Goal: Transaction & Acquisition: Purchase product/service

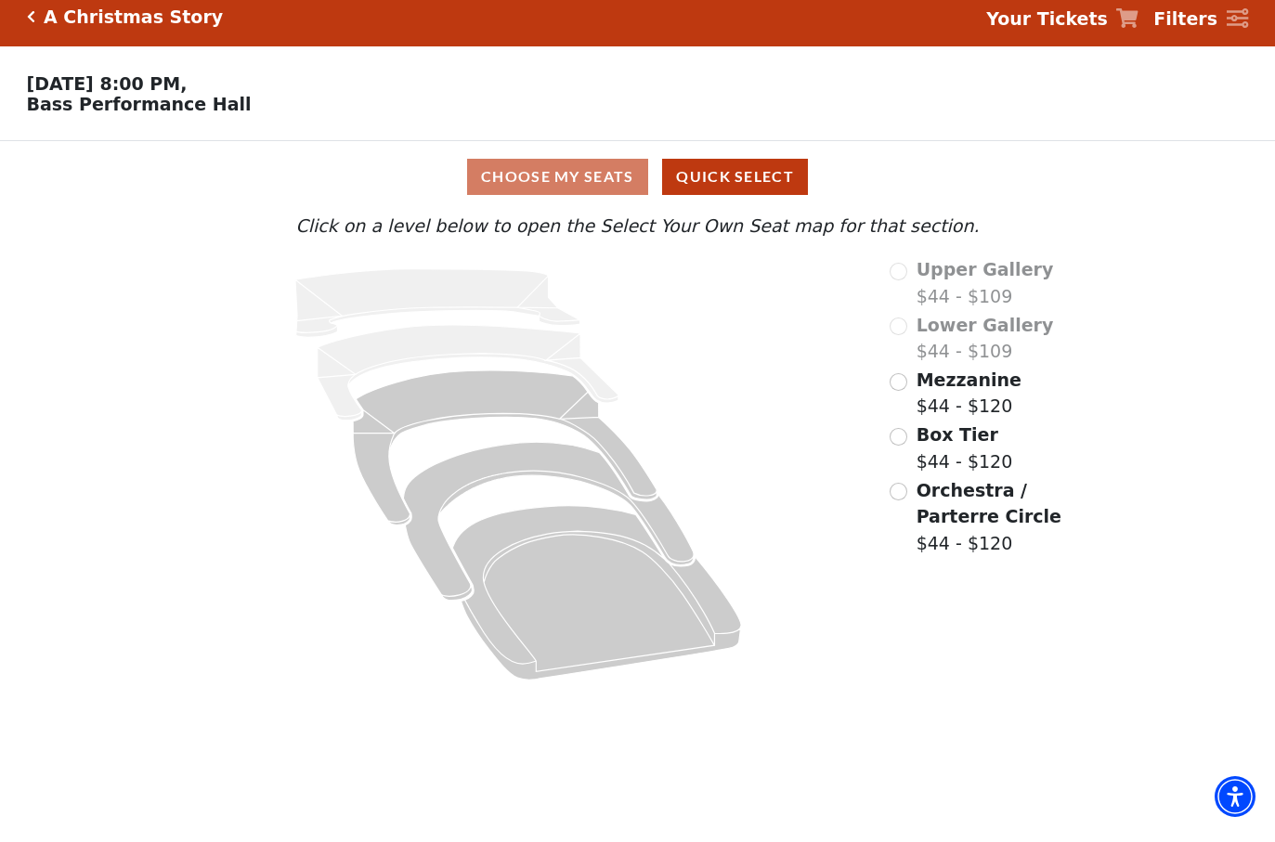
scroll to position [13, 0]
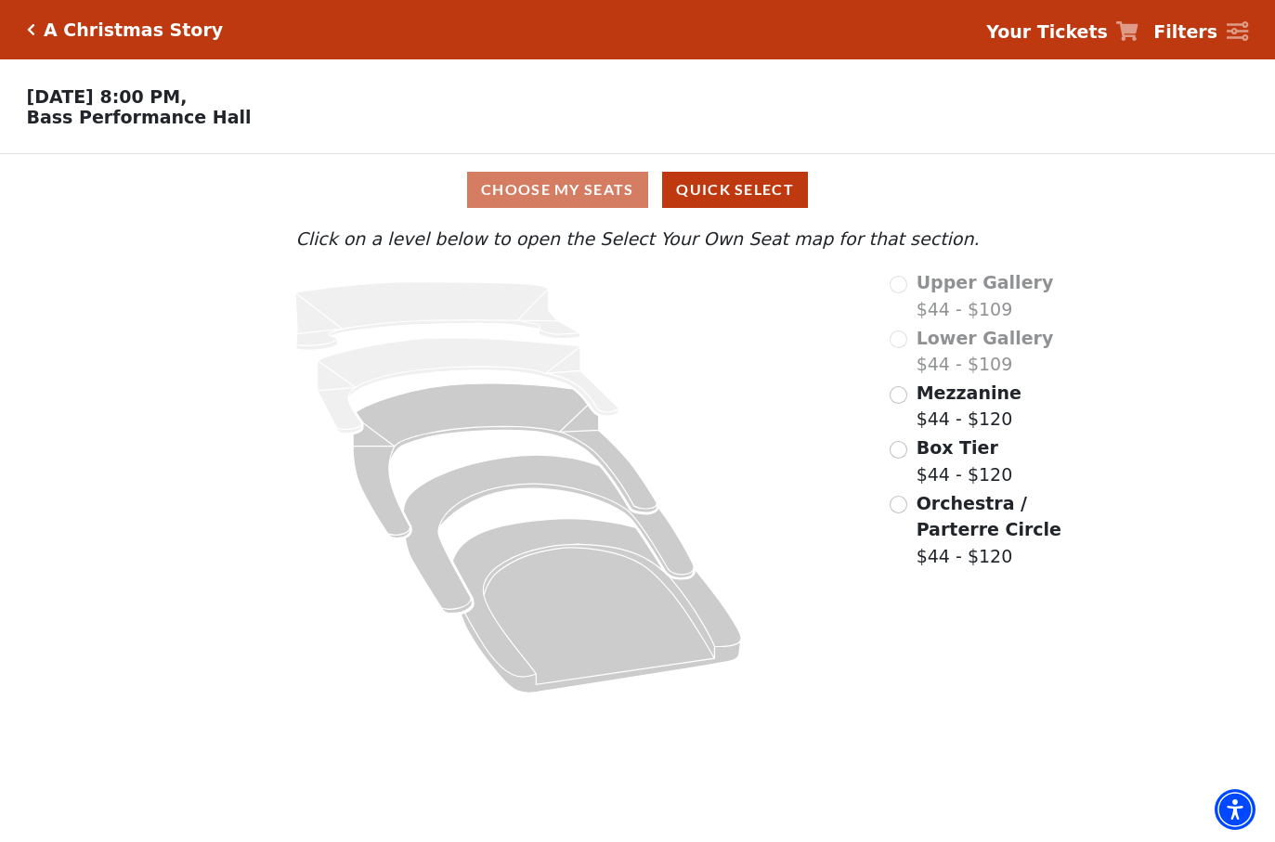
click at [972, 421] on label "Mezzanine $44 - $120" at bounding box center [968, 406] width 105 height 53
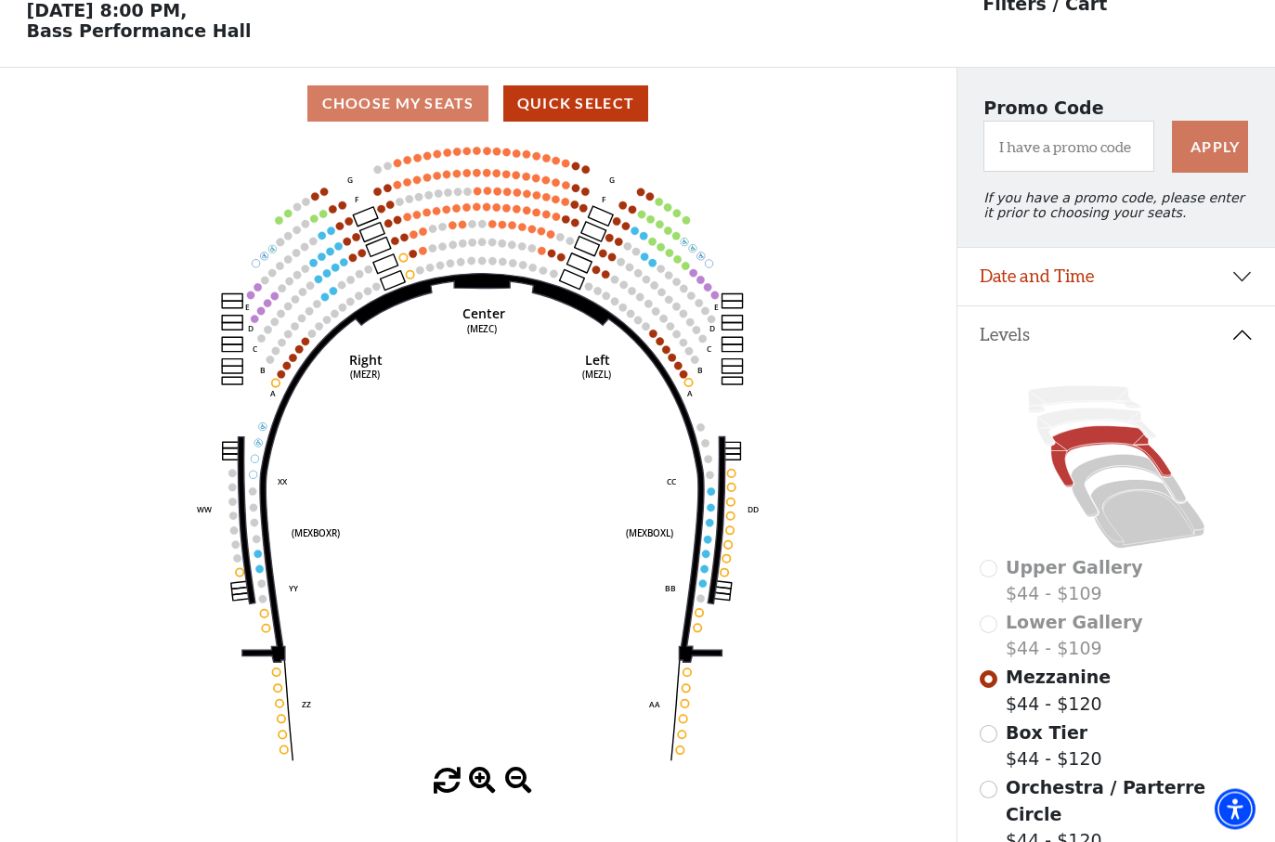
scroll to position [86, 0]
click at [520, 212] on circle at bounding box center [516, 208] width 7 height 7
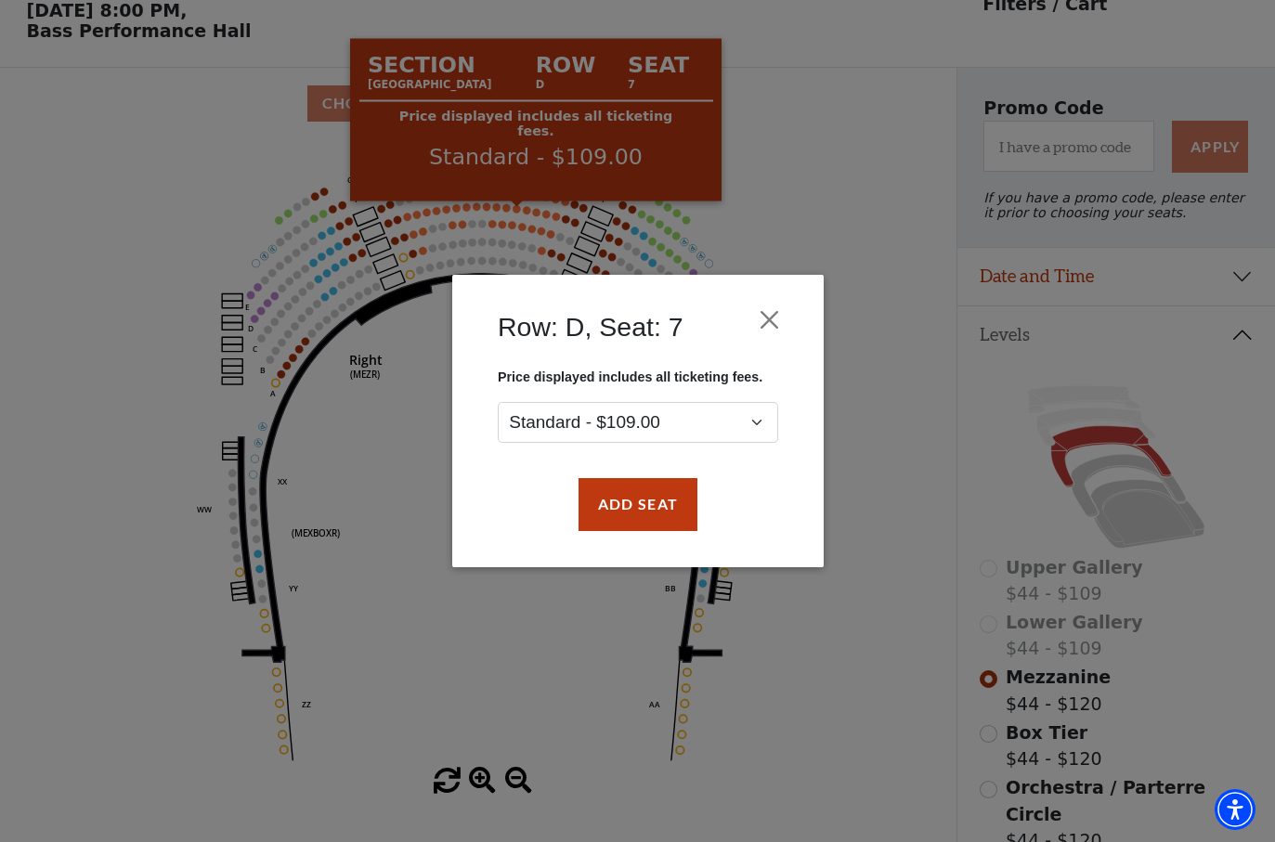
click at [821, 141] on div "Row: D, Seat: 7 Price displayed includes all ticketing fees. Standard - $109.00…" at bounding box center [637, 421] width 1275 height 842
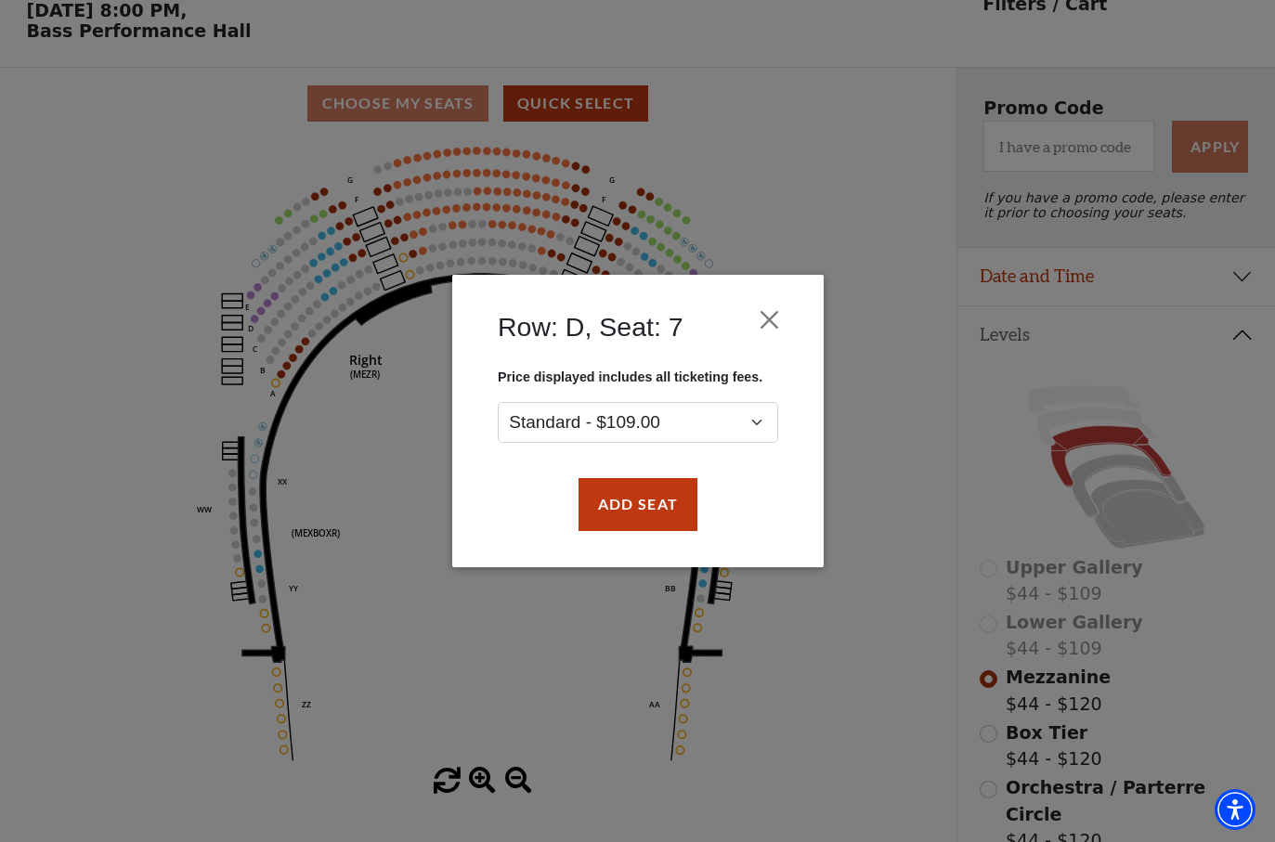
click at [340, 298] on div "Row: D, Seat: 7 Price displayed includes all ticketing fees. Standard - $109.00…" at bounding box center [637, 421] width 1275 height 842
click at [319, 288] on div "Row: D, Seat: 7 Price displayed includes all ticketing fees. Standard - $109.00…" at bounding box center [637, 421] width 1275 height 842
click at [781, 308] on button "Close" at bounding box center [768, 320] width 35 height 35
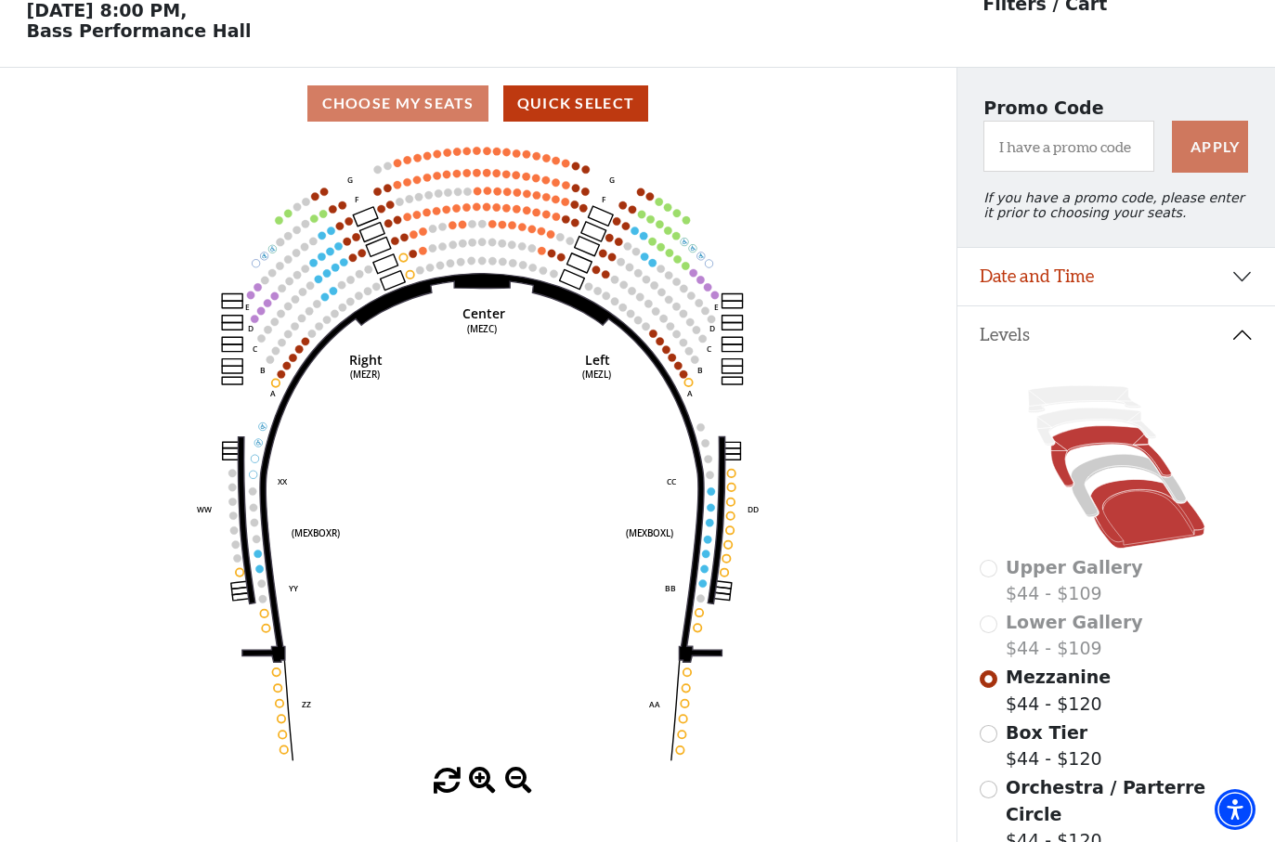
click at [1162, 512] on icon at bounding box center [1147, 514] width 114 height 69
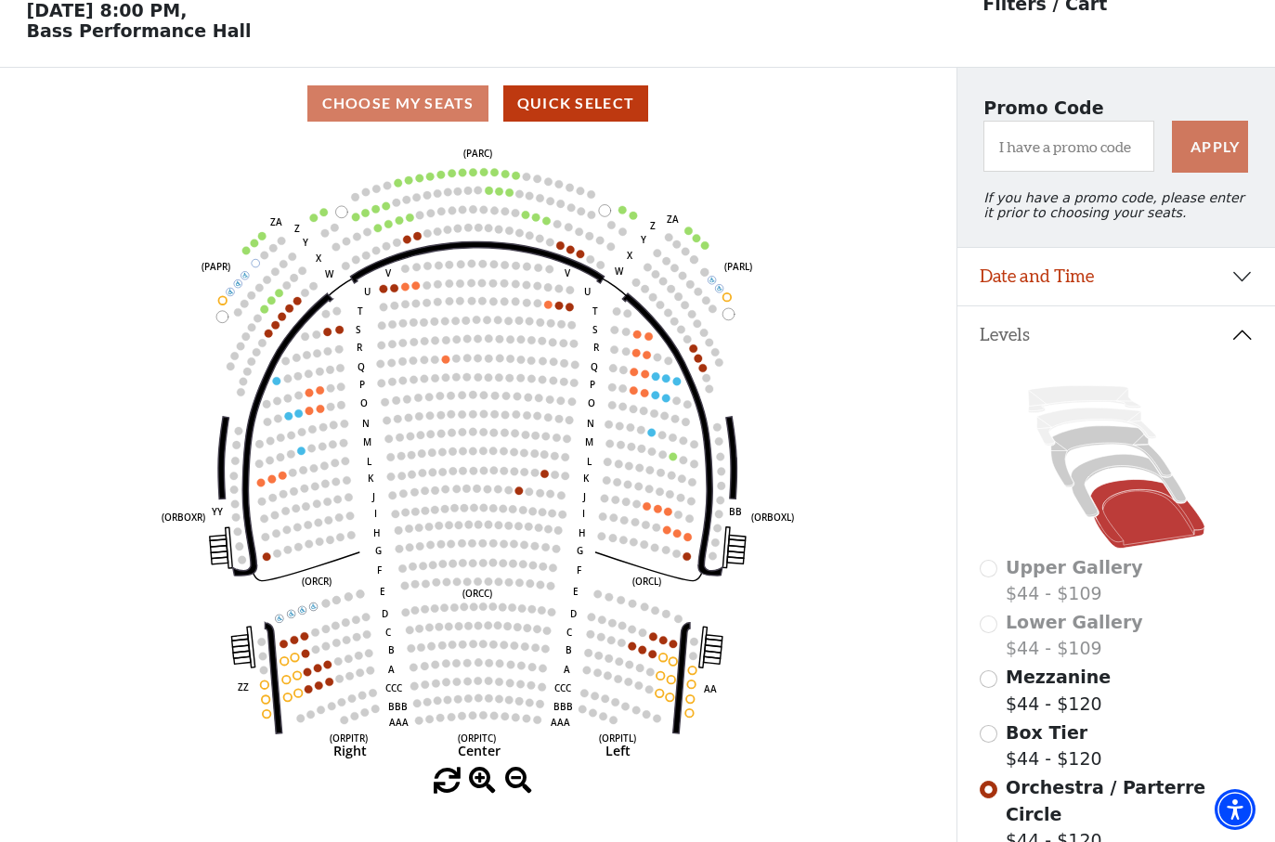
click at [292, 429] on icon "Left (ORPITL) Right (ORPITR) Center (ORPITC) ZZ AA YY BB ZA ZA (ORCL) (ORCR) (O…" at bounding box center [477, 453] width 861 height 629
click at [576, 308] on icon "Left (ORPITL) Right (ORPITR) Center (ORPITC) ZZ AA YY BB ZA ZA (ORCL) (ORCR) (O…" at bounding box center [477, 453] width 861 height 629
click at [586, 316] on icon "Left (ORPITL) Right (ORPITR) Center (ORPITC) ZZ AA YY BB ZA ZA (ORCL) (ORCR) (O…" at bounding box center [477, 453] width 861 height 629
click at [579, 308] on icon "Left (ORPITL) Right (ORPITR) Center (ORPITC) ZZ AA YY BB ZA ZA (ORCL) (ORCR) (O…" at bounding box center [477, 453] width 861 height 629
click at [558, 308] on circle at bounding box center [559, 306] width 8 height 8
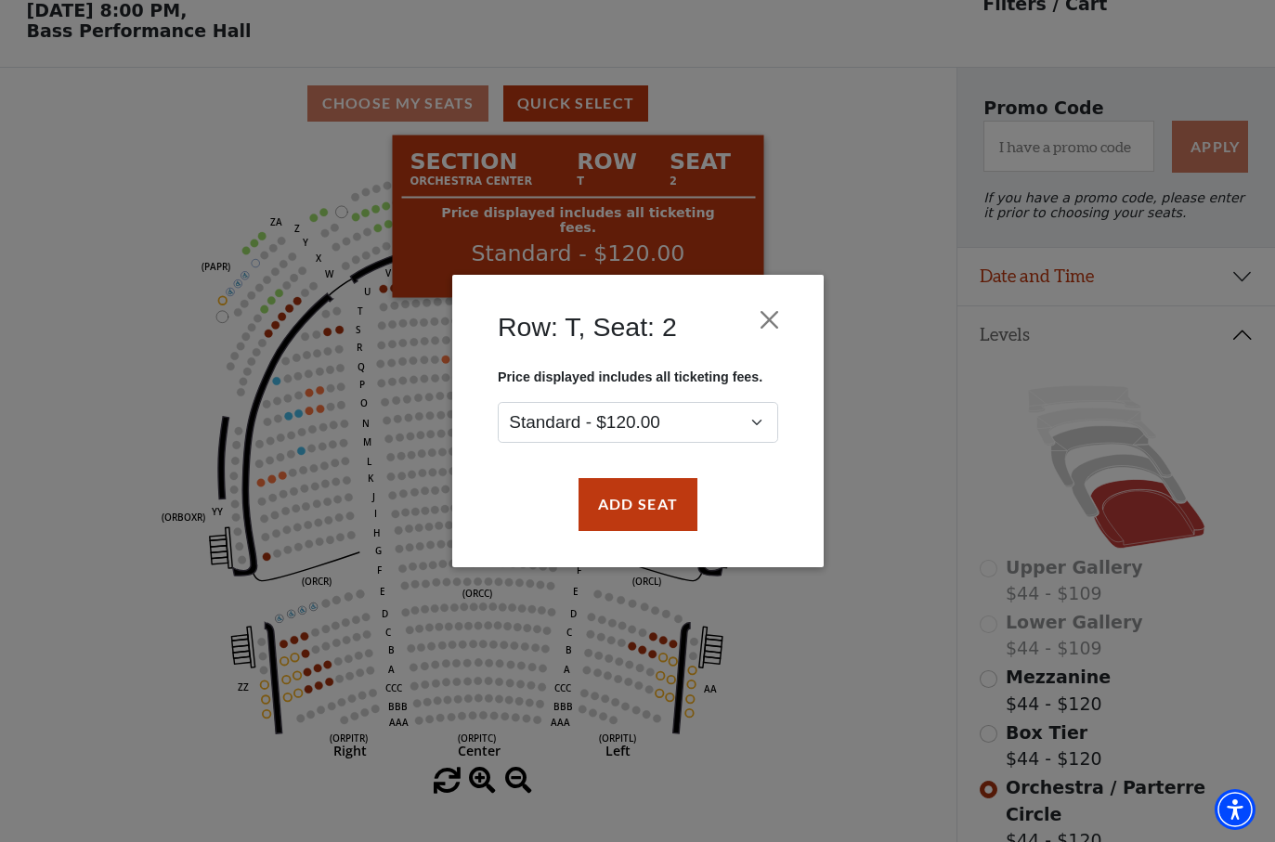
click at [573, 314] on h4 "Row: T, Seat: 2" at bounding box center [587, 327] width 179 height 32
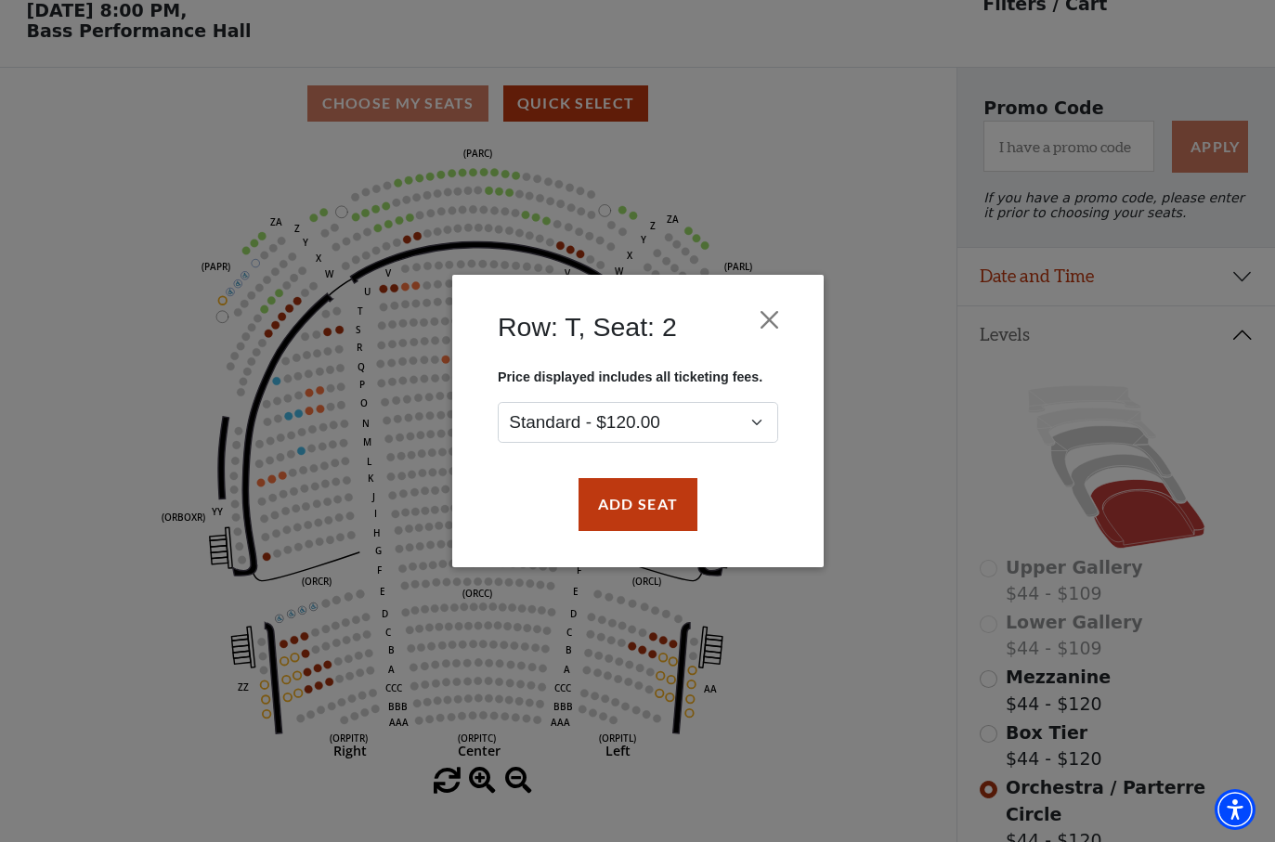
click at [880, 200] on div "Row: T, Seat: 2 Price displayed includes all ticketing fees. Standard - $120.00…" at bounding box center [637, 421] width 1275 height 842
click at [785, 318] on button "Close" at bounding box center [768, 320] width 35 height 35
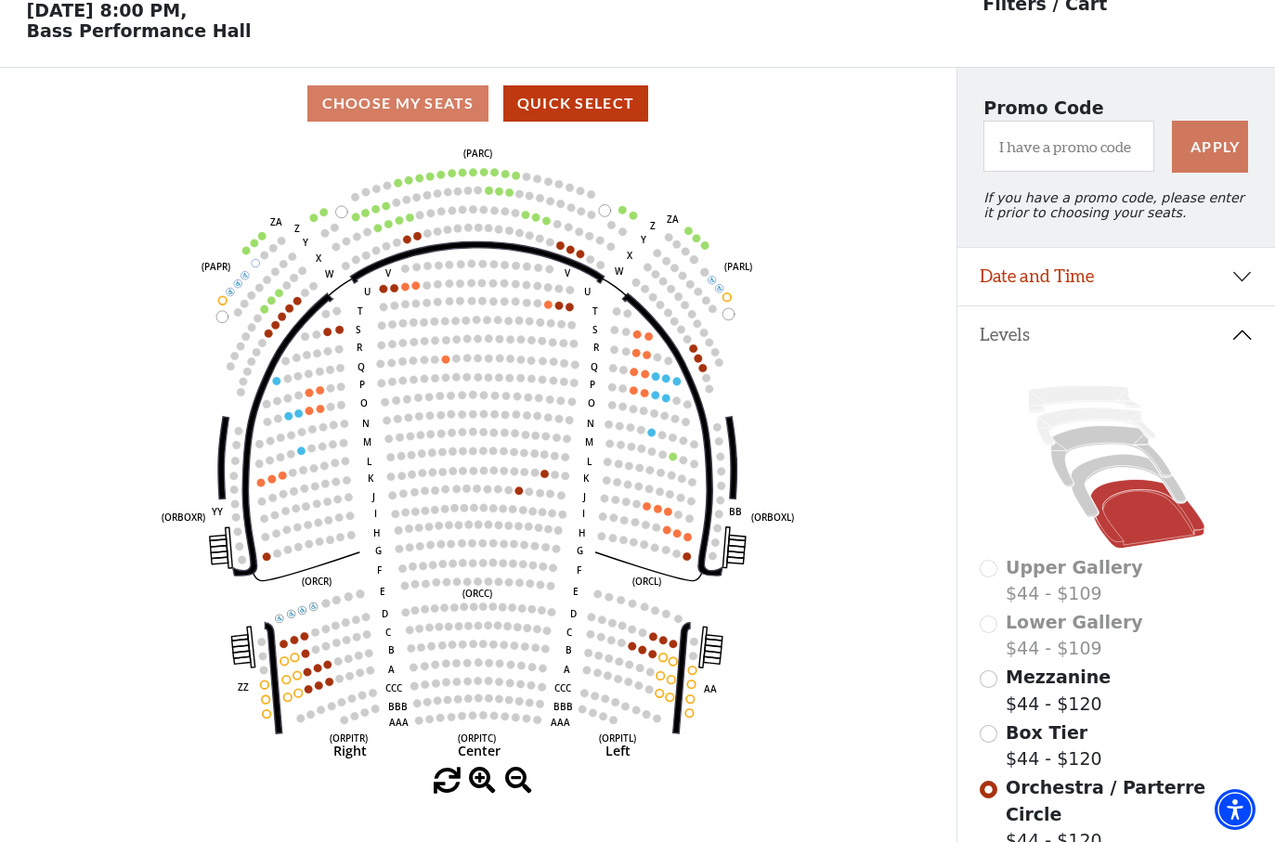
click at [706, 246] on circle at bounding box center [705, 245] width 8 height 8
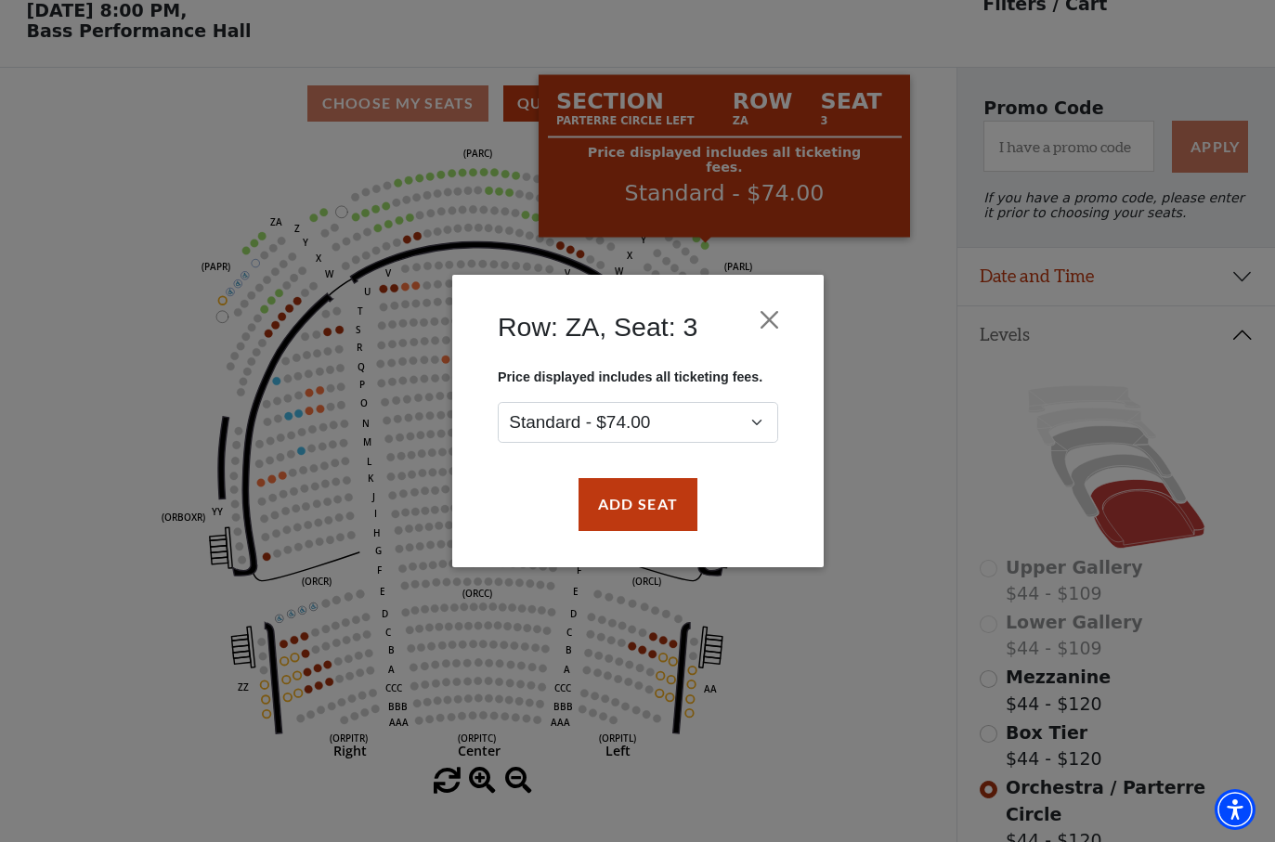
click at [921, 384] on div "Row: ZA, Seat: 3 Price displayed includes all ticketing fees. Standard - $74.00…" at bounding box center [637, 421] width 1275 height 842
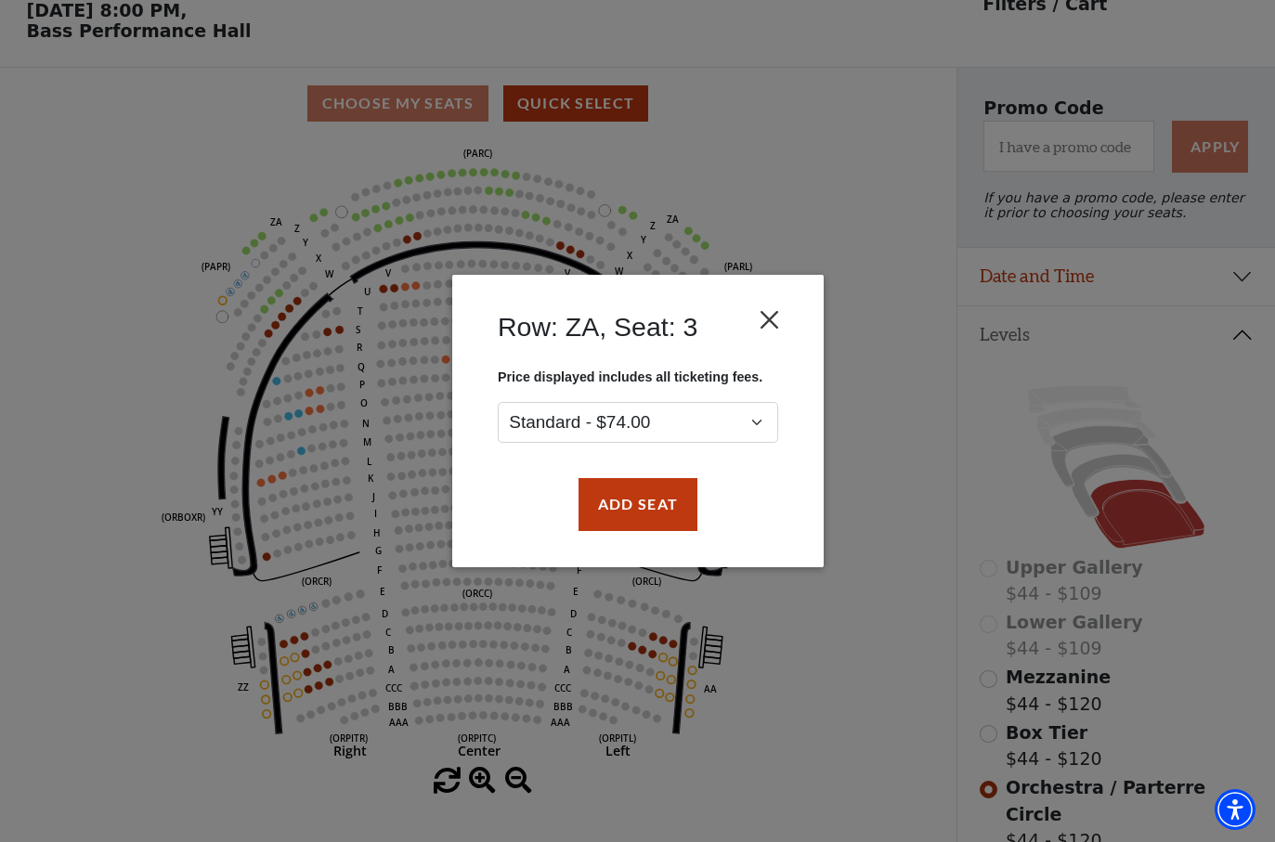
click at [780, 322] on button "Close" at bounding box center [768, 320] width 35 height 35
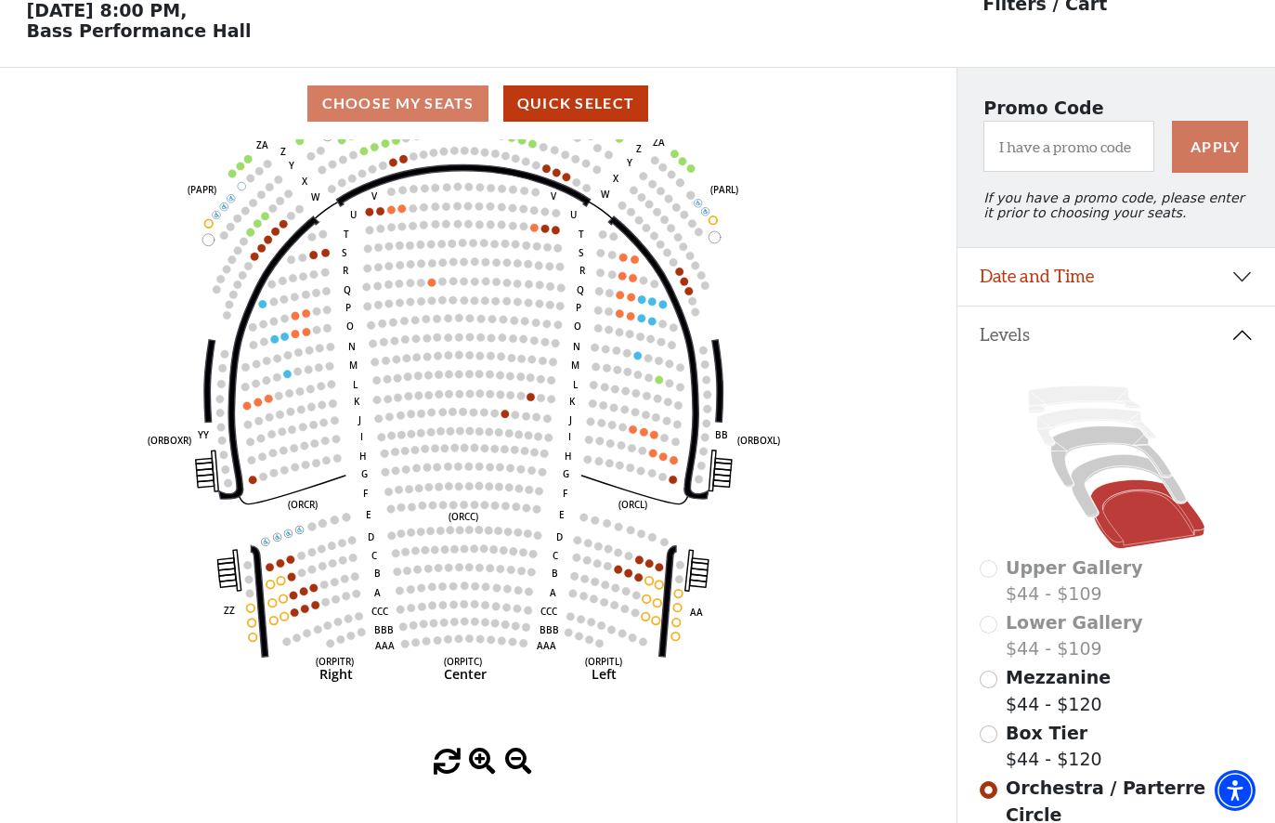
click at [830, 554] on icon "Left (ORPITL) Right (ORPITR) Center (ORPITC) ZZ AA YY BB ZA ZA (ORCL) (ORCR) (O…" at bounding box center [477, 443] width 861 height 609
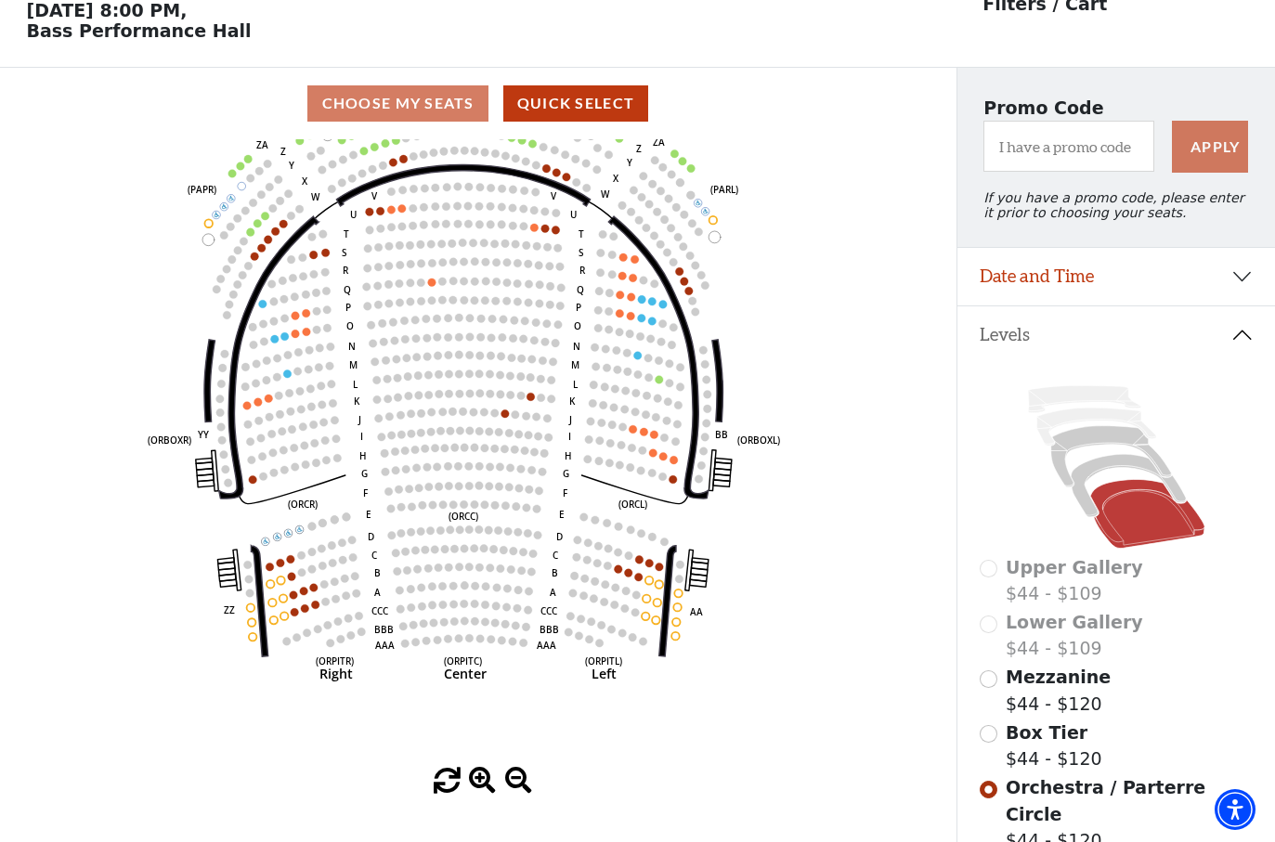
click at [249, 236] on circle at bounding box center [251, 232] width 8 height 8
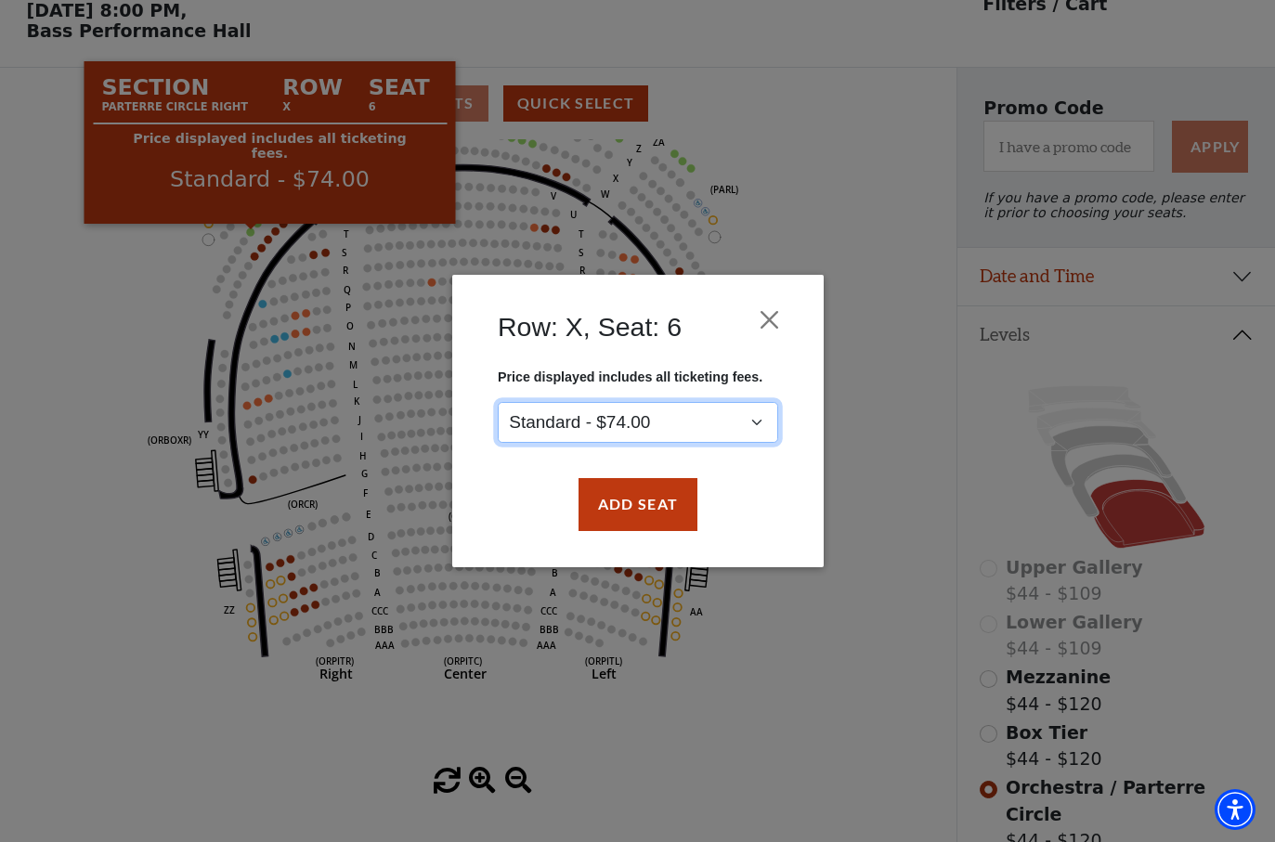
click at [772, 424] on select "Standard - $74.00" at bounding box center [638, 423] width 280 height 42
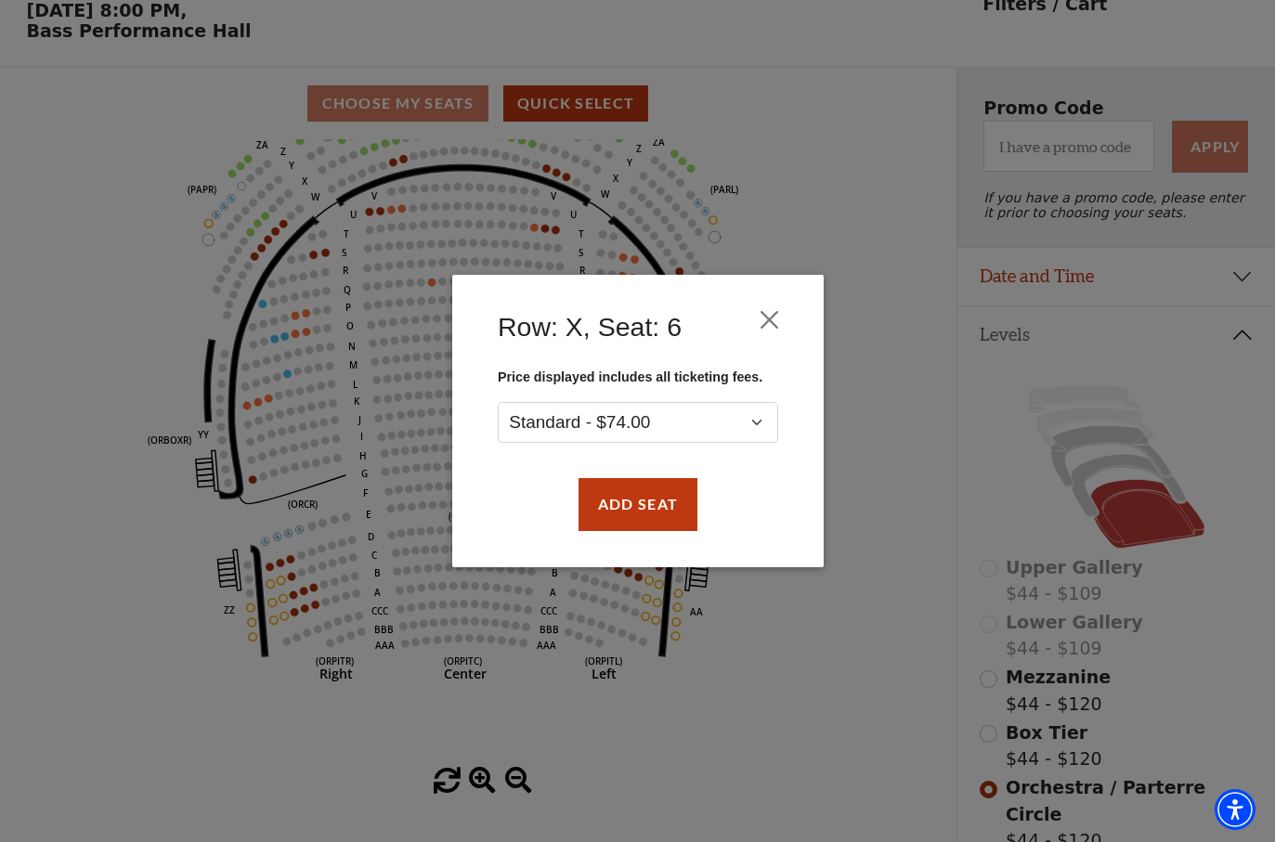
click at [883, 298] on div "Row: X, Seat: 6 Price displayed includes all ticketing fees. Standard - $74.00 …" at bounding box center [637, 421] width 1275 height 842
click at [929, 470] on div "Row: X, Seat: 6 Price displayed includes all ticketing fees. Standard - $74.00 …" at bounding box center [637, 421] width 1275 height 842
click at [777, 315] on button "Close" at bounding box center [768, 320] width 35 height 35
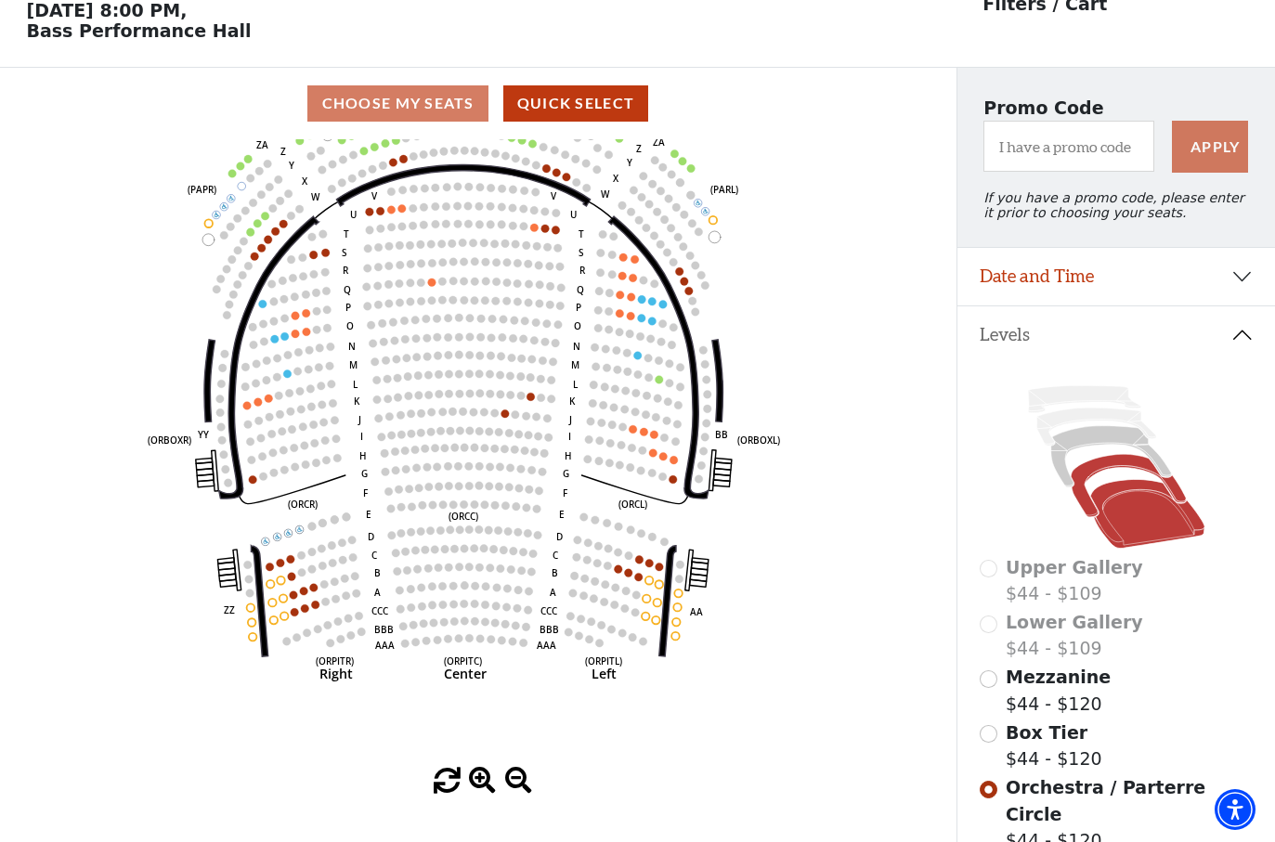
click at [1091, 484] on icon at bounding box center [1127, 486] width 115 height 63
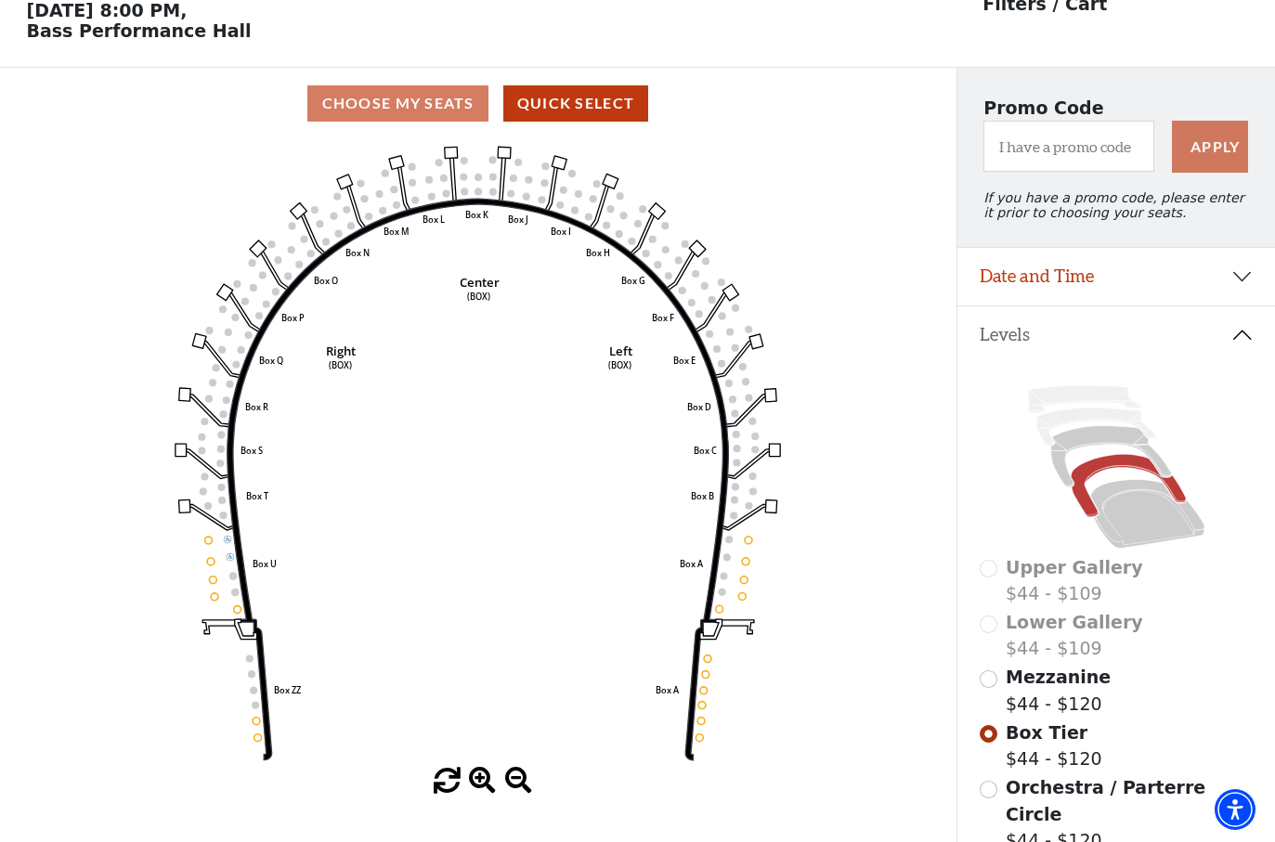
click at [1095, 705] on label "Mezzanine $44 - $120" at bounding box center [1057, 690] width 105 height 53
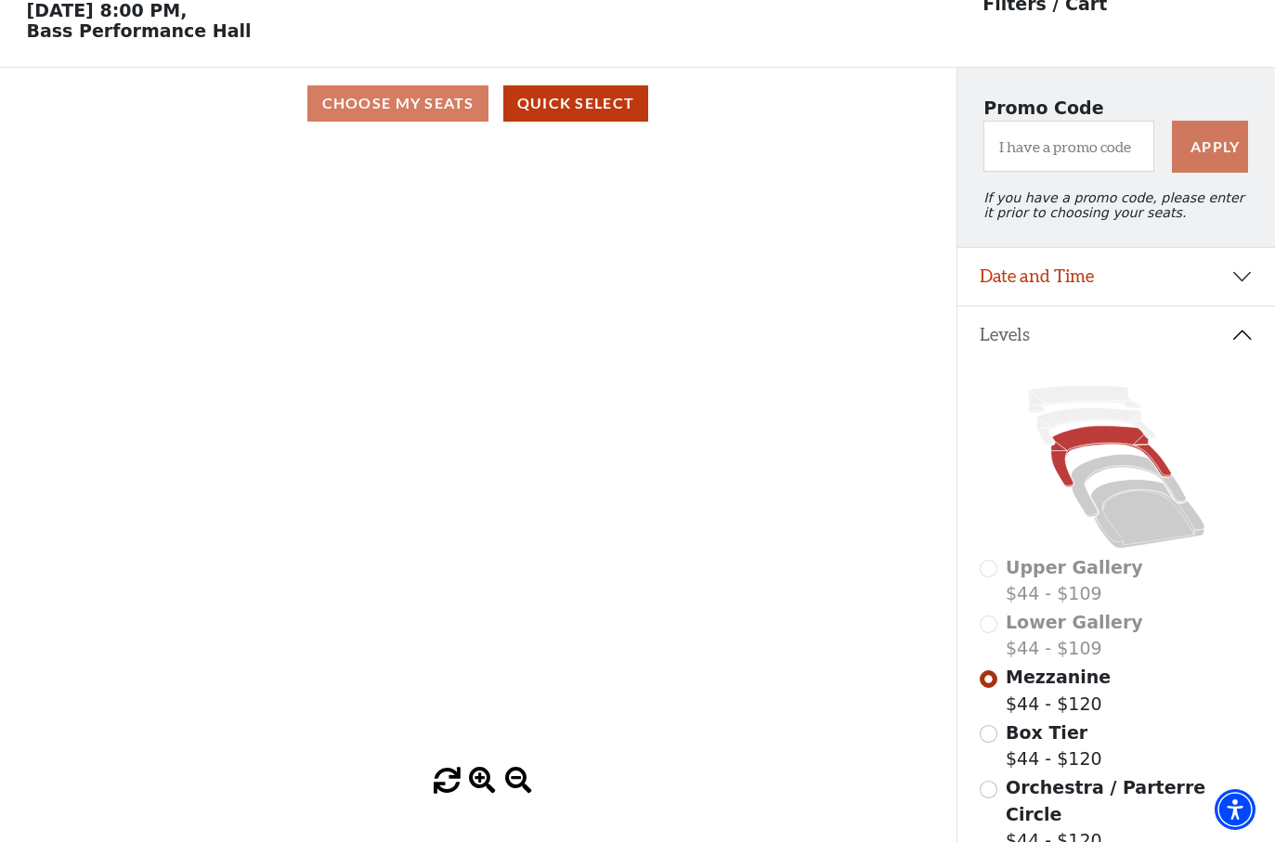
click at [517, 750] on span at bounding box center [518, 781] width 27 height 27
click at [528, 750] on span at bounding box center [518, 781] width 27 height 27
click at [526, 750] on span at bounding box center [518, 781] width 27 height 27
click at [523, 750] on span at bounding box center [518, 781] width 27 height 27
click at [529, 750] on span at bounding box center [518, 781] width 27 height 27
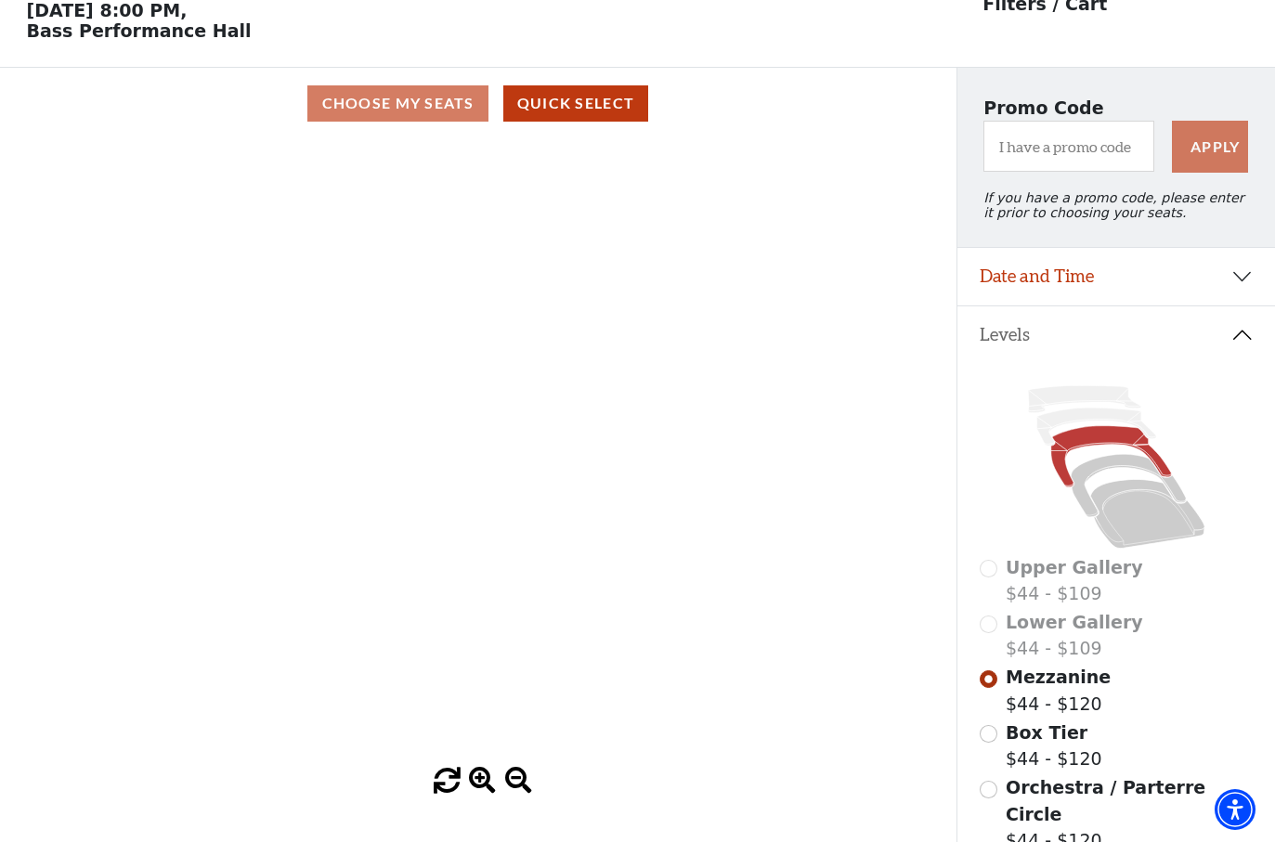
click at [522, 750] on span at bounding box center [518, 781] width 27 height 27
click at [524, 750] on span at bounding box center [518, 781] width 27 height 27
click at [526, 750] on span at bounding box center [518, 781] width 27 height 27
click at [520, 750] on span at bounding box center [518, 781] width 27 height 27
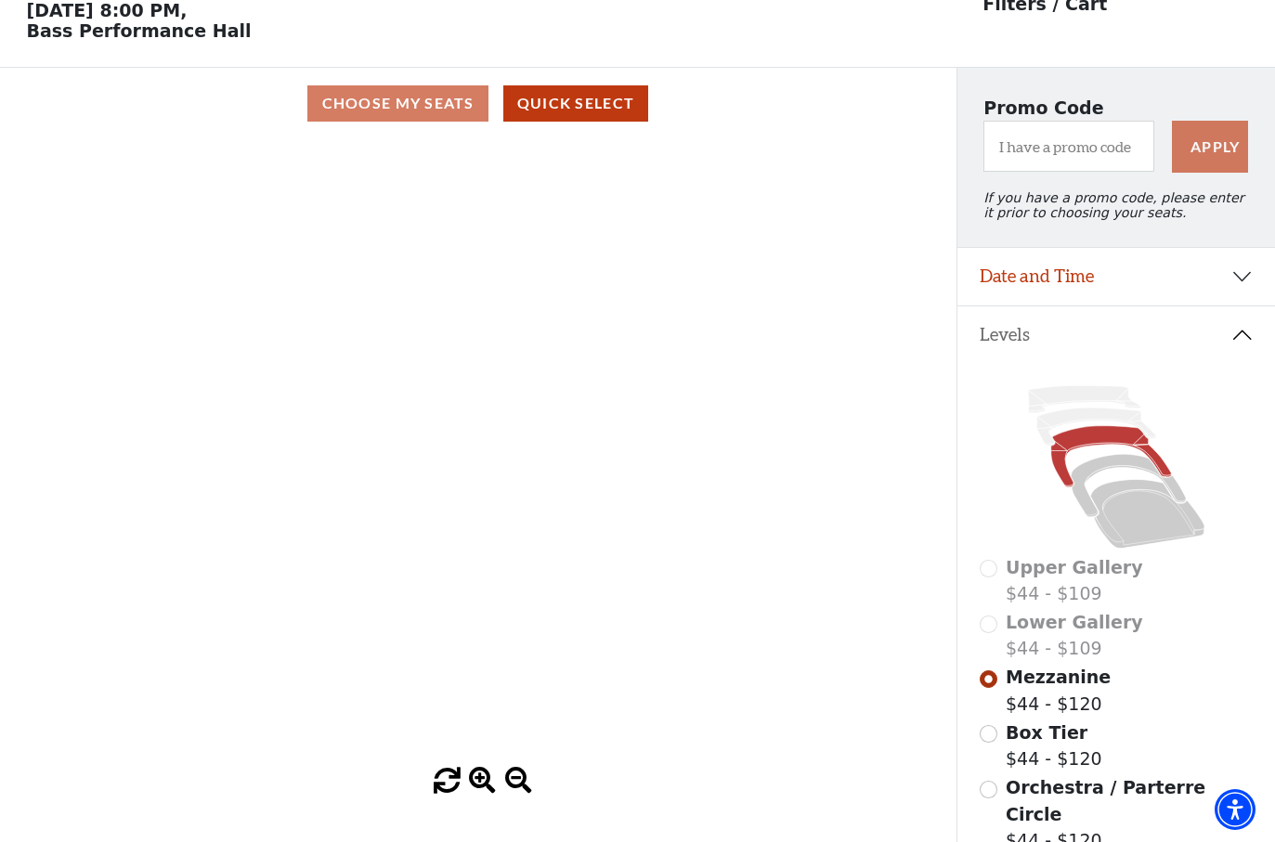
click at [518, 750] on span at bounding box center [518, 781] width 27 height 27
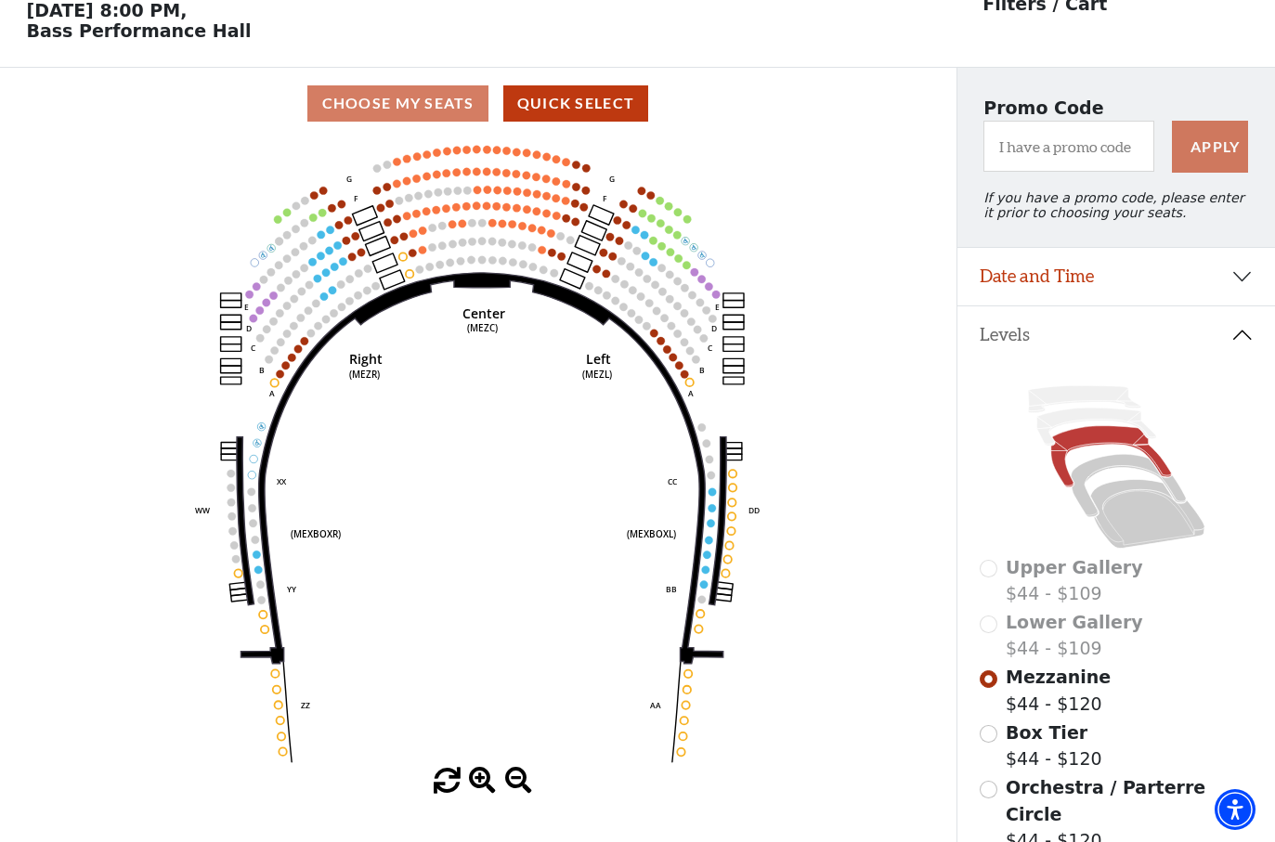
click at [479, 175] on circle at bounding box center [477, 170] width 7 height 7
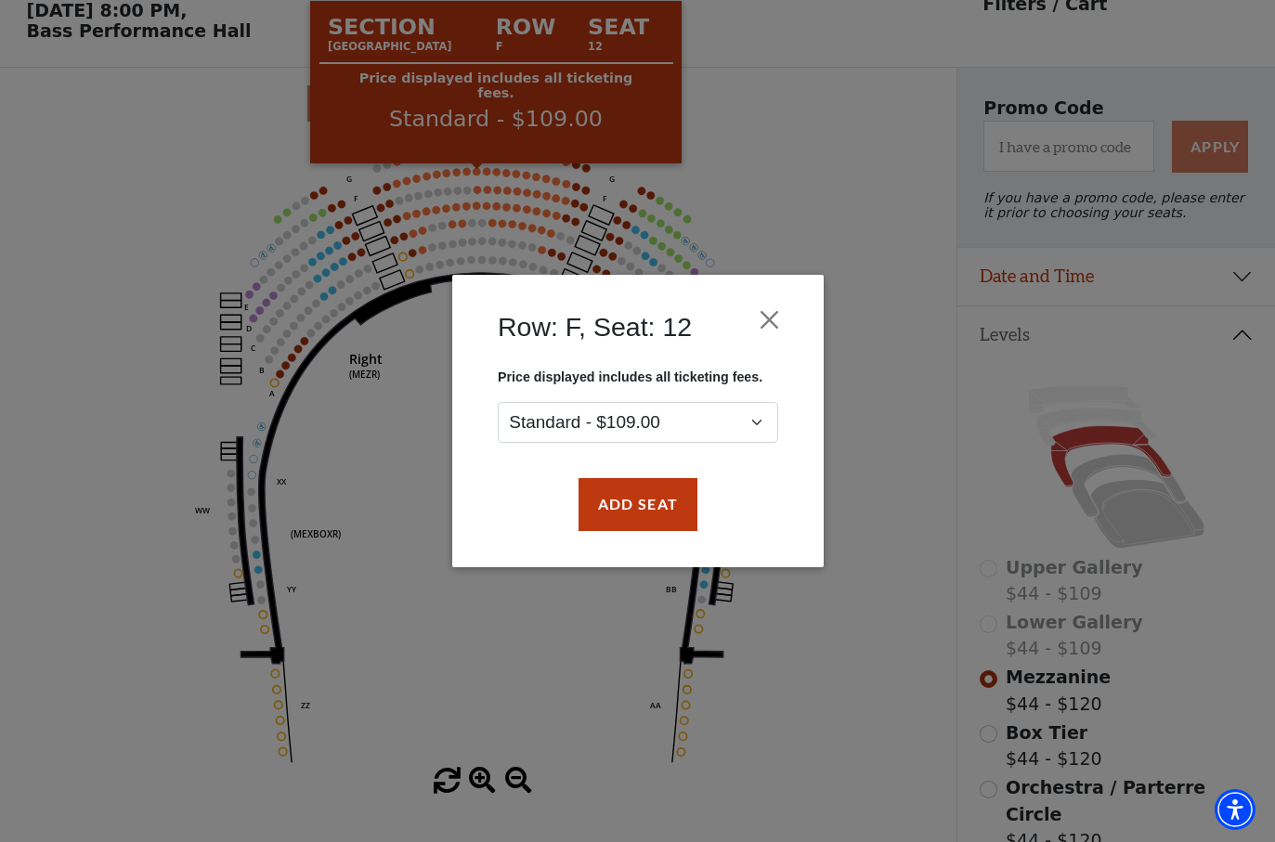
click at [858, 128] on div "Row: F, Seat: 12 Price displayed includes all ticketing fees. Standard - $109.0…" at bounding box center [637, 421] width 1275 height 842
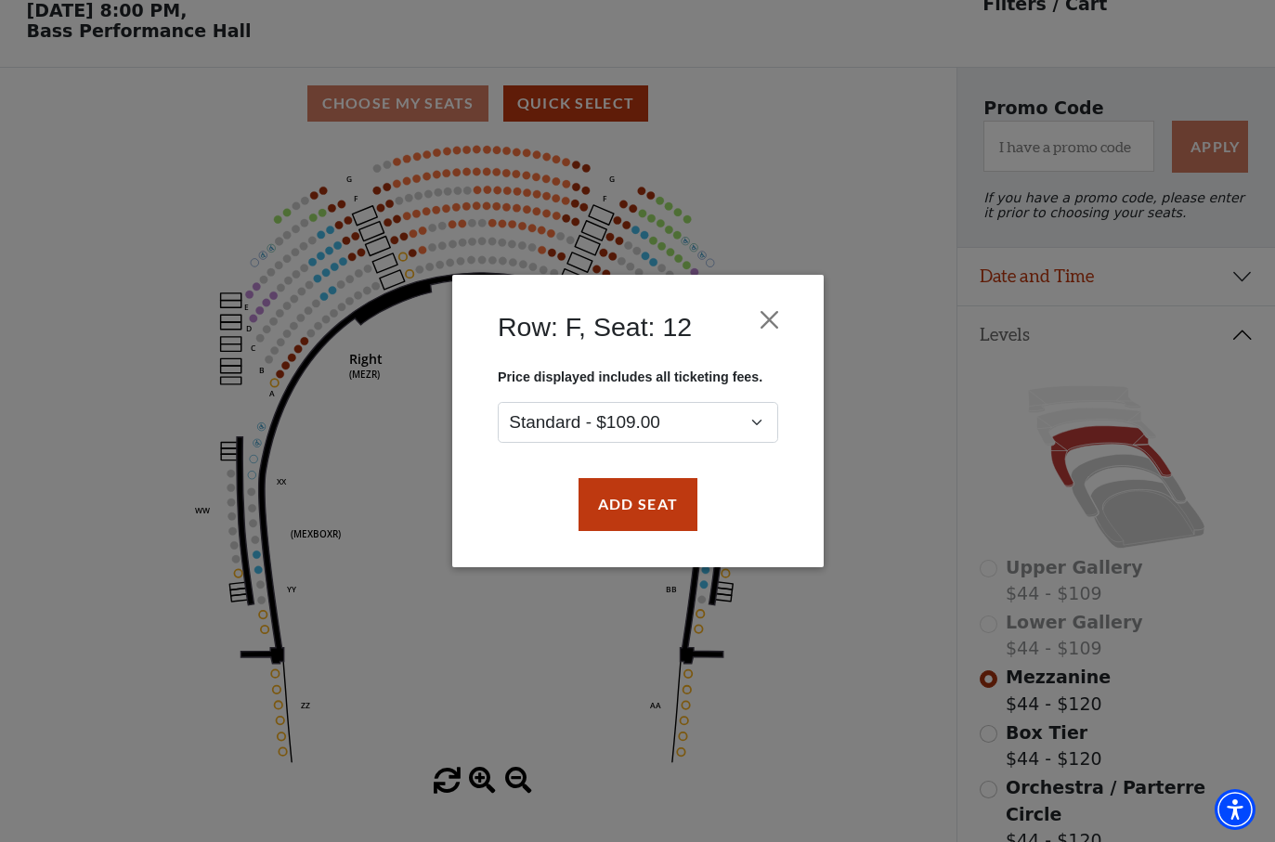
click at [771, 297] on div "Row: F, Seat: 12" at bounding box center [638, 331] width 316 height 76
click at [770, 304] on button "Close" at bounding box center [768, 320] width 35 height 35
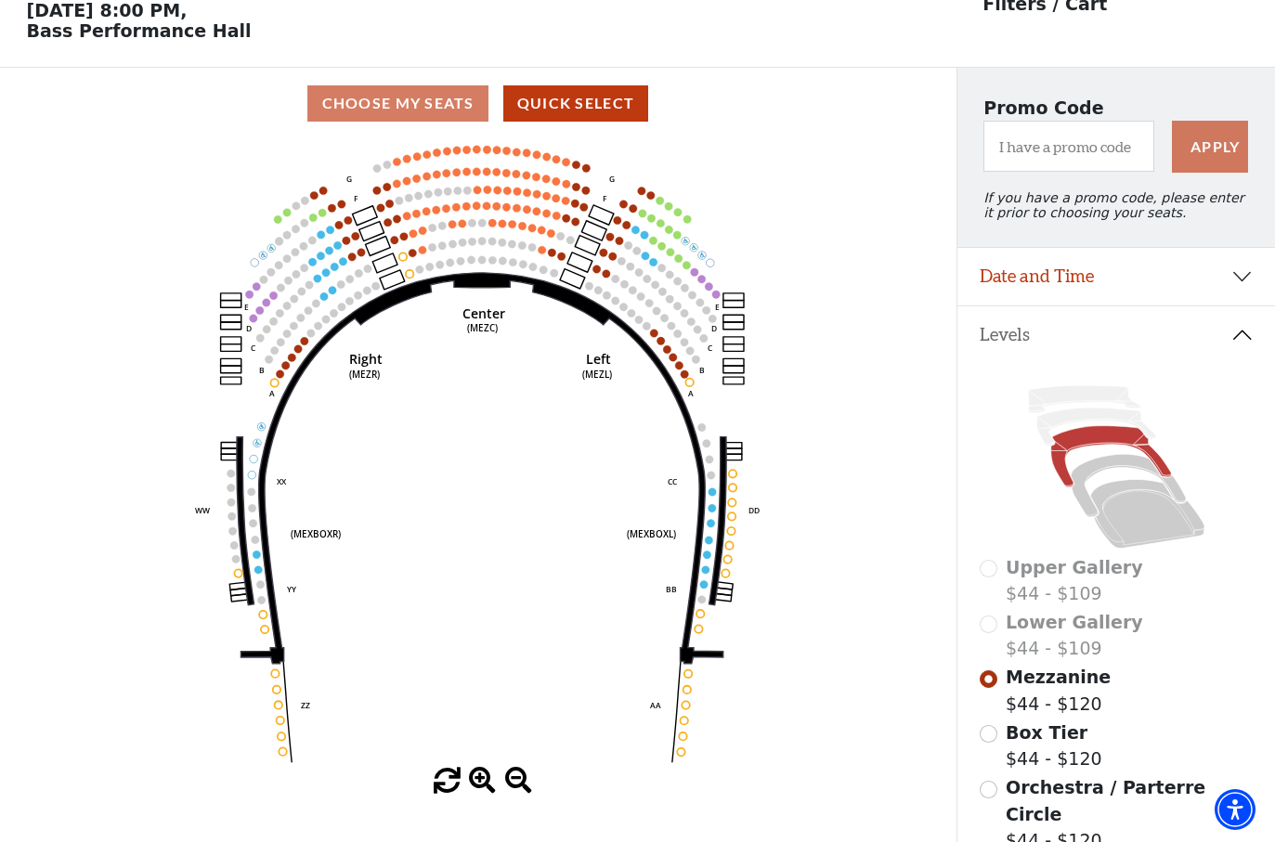
click at [329, 253] on circle at bounding box center [329, 249] width 7 height 7
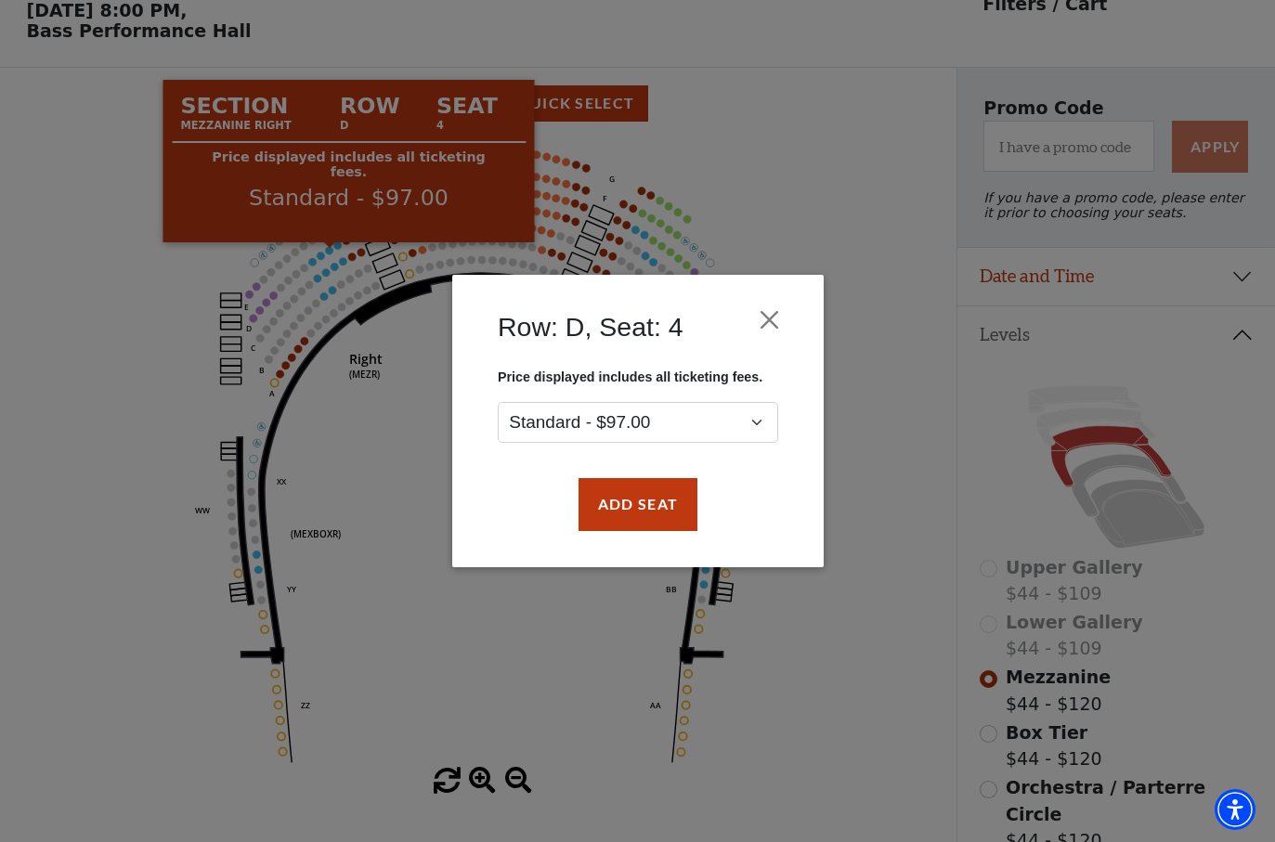
click at [809, 158] on div "Row: D, Seat: 4 Price displayed includes all ticketing fees. Standard - $97.00 …" at bounding box center [637, 421] width 1275 height 842
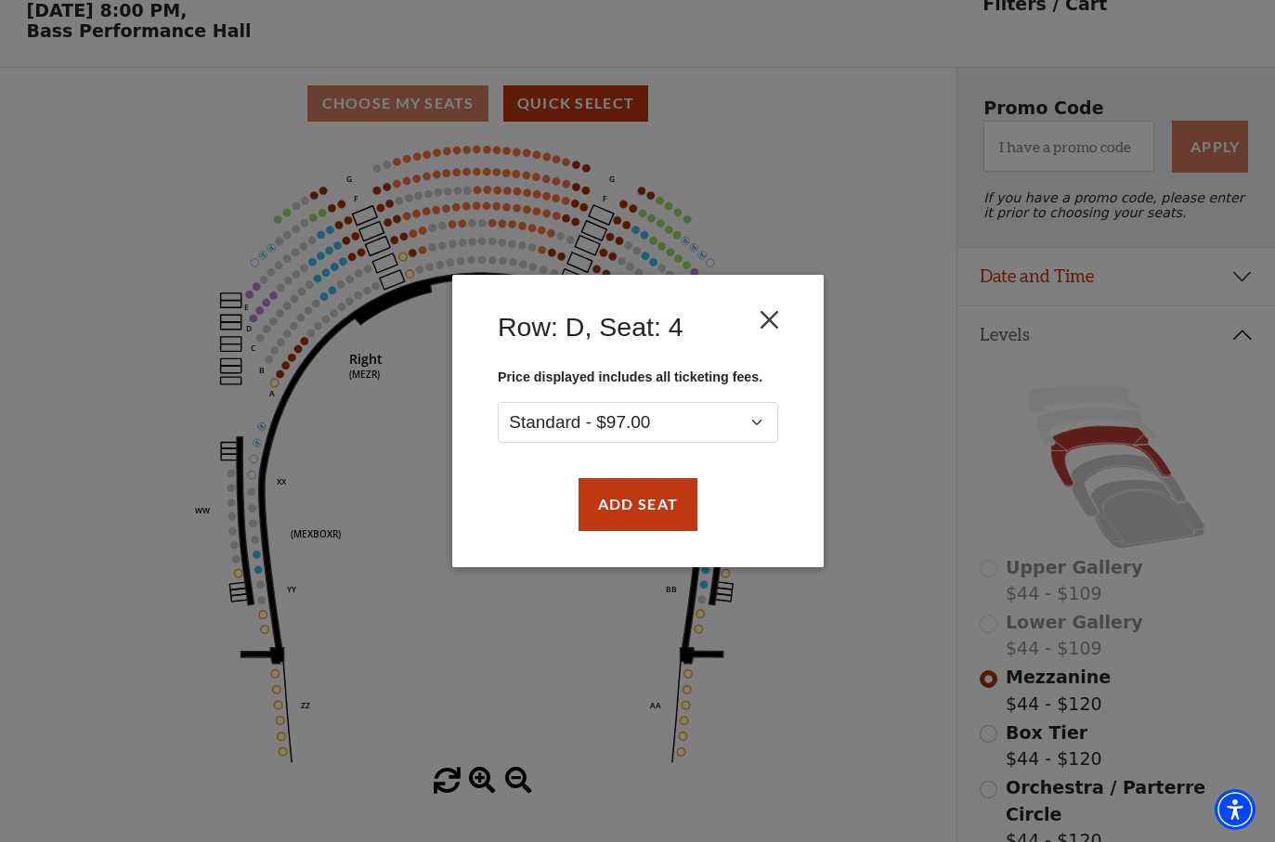
click at [759, 327] on button "Close" at bounding box center [768, 320] width 35 height 35
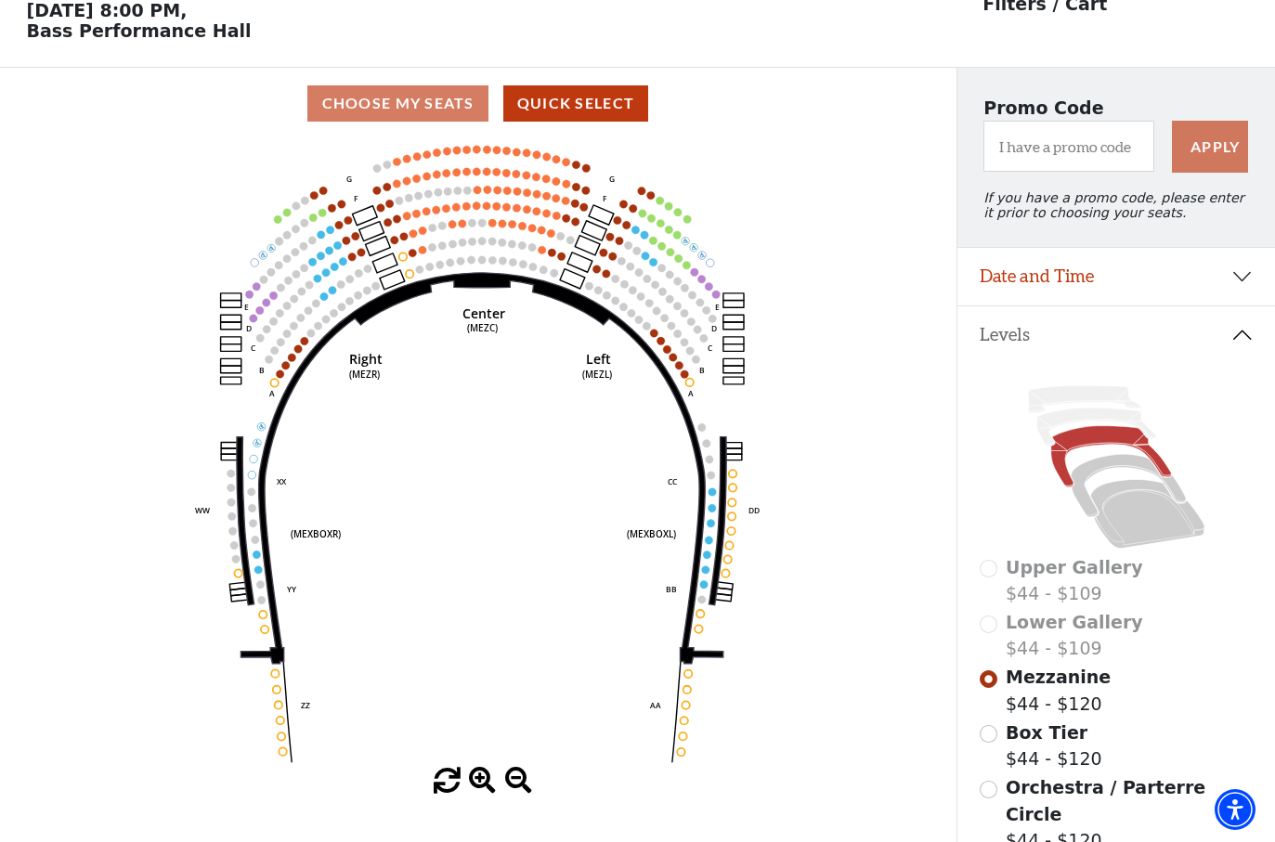
click at [714, 298] on circle at bounding box center [715, 294] width 7 height 7
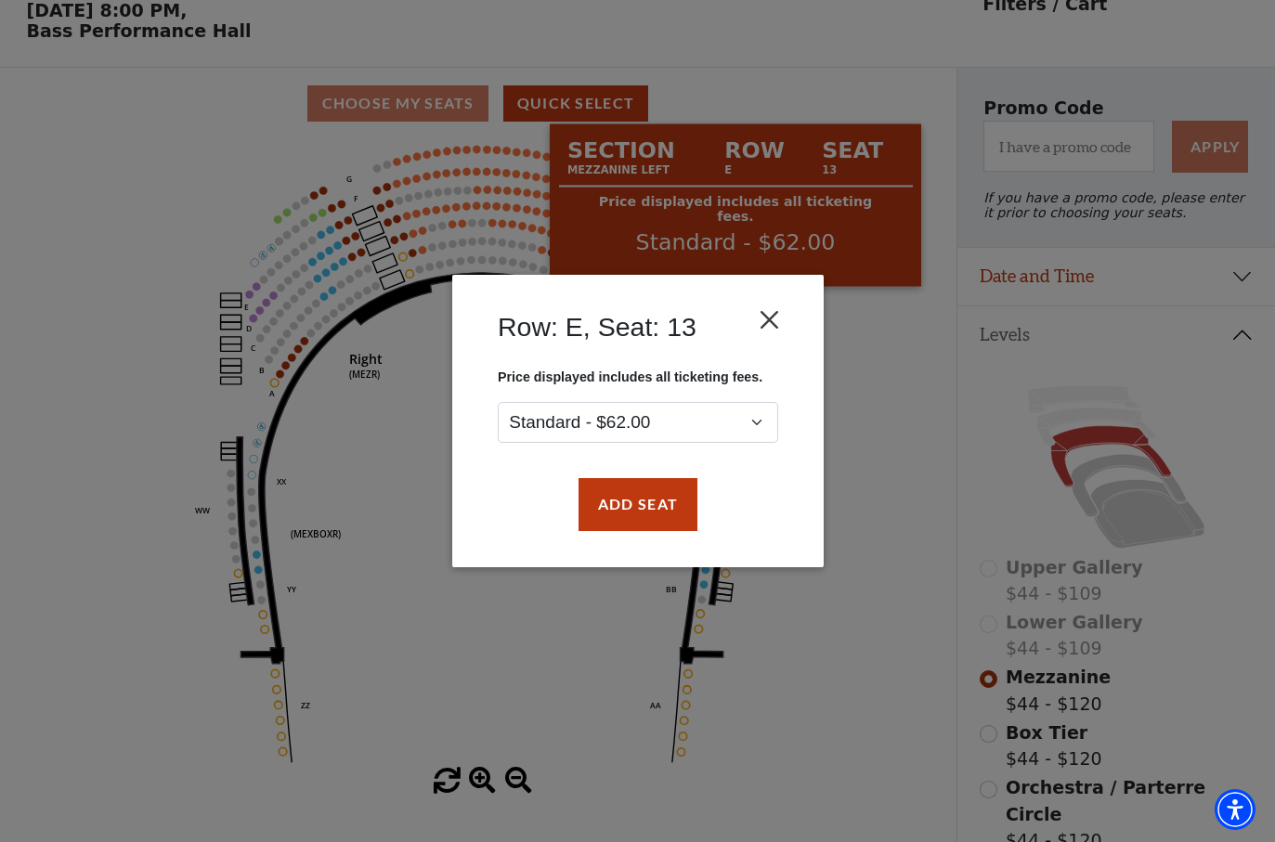
click at [768, 305] on button "Close" at bounding box center [768, 320] width 35 height 35
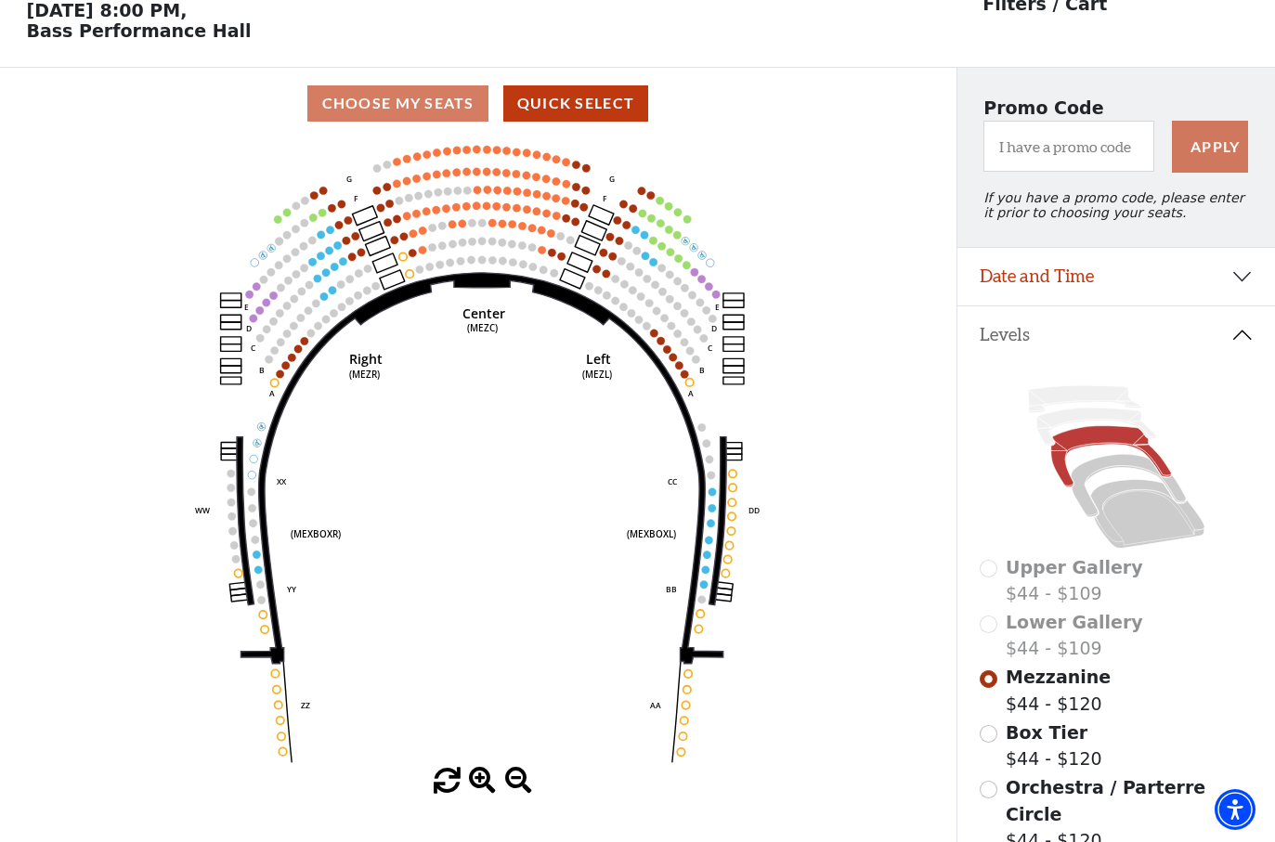
click at [575, 237] on icon "Center (MEZC) Right (MEZR) Left (MEZL) (MEXBOXR) (MEXBOXL) XX WW CC DD YY BB ZZ…" at bounding box center [477, 453] width 861 height 629
click at [587, 228] on rect at bounding box center [594, 229] width 25 height 19
click at [574, 225] on circle at bounding box center [575, 220] width 7 height 7
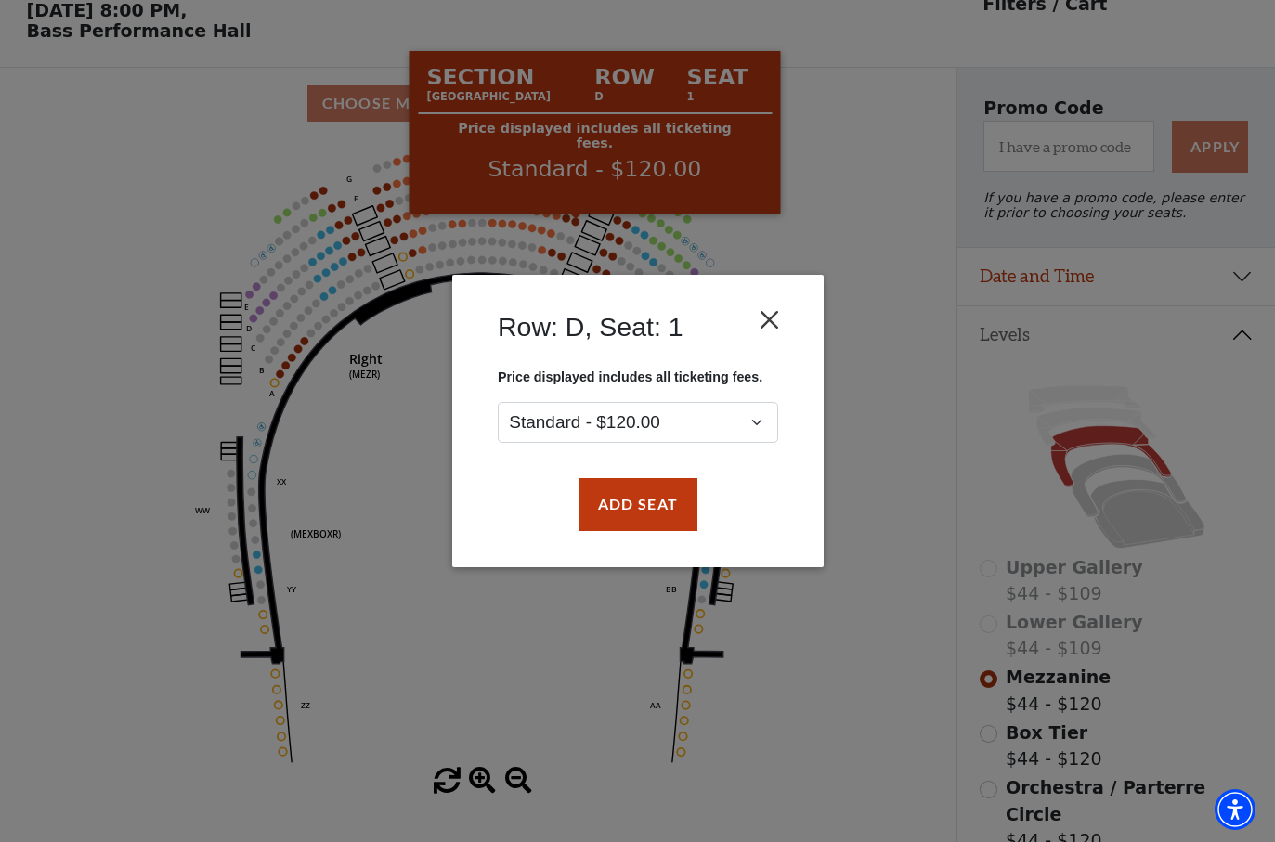
click at [783, 321] on button "Close" at bounding box center [768, 320] width 35 height 35
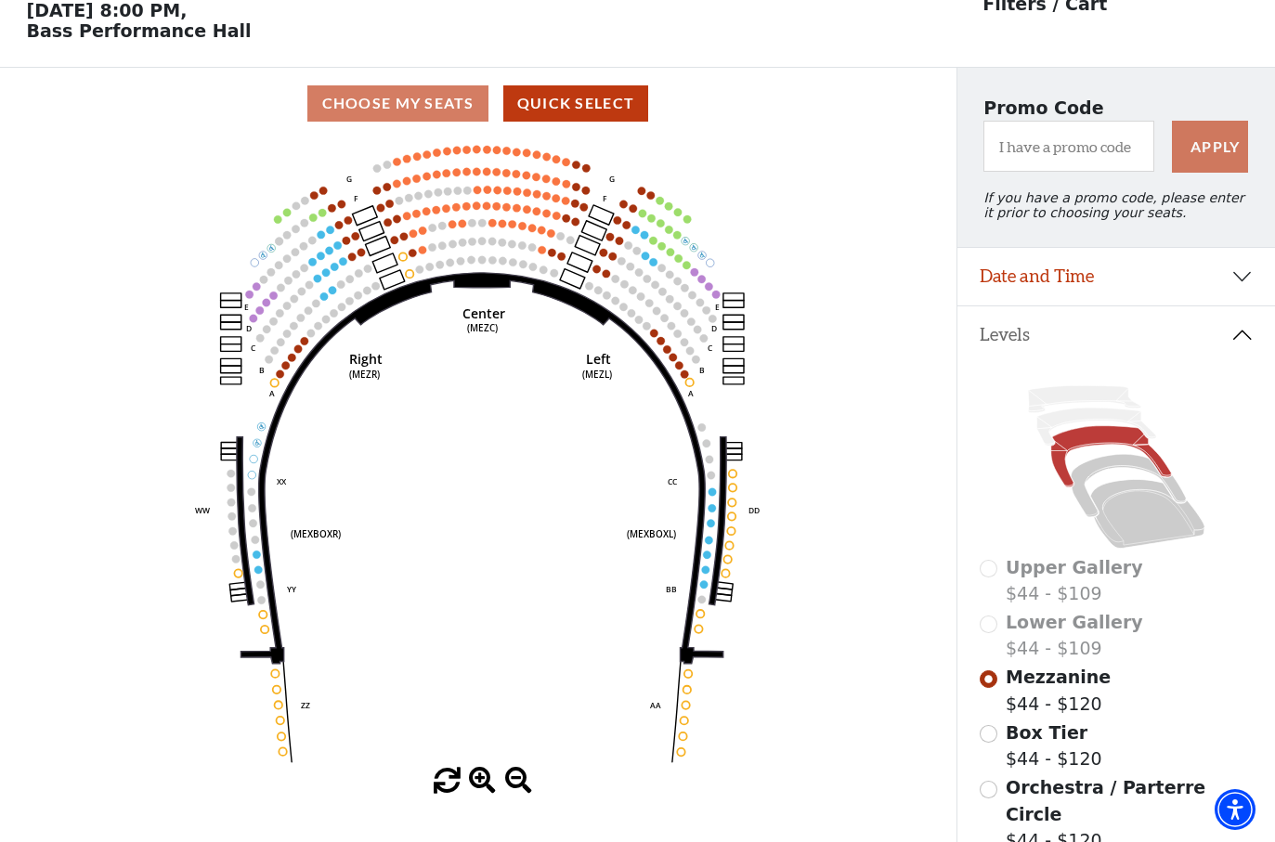
click at [461, 227] on circle at bounding box center [462, 222] width 7 height 7
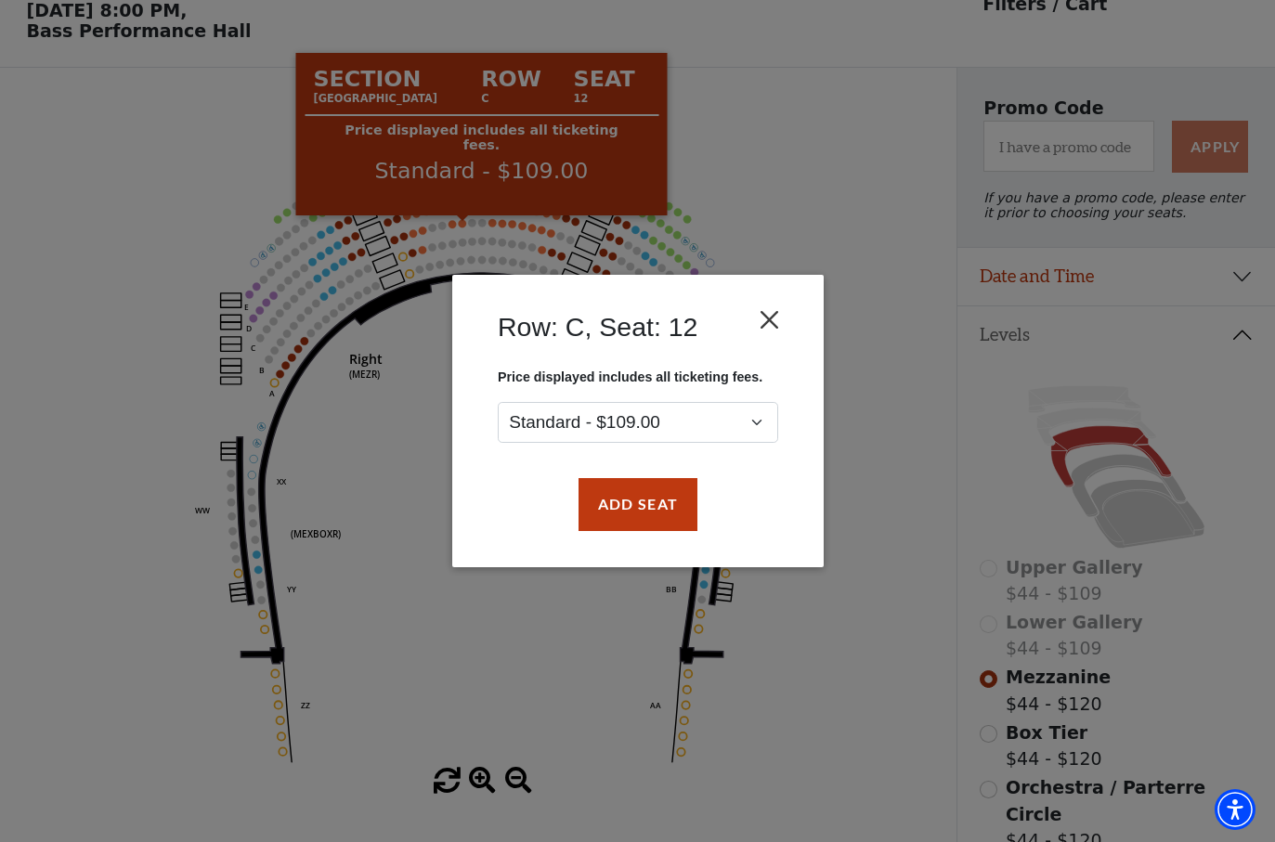
click at [781, 316] on button "Close" at bounding box center [768, 320] width 35 height 35
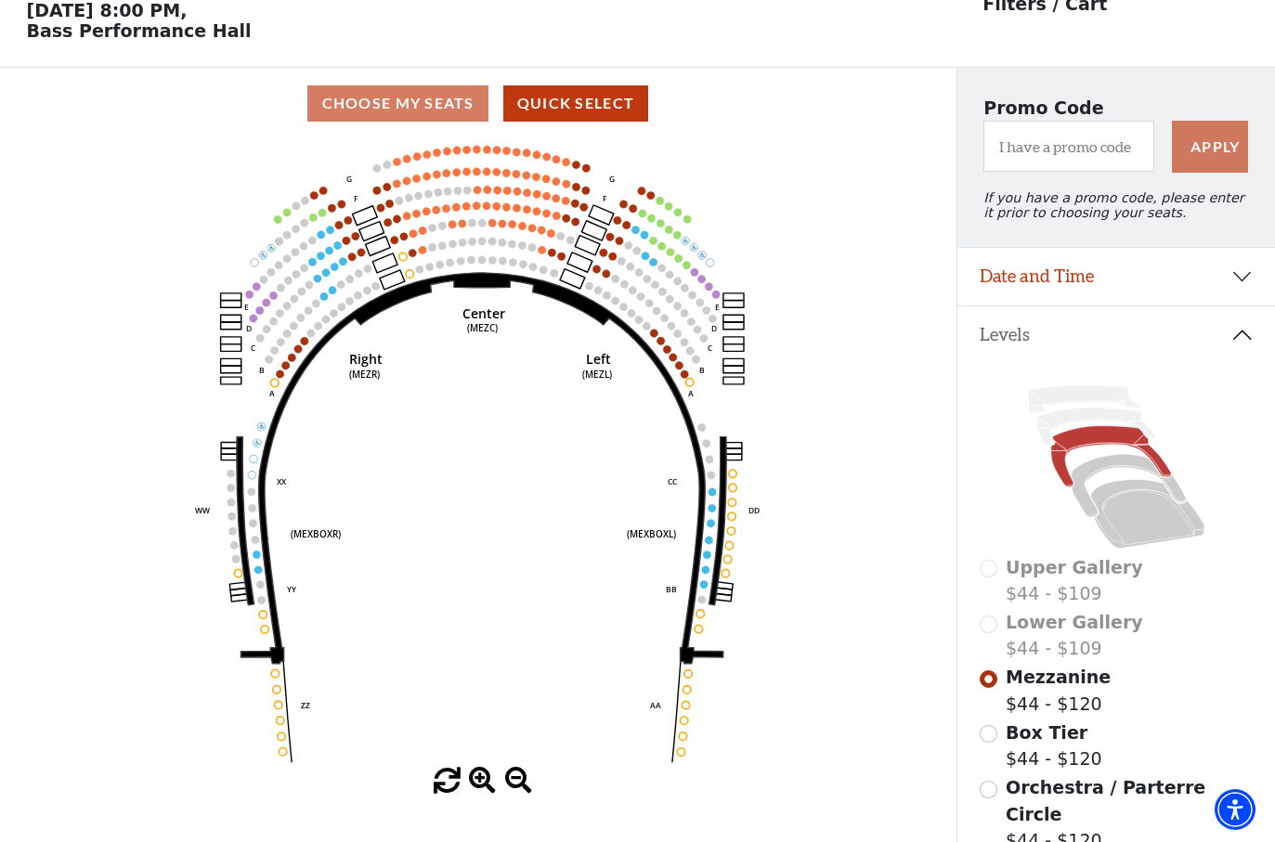
click at [421, 233] on circle at bounding box center [422, 230] width 7 height 7
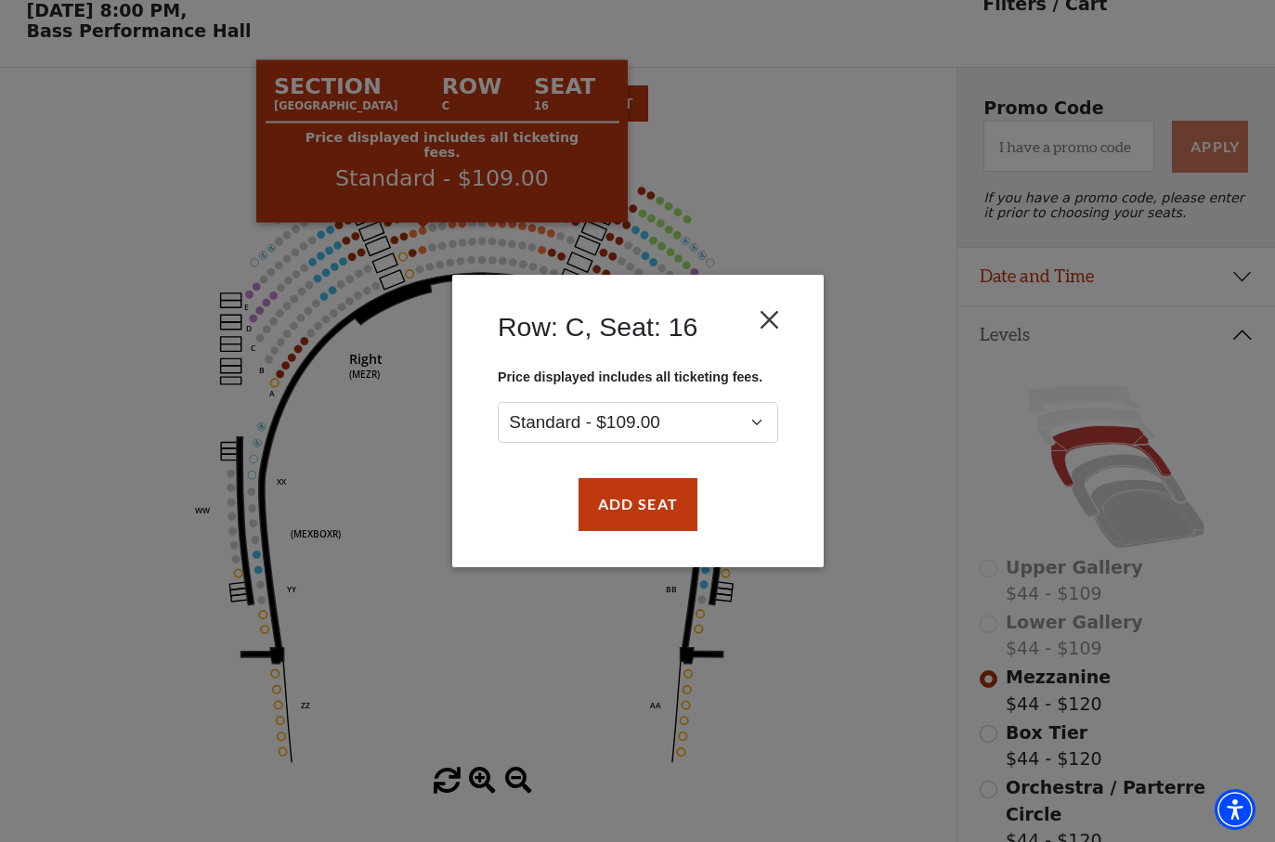
click at [773, 319] on button "Close" at bounding box center [768, 320] width 35 height 35
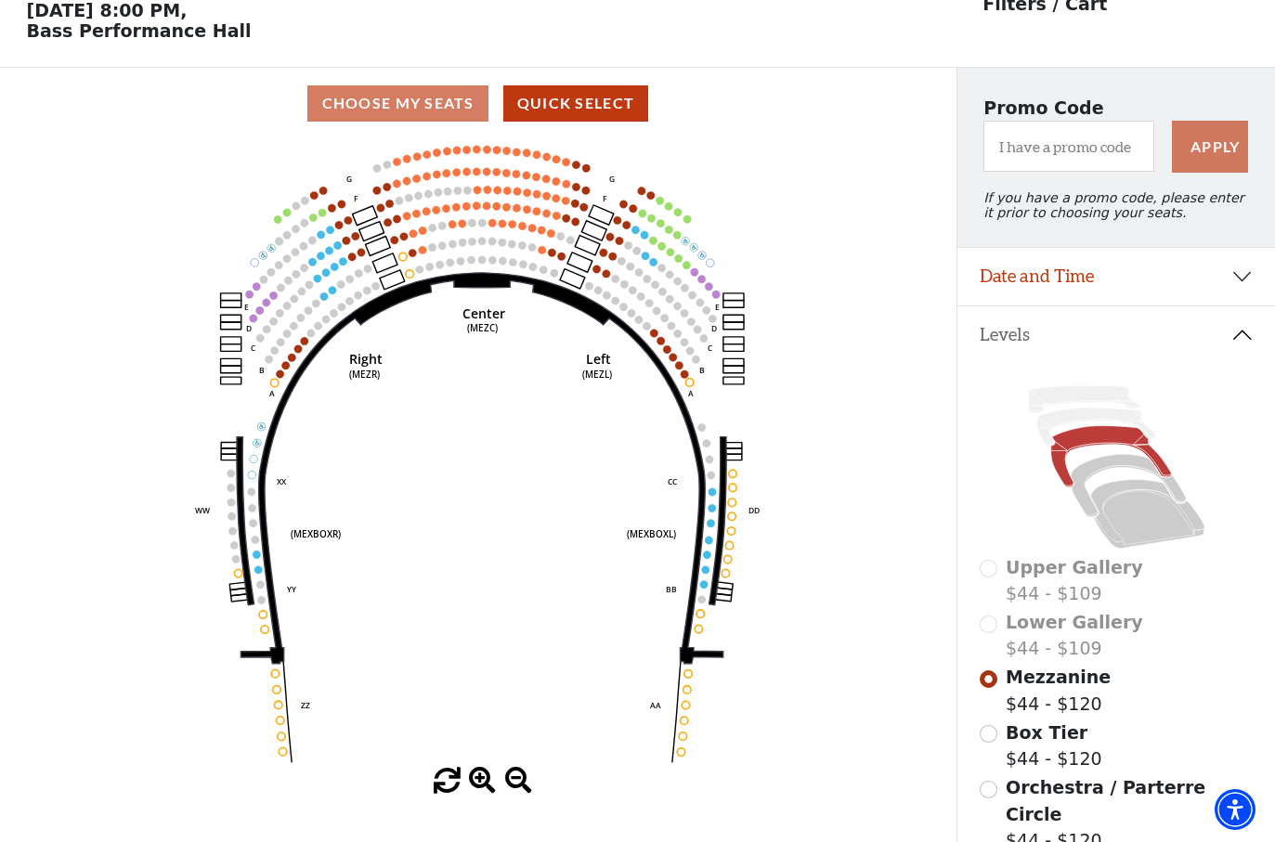
click at [466, 227] on circle at bounding box center [462, 222] width 7 height 7
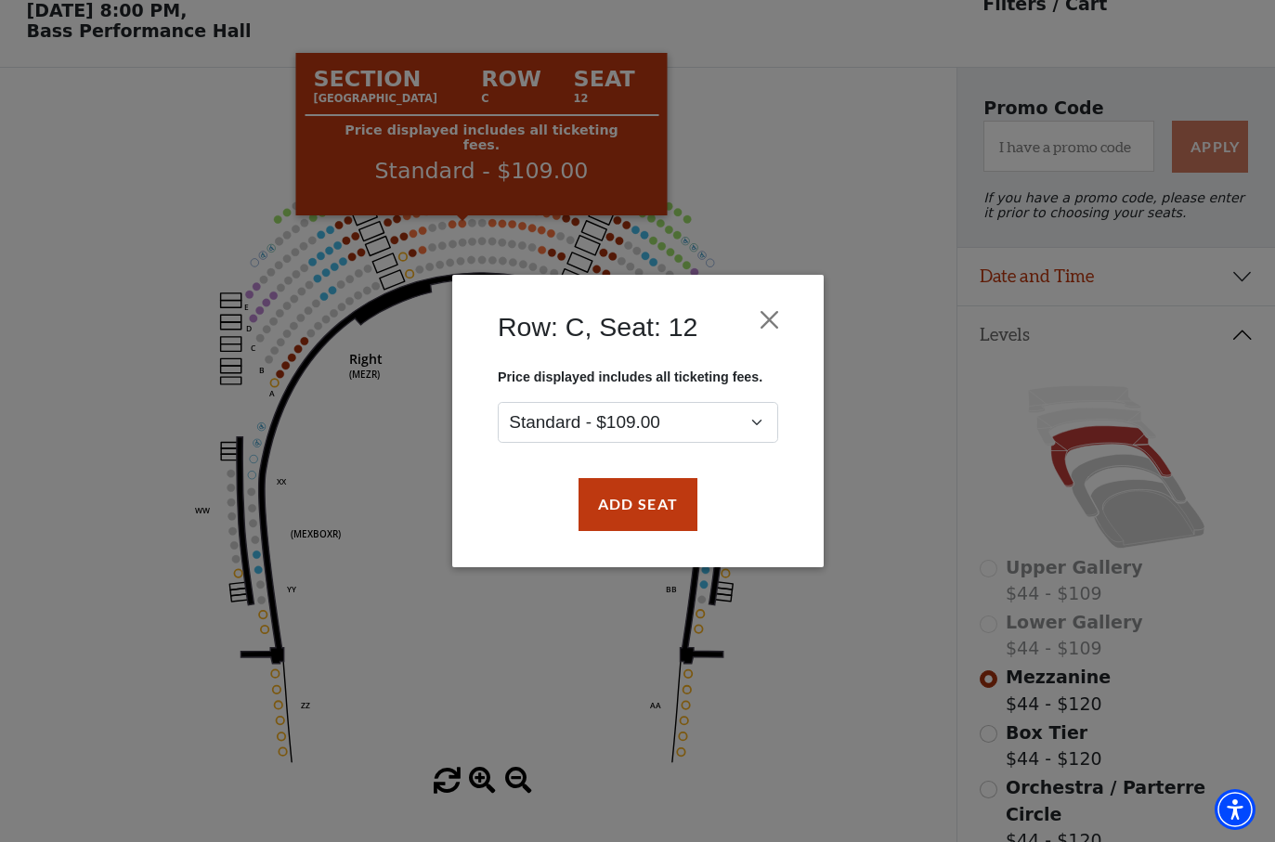
click at [874, 196] on div "Row: C, Seat: 12 Price displayed includes all ticketing fees. Standard - $109.0…" at bounding box center [637, 421] width 1275 height 842
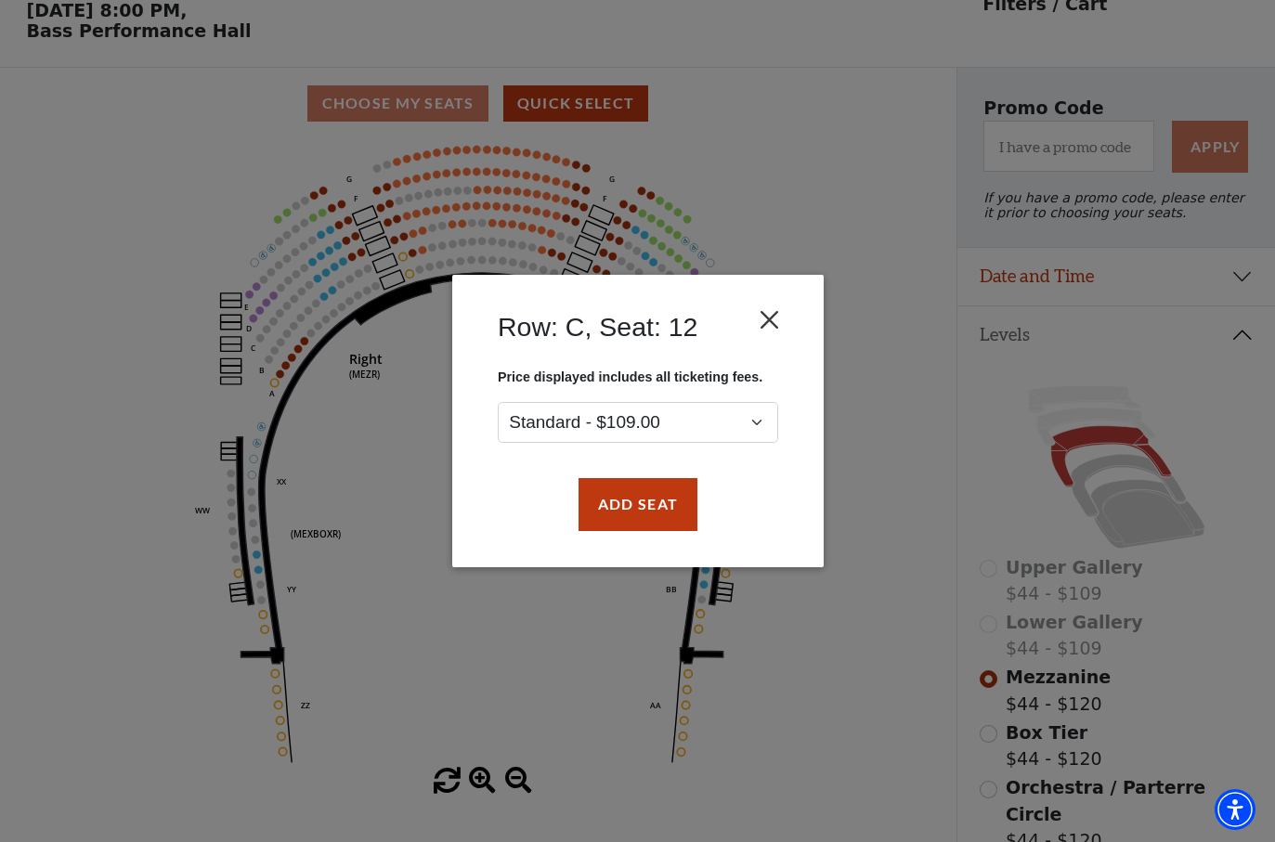
click at [780, 312] on button "Close" at bounding box center [768, 320] width 35 height 35
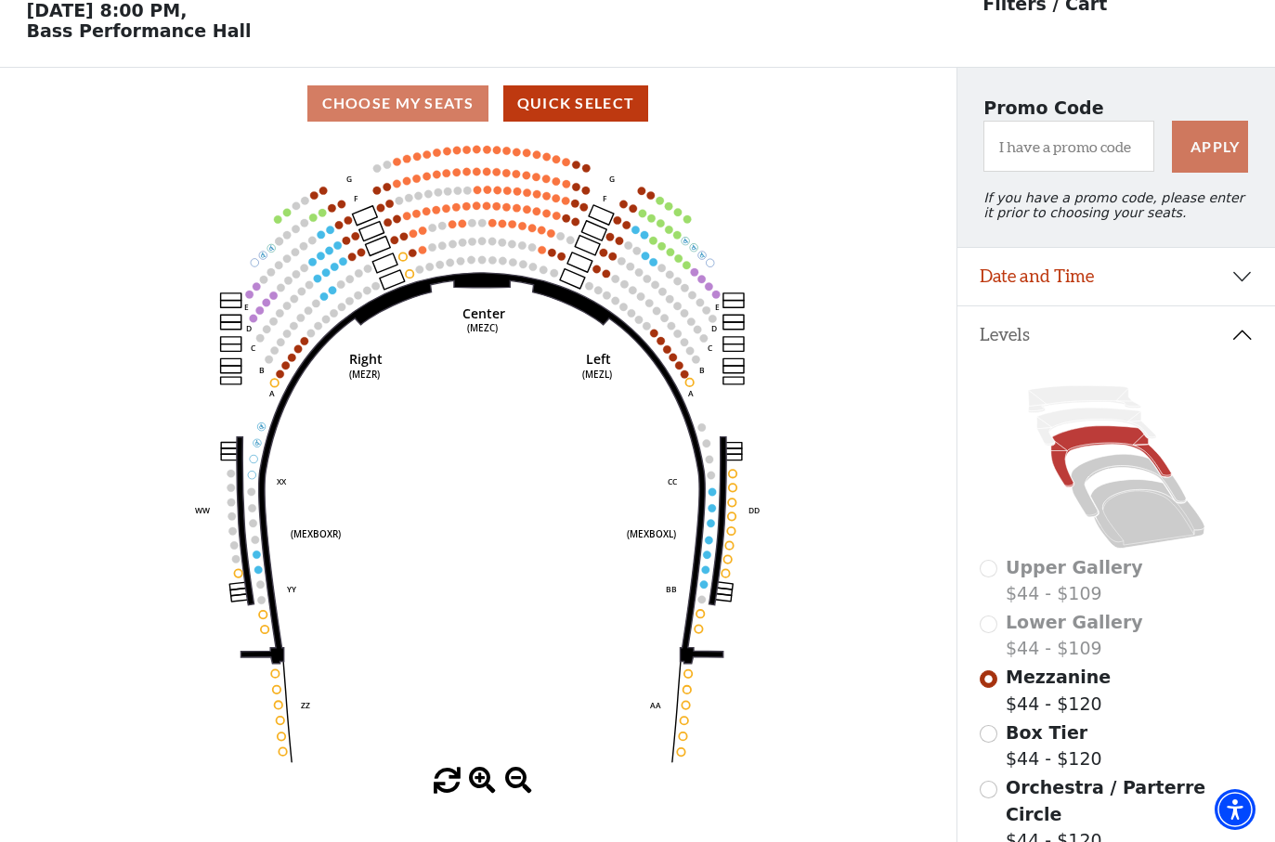
click at [550, 235] on circle at bounding box center [551, 232] width 7 height 7
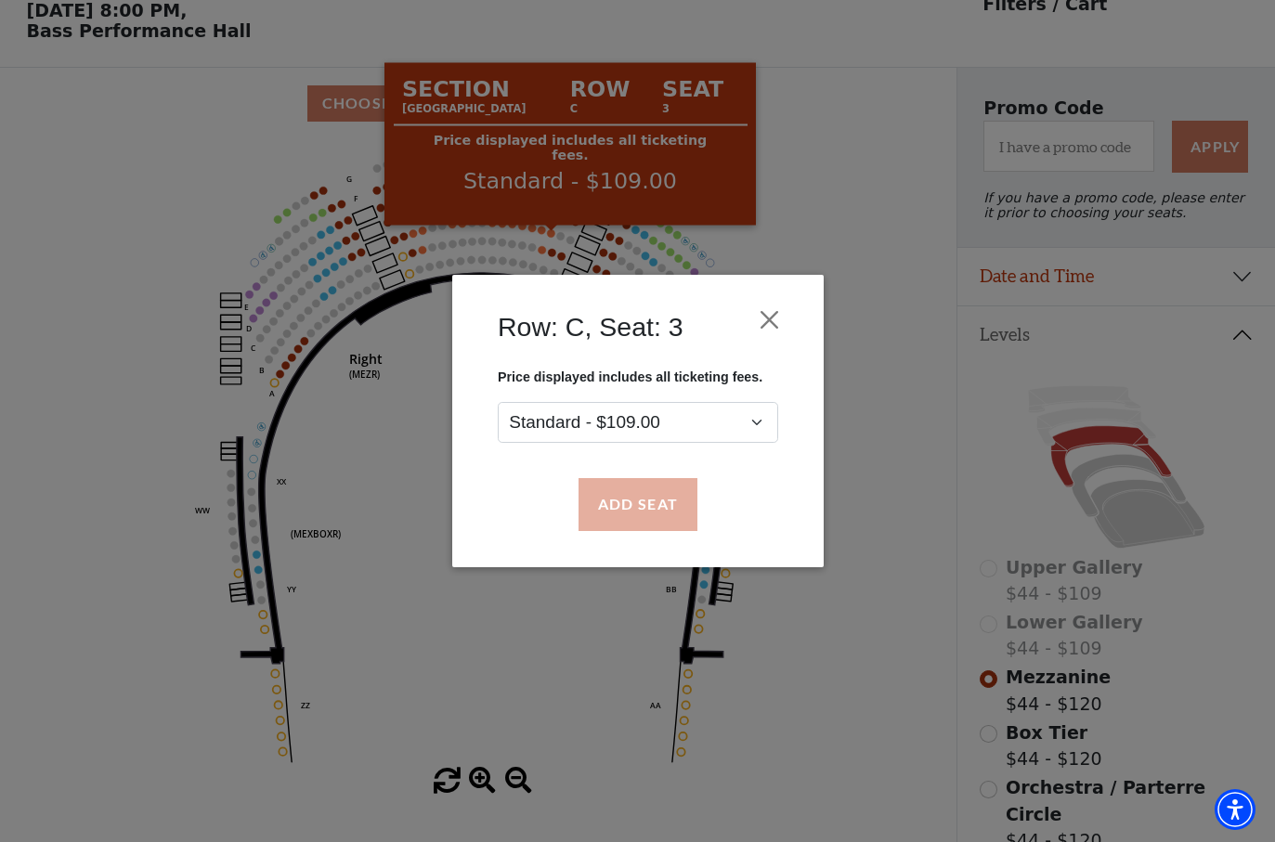
click at [655, 504] on button "Add Seat" at bounding box center [636, 505] width 119 height 52
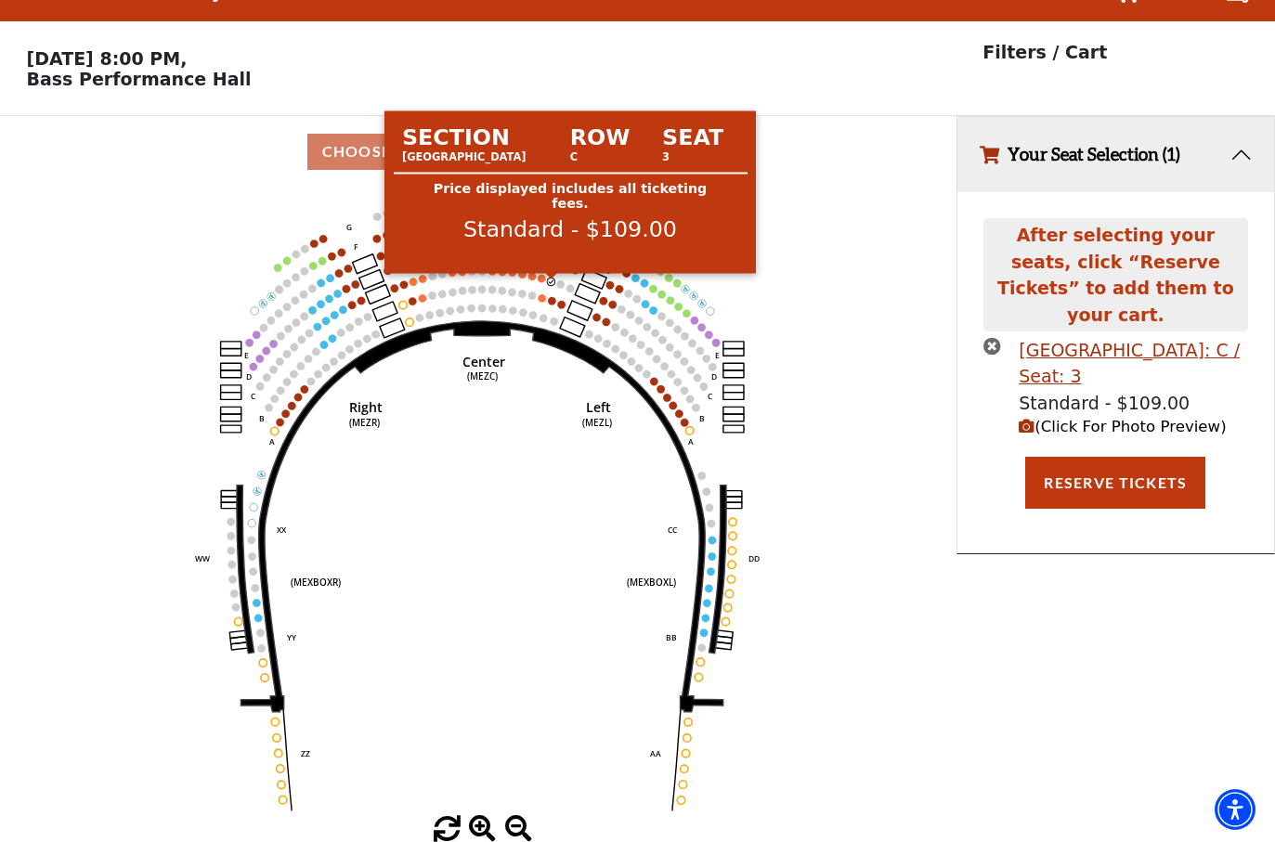
scroll to position [41, 0]
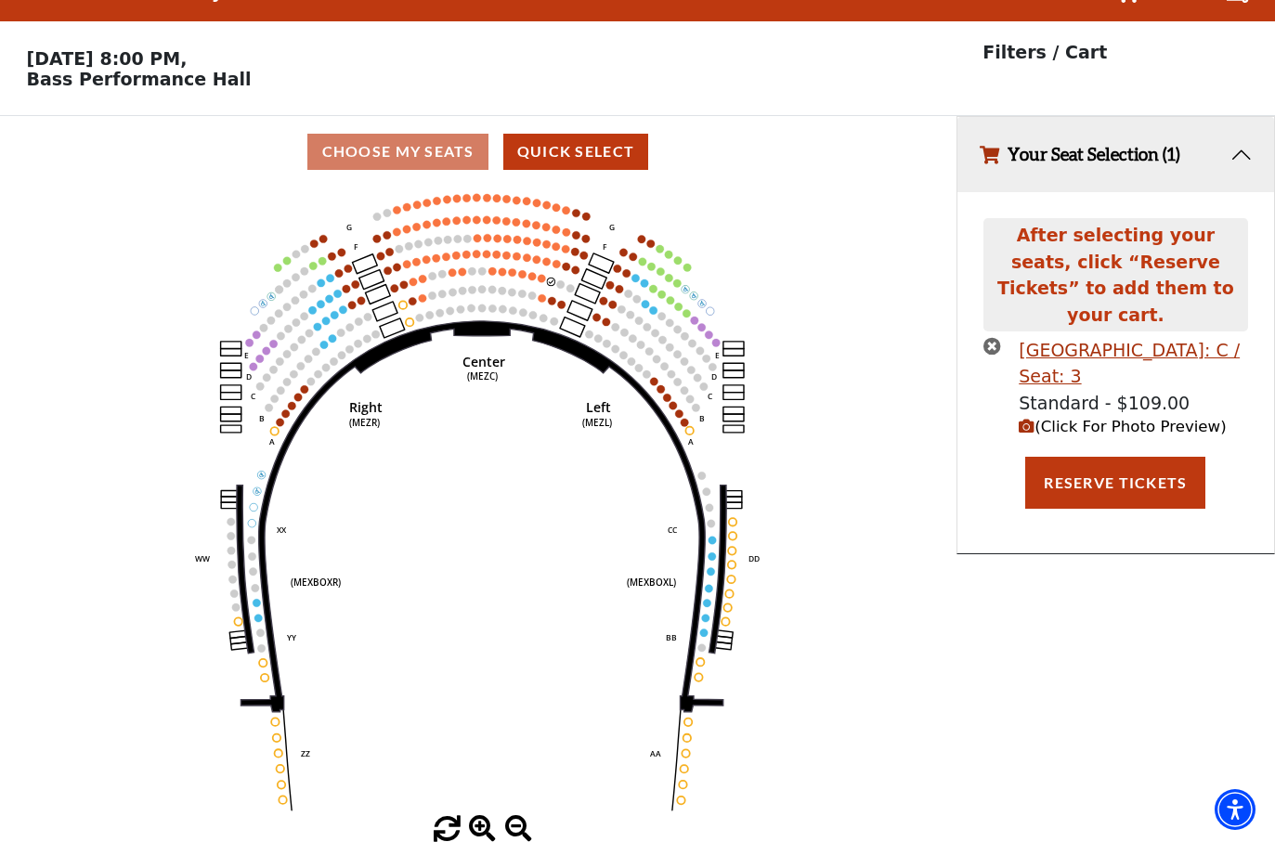
click at [539, 279] on circle at bounding box center [541, 278] width 7 height 7
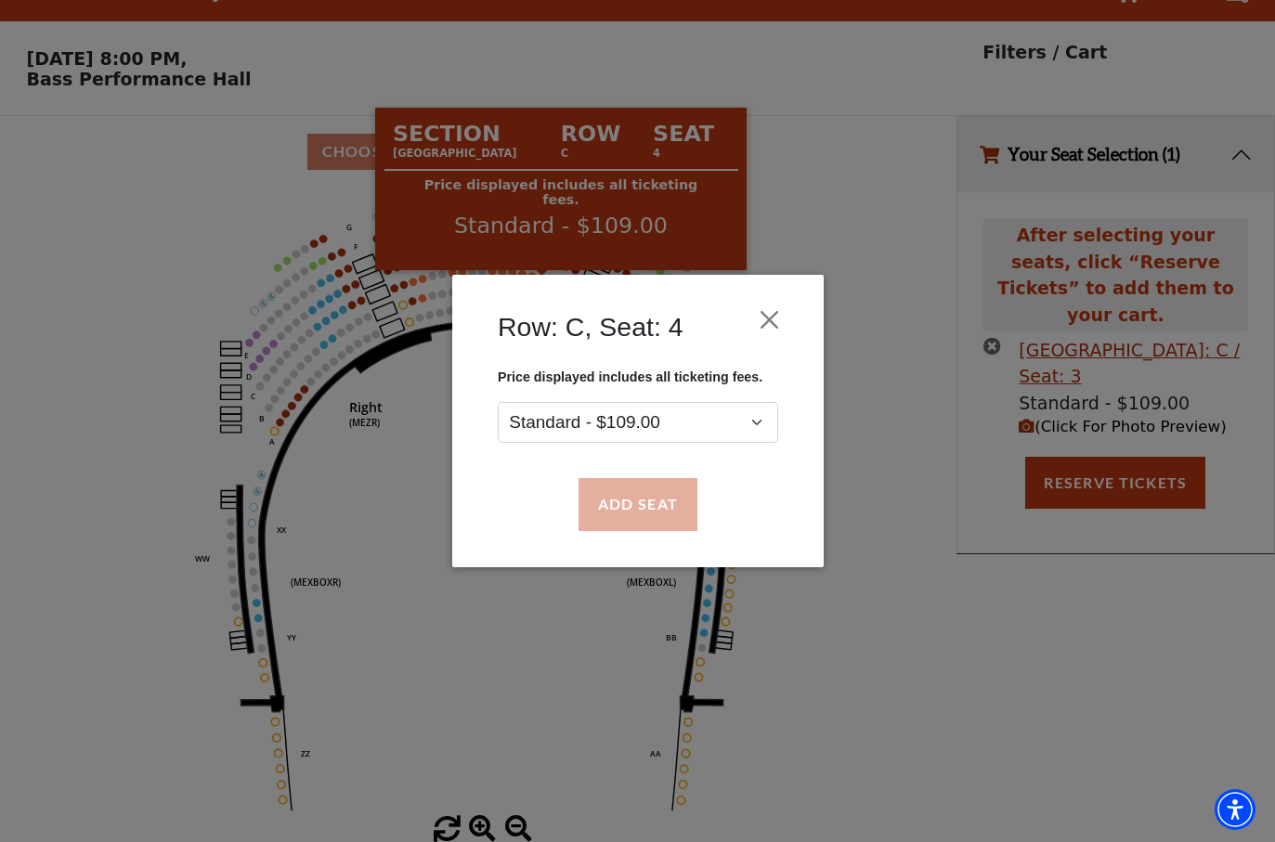
click at [658, 506] on button "Add Seat" at bounding box center [636, 505] width 119 height 52
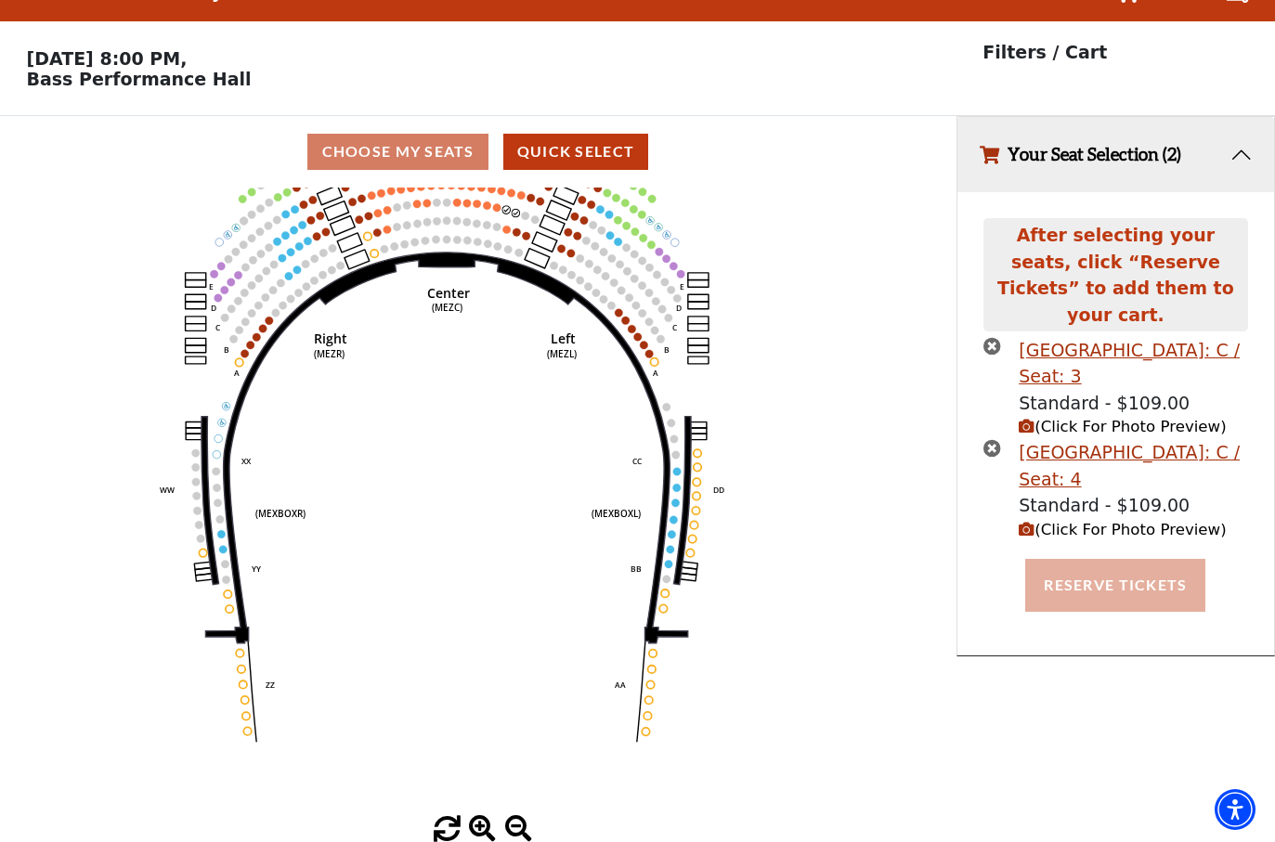
click at [1170, 560] on button "Reserve Tickets" at bounding box center [1115, 585] width 180 height 52
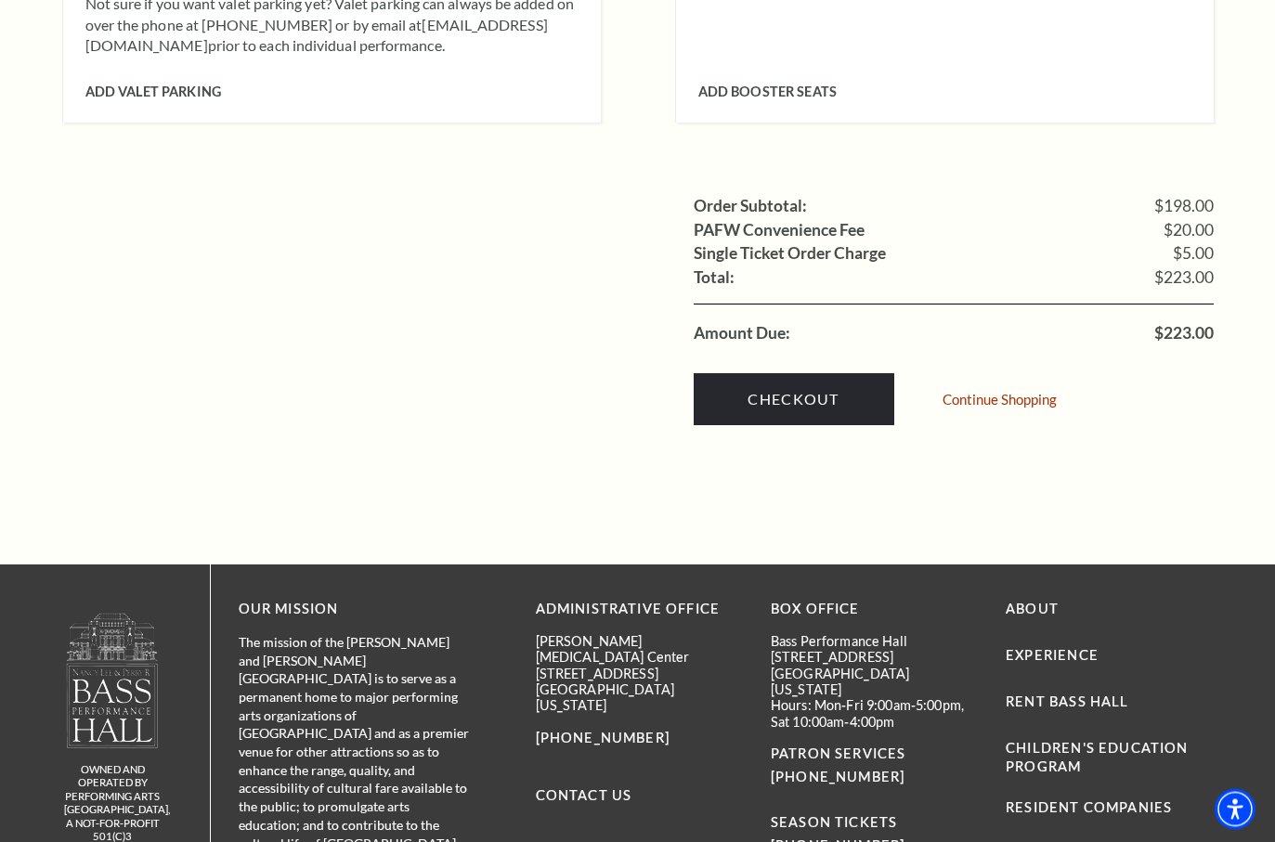
scroll to position [1768, 0]
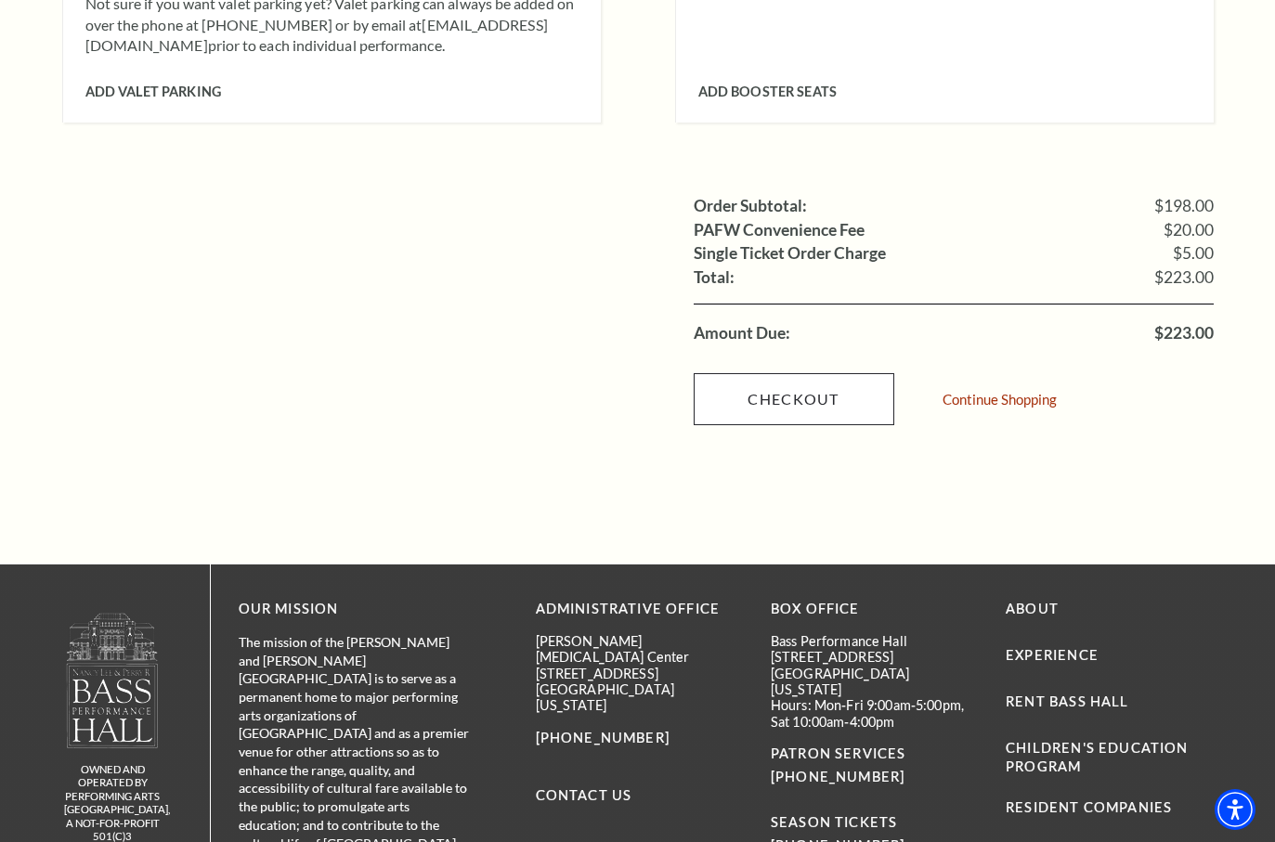
click at [833, 373] on link "Checkout" at bounding box center [794, 399] width 201 height 52
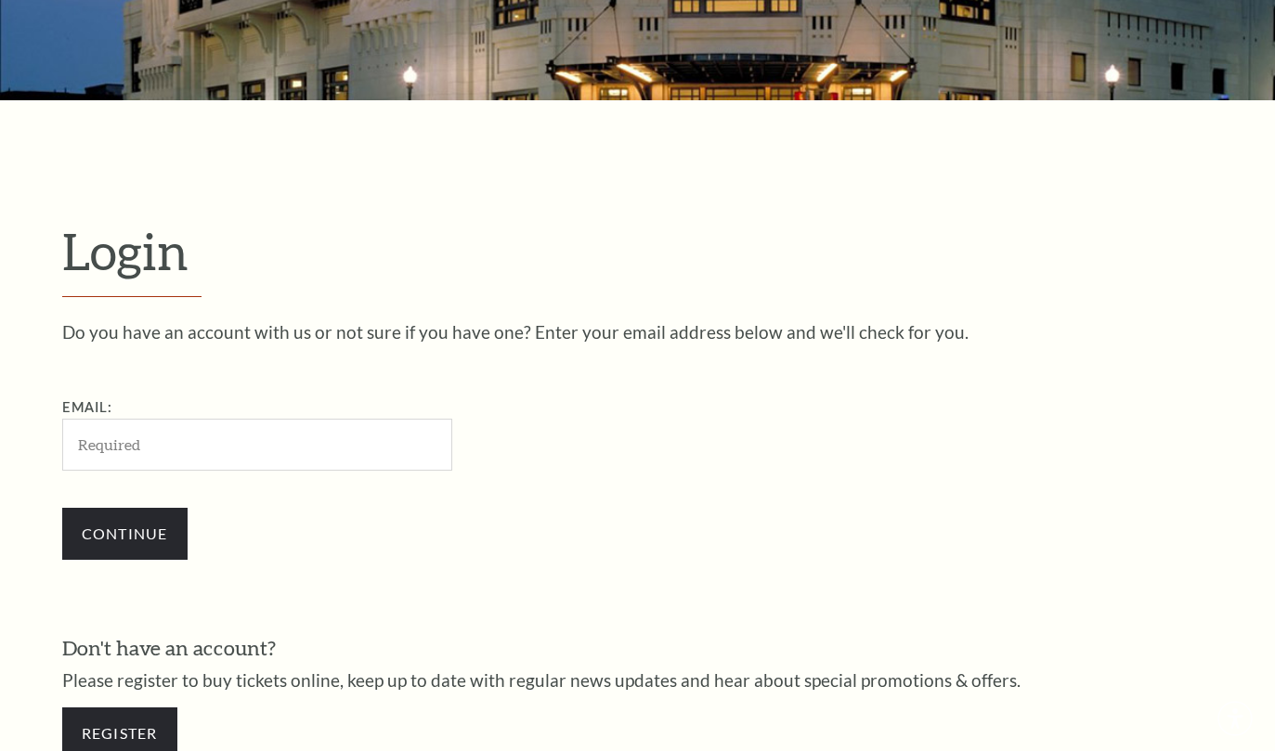
scroll to position [522, 0]
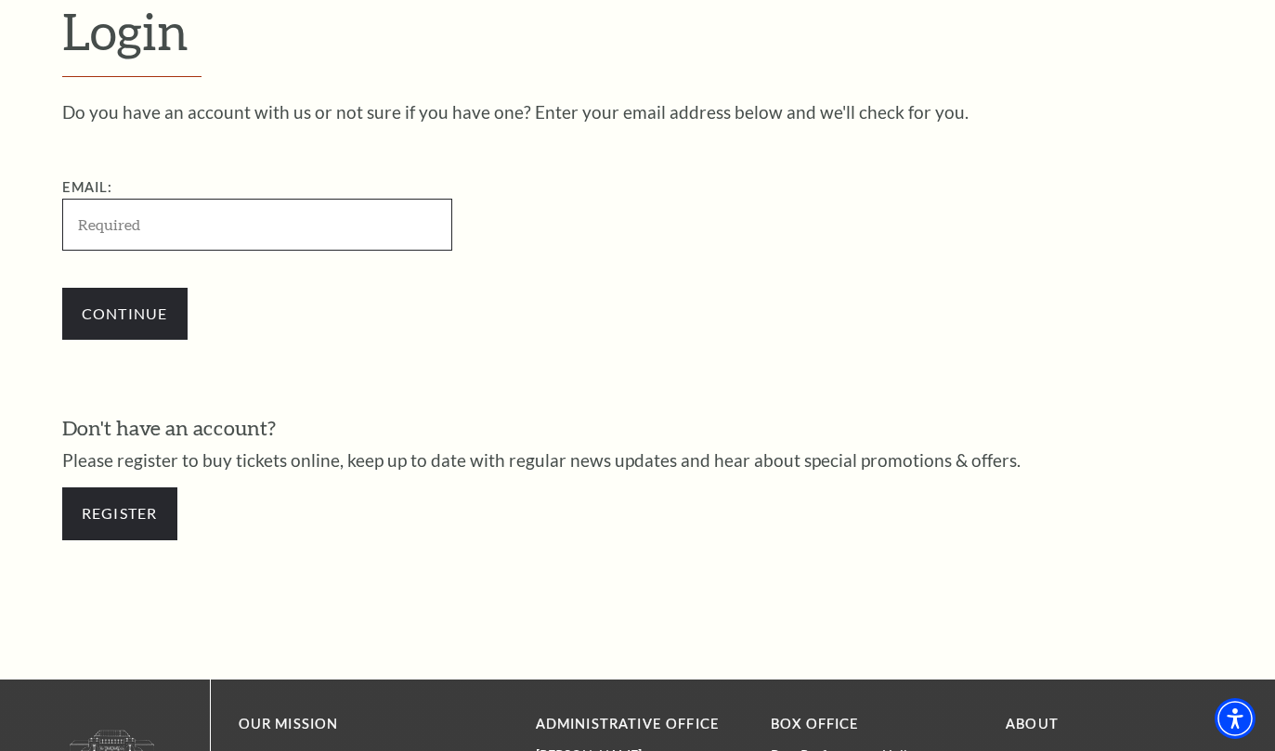
click at [358, 244] on input "Email:" at bounding box center [257, 224] width 390 height 51
click at [150, 510] on link "Register" at bounding box center [119, 513] width 115 height 52
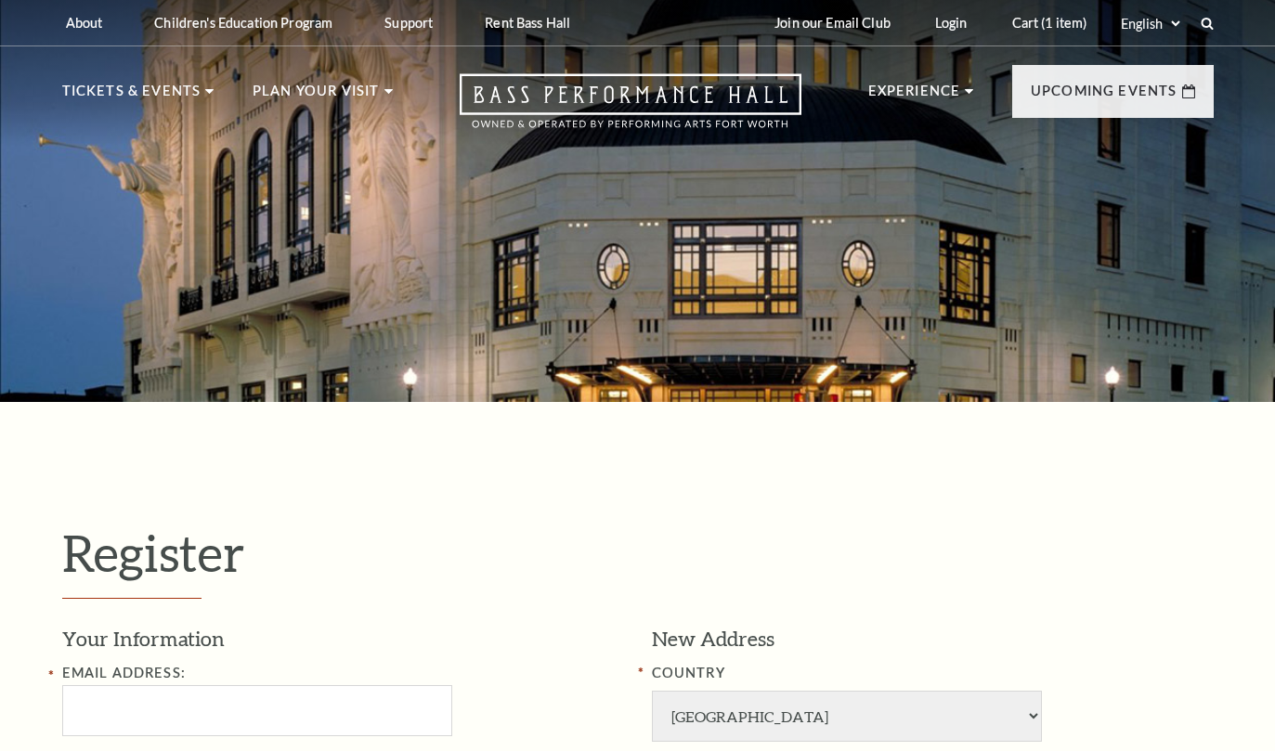
select select "1"
select select "TX"
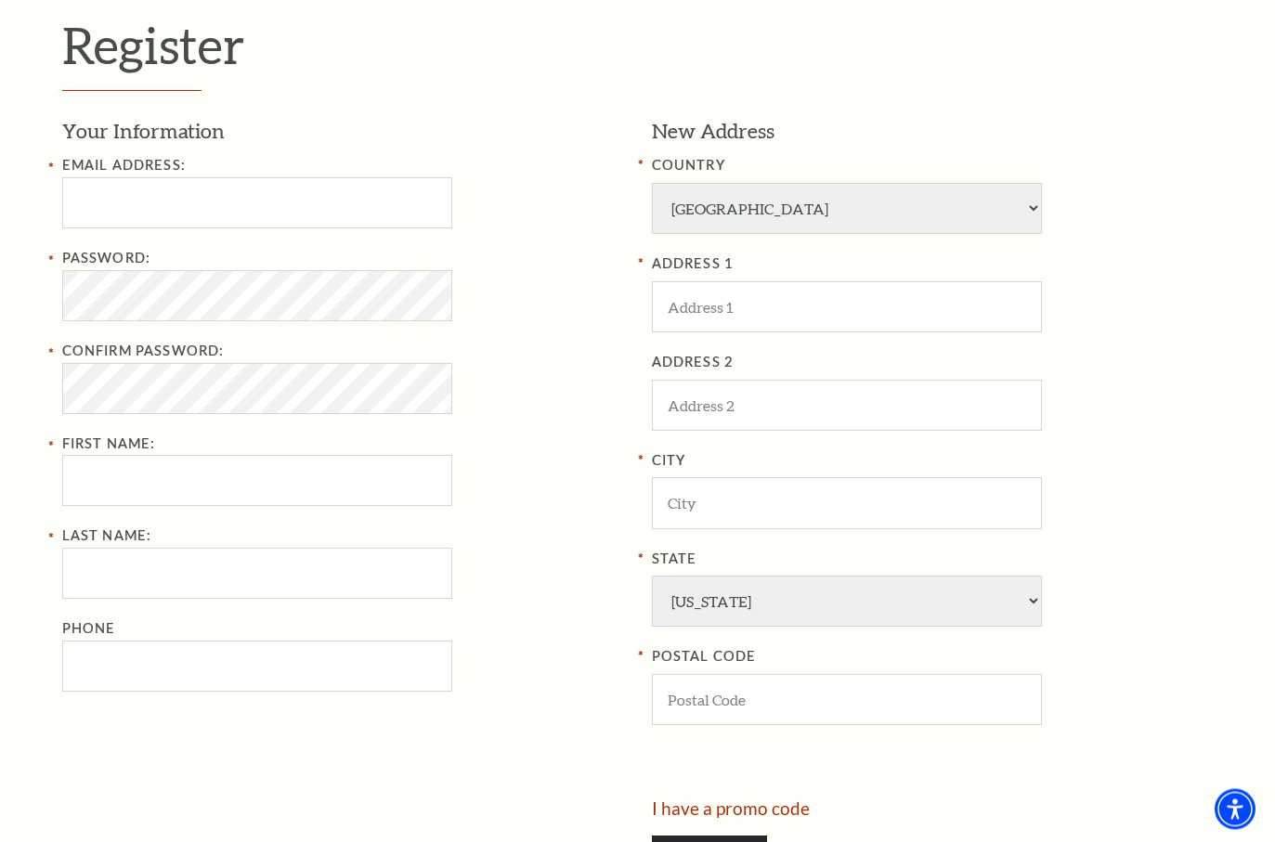
scroll to position [508, 0]
click at [871, 281] on input "ADDRESS 1" at bounding box center [847, 306] width 390 height 51
type input "jmillerlego9ja@gmail.com"
type input "Jeffrey"
type input "955 Silverleaf Dr"
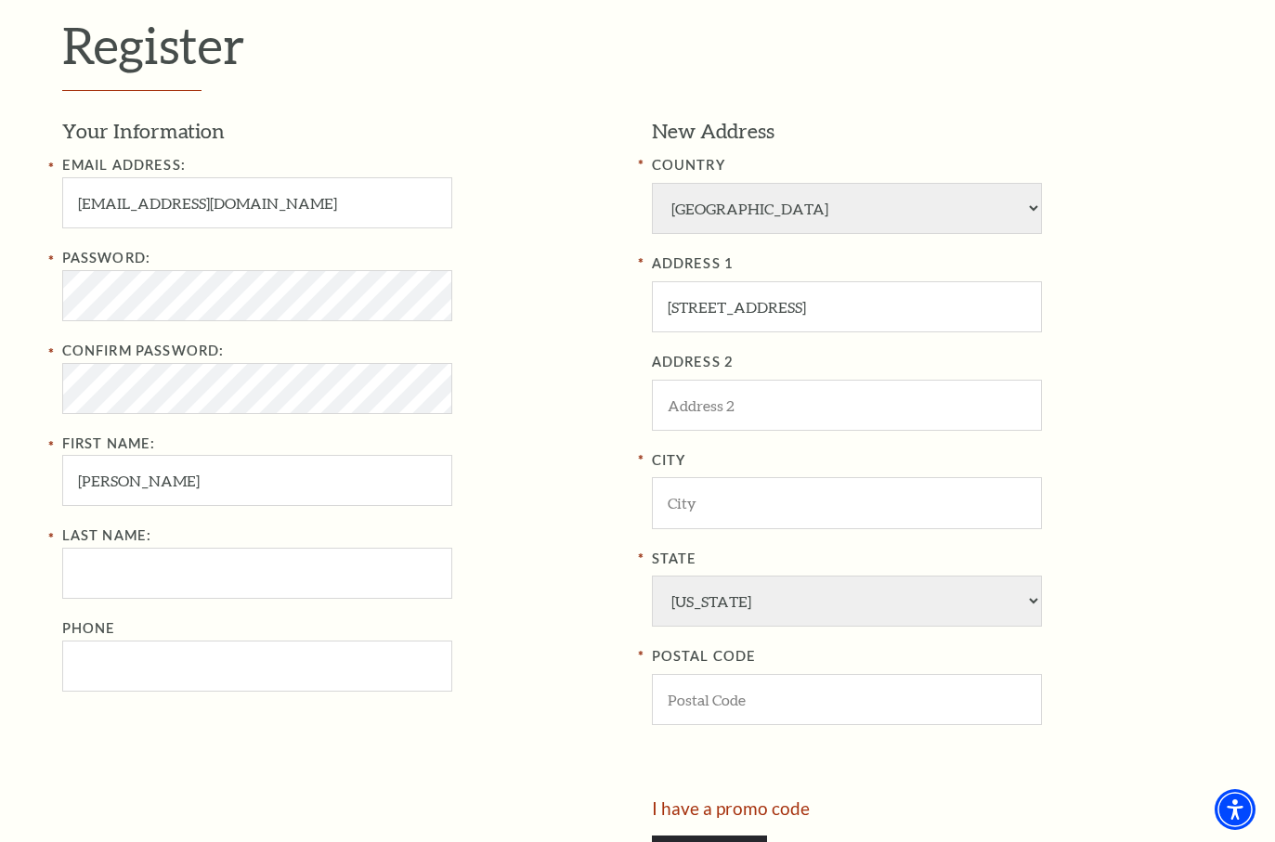
type input "Weatherford"
type input "76085"
type input "8179460917"
type input "Miller"
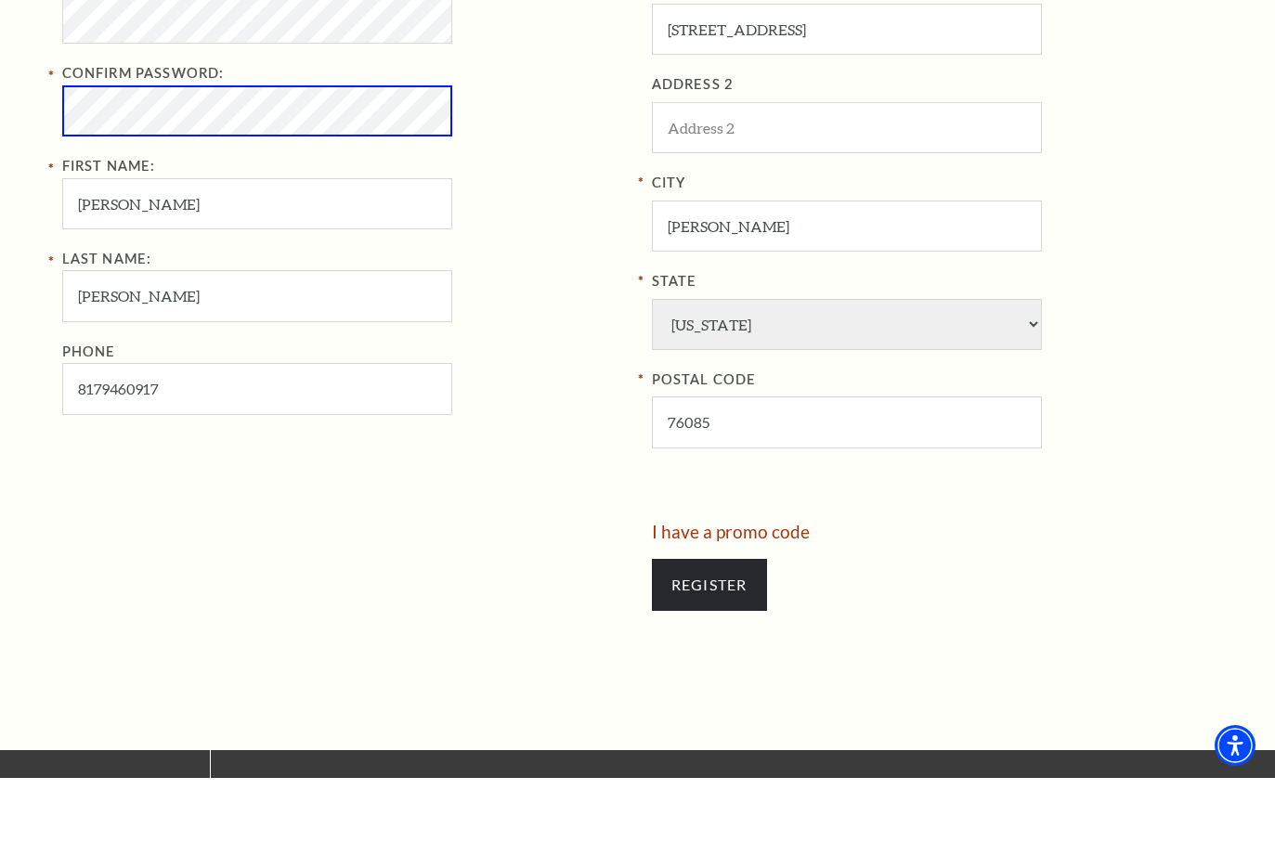
scroll to position [749, 0]
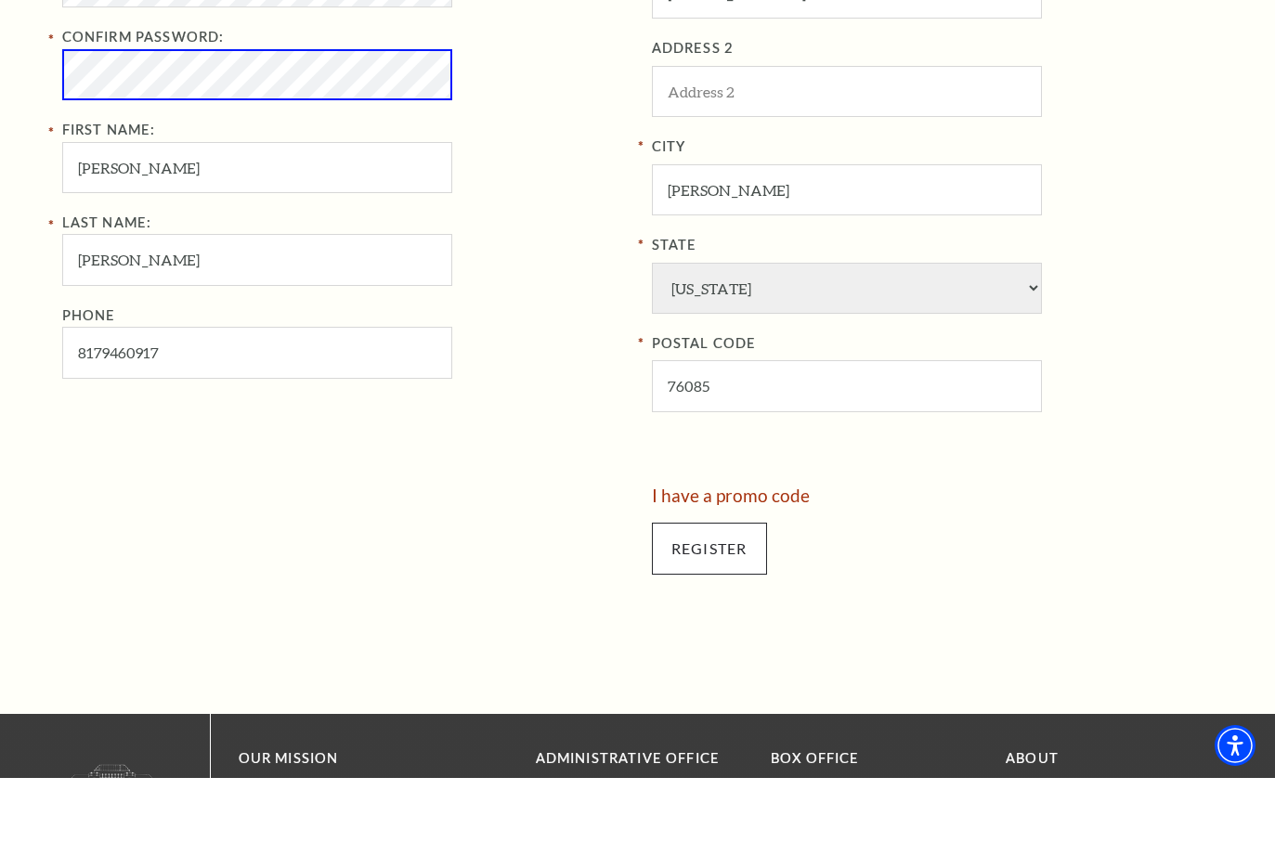
click at [724, 587] on input "Register" at bounding box center [709, 613] width 115 height 52
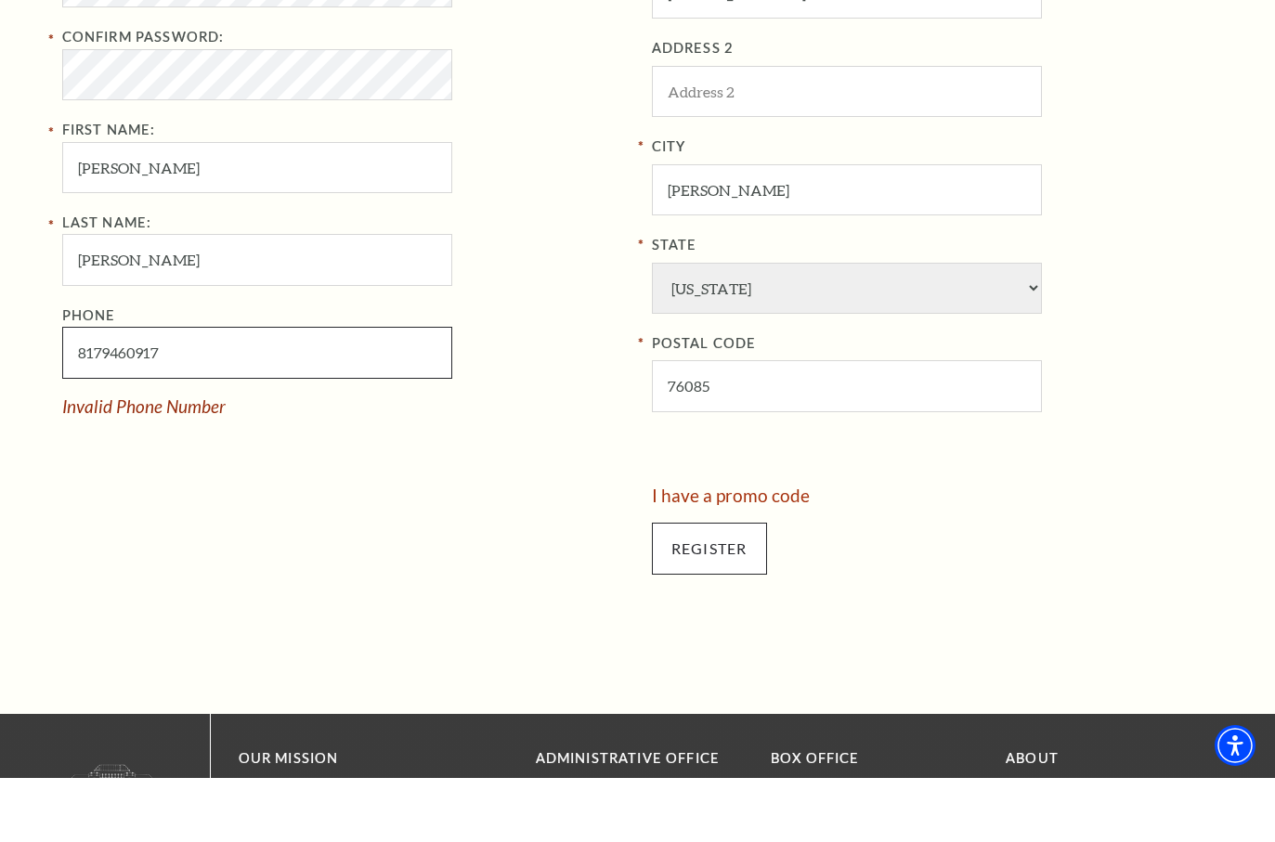
type input "817-946-0917"
click at [733, 568] on div "Register" at bounding box center [933, 612] width 562 height 89
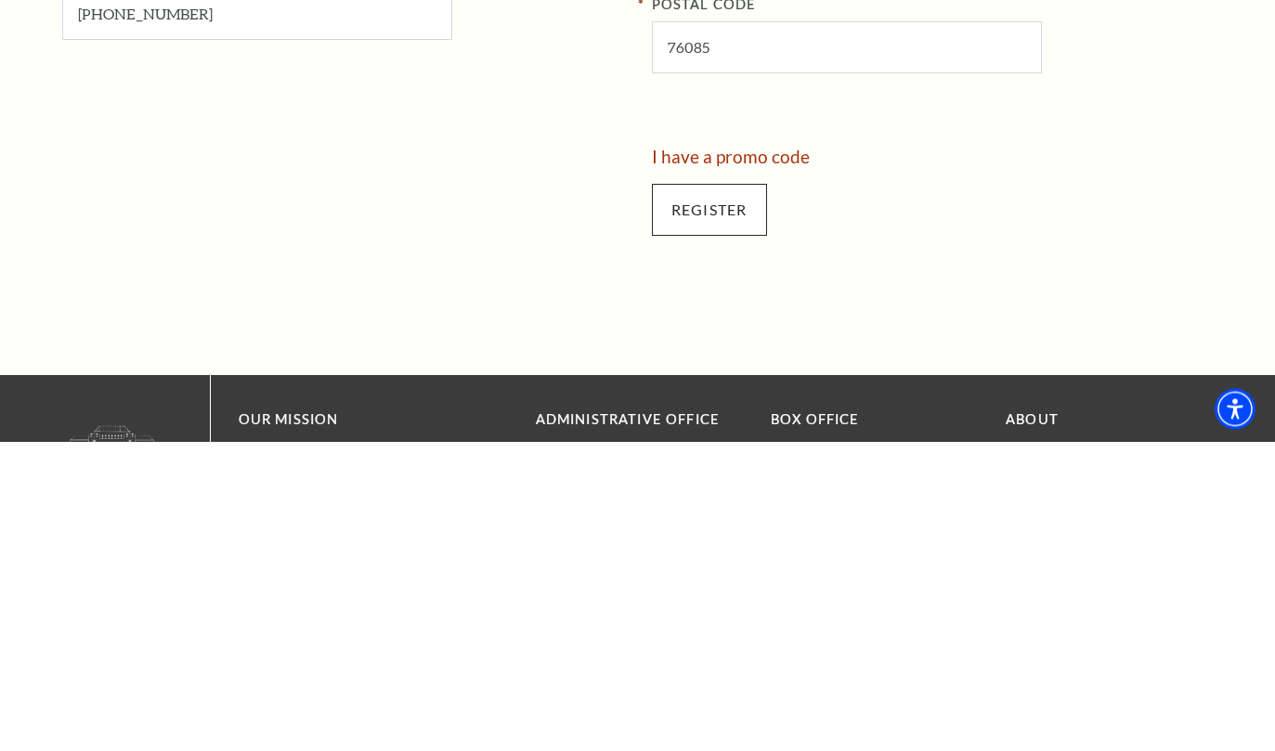
scroll to position [841, 0]
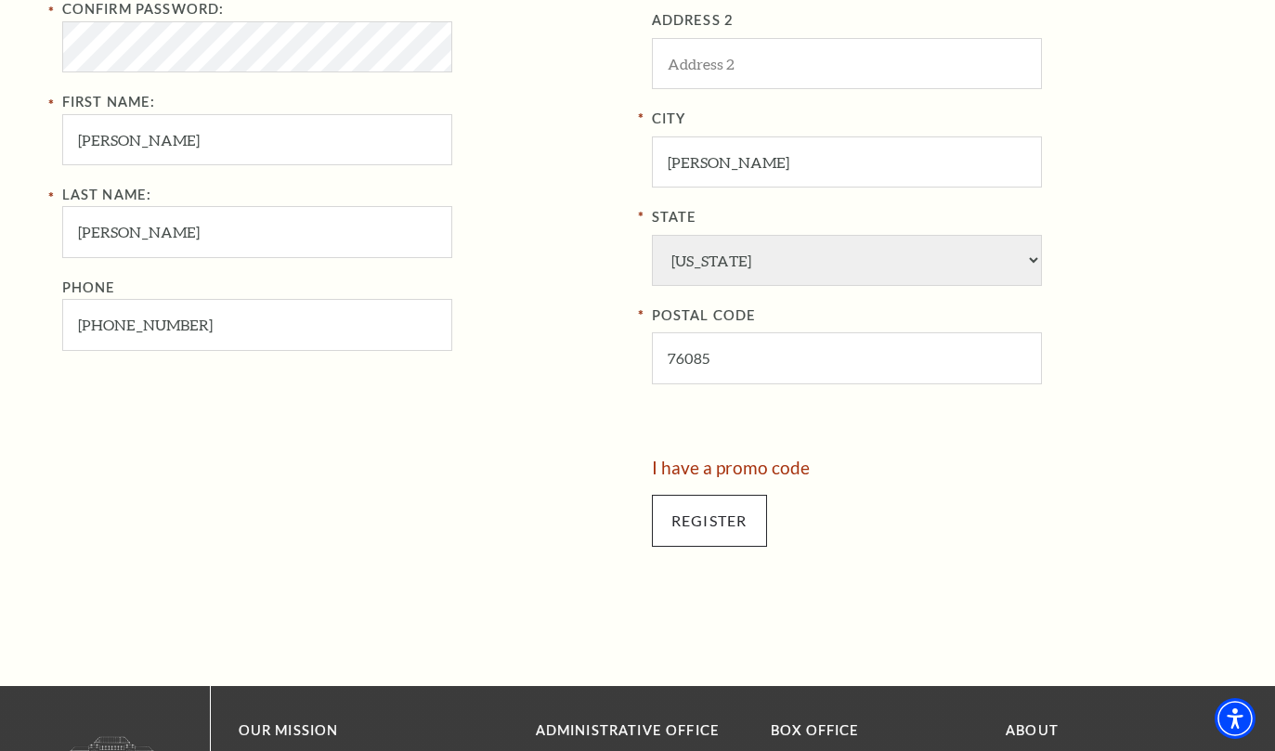
click at [718, 495] on input "Register" at bounding box center [709, 521] width 115 height 52
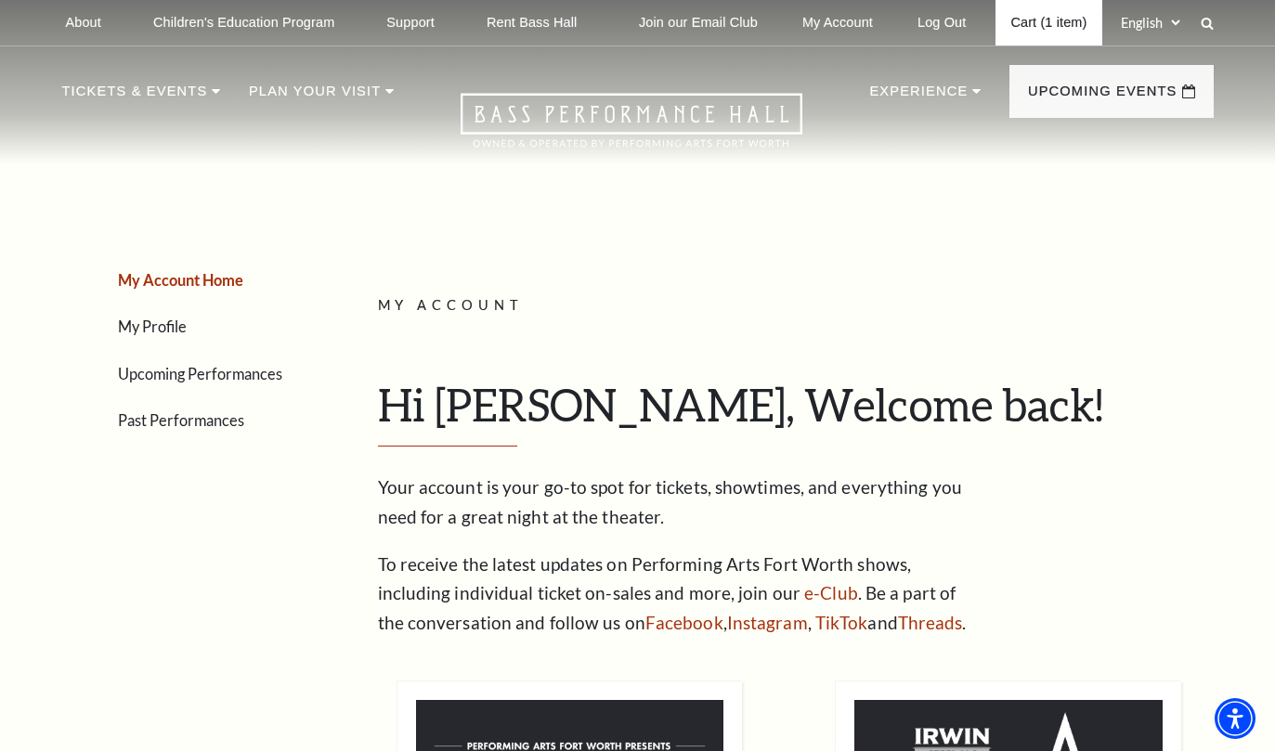
click at [1053, 17] on link "Cart (1 item)" at bounding box center [1048, 22] width 106 height 45
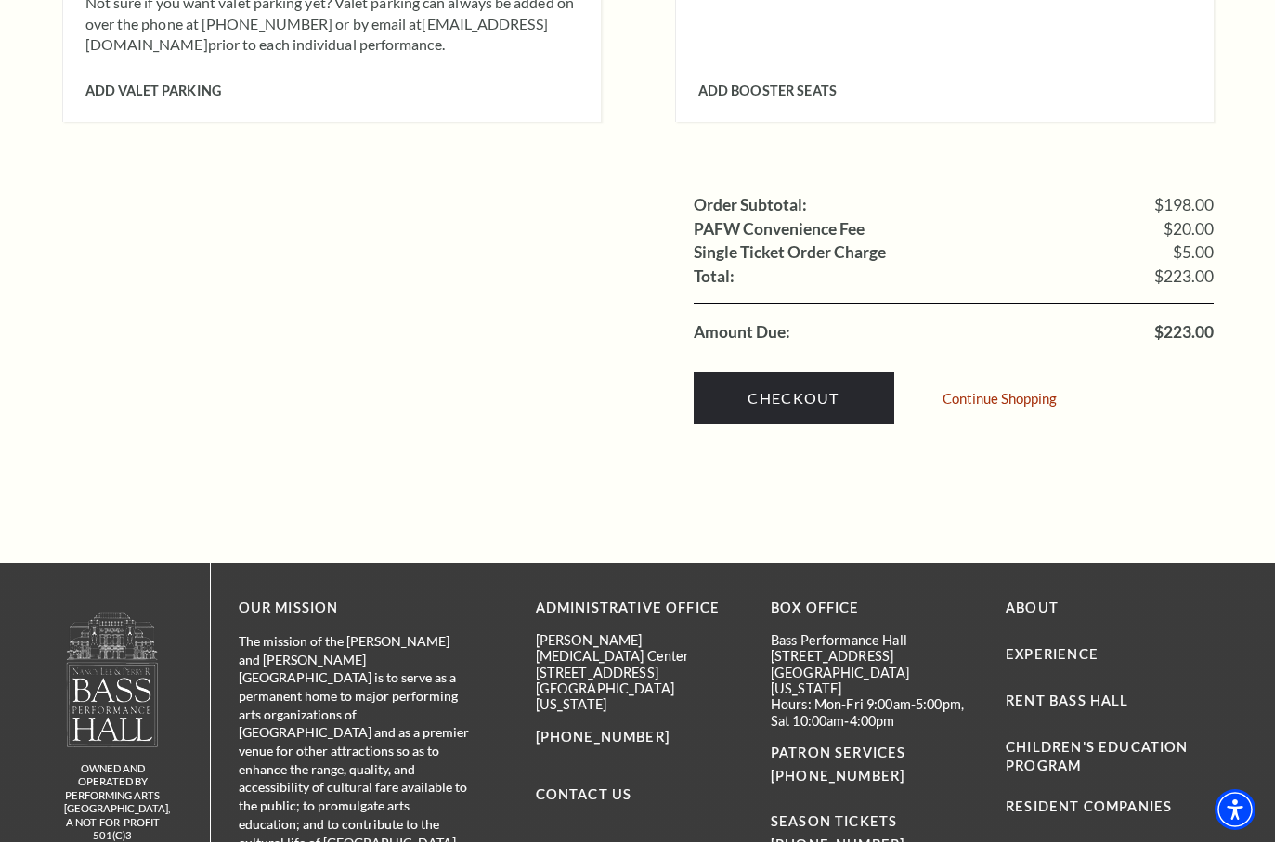
scroll to position [1770, 0]
click at [841, 371] on link "Checkout" at bounding box center [794, 397] width 201 height 52
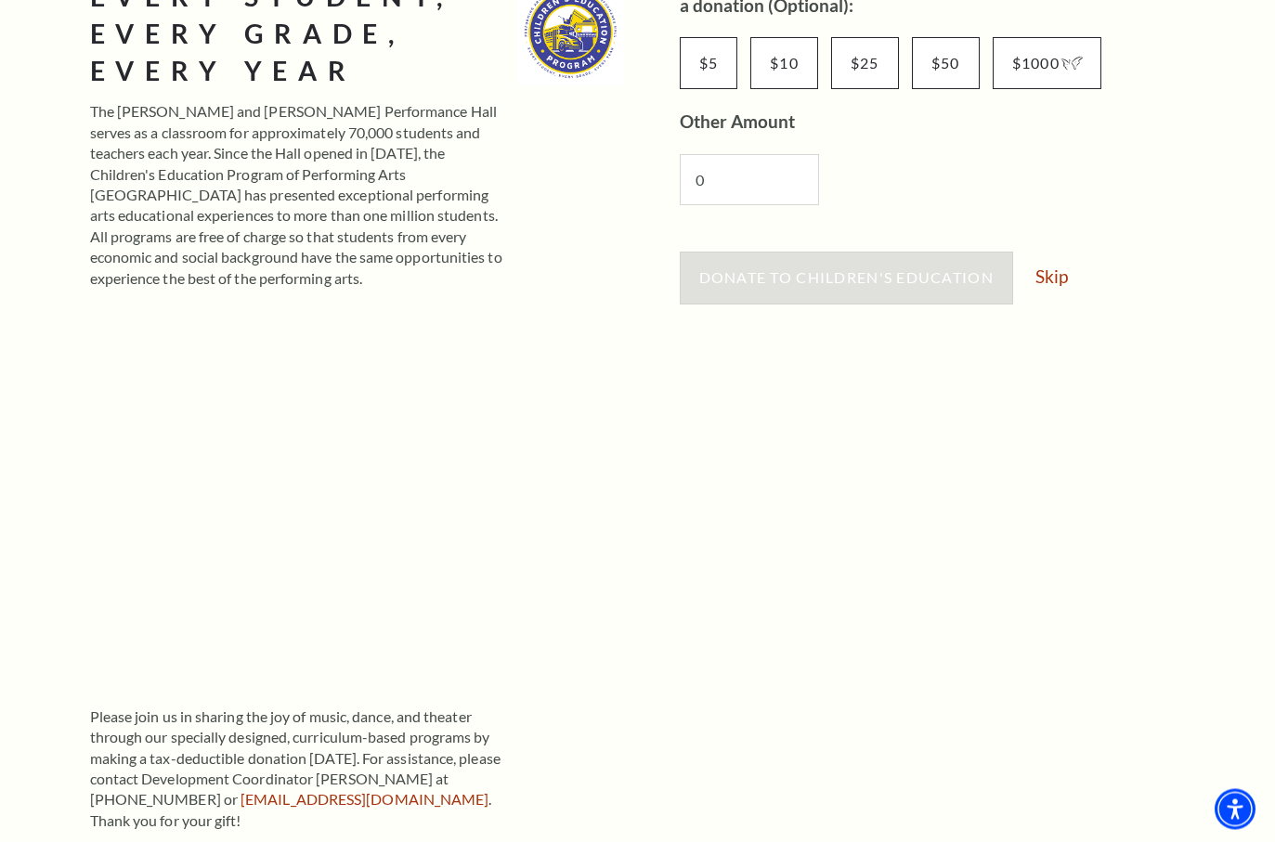
scroll to position [357, 0]
click at [1054, 282] on link "Skip" at bounding box center [1051, 276] width 32 height 18
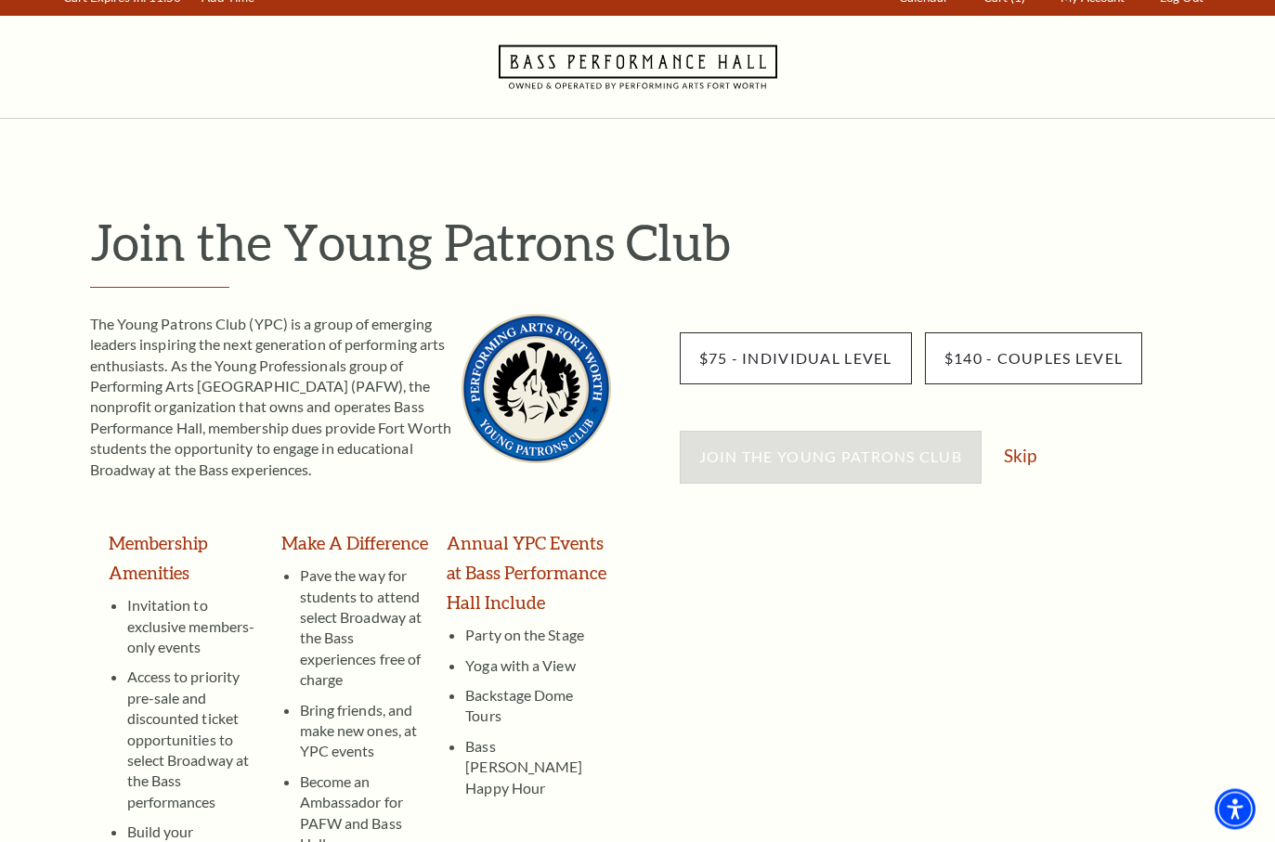
scroll to position [21, 0]
click at [1030, 450] on link "Skip" at bounding box center [1020, 456] width 32 height 18
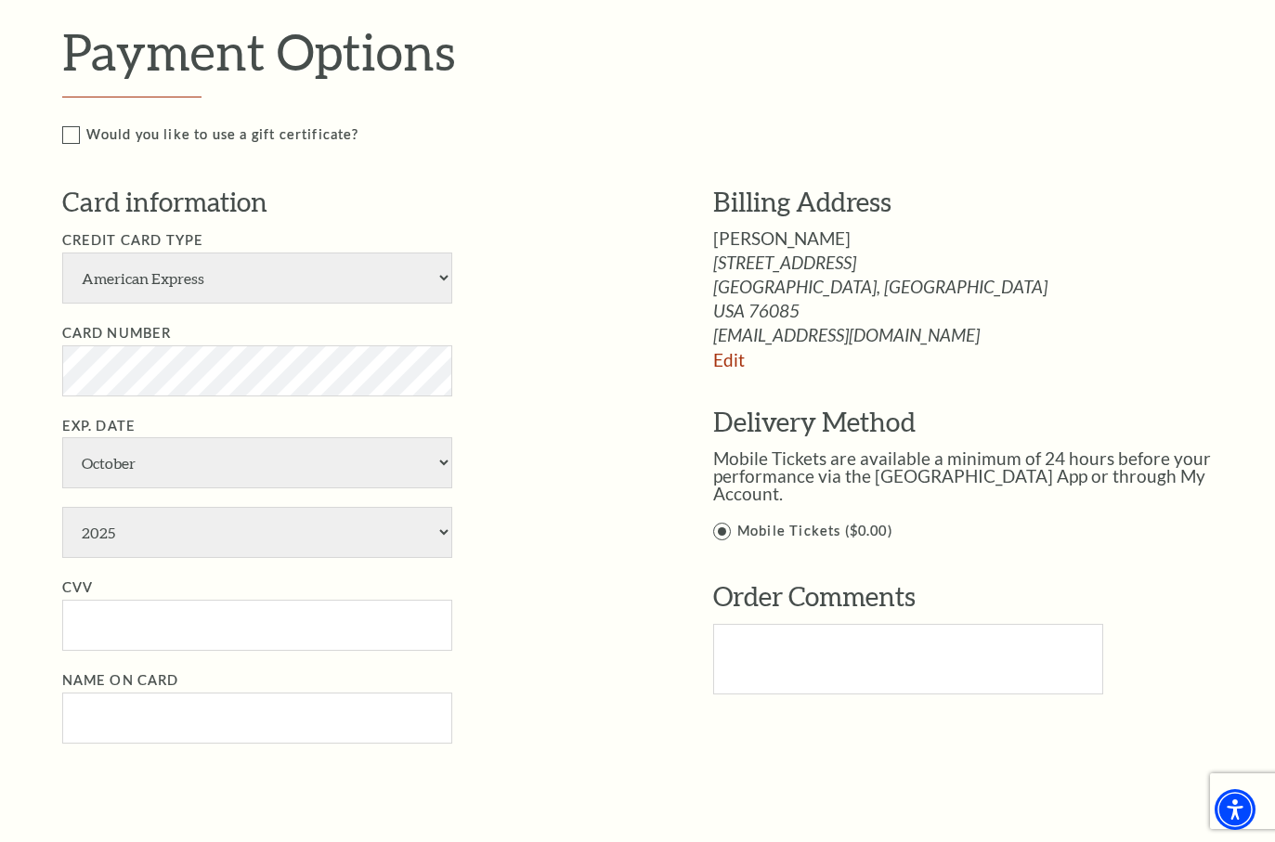
scroll to position [854, 0]
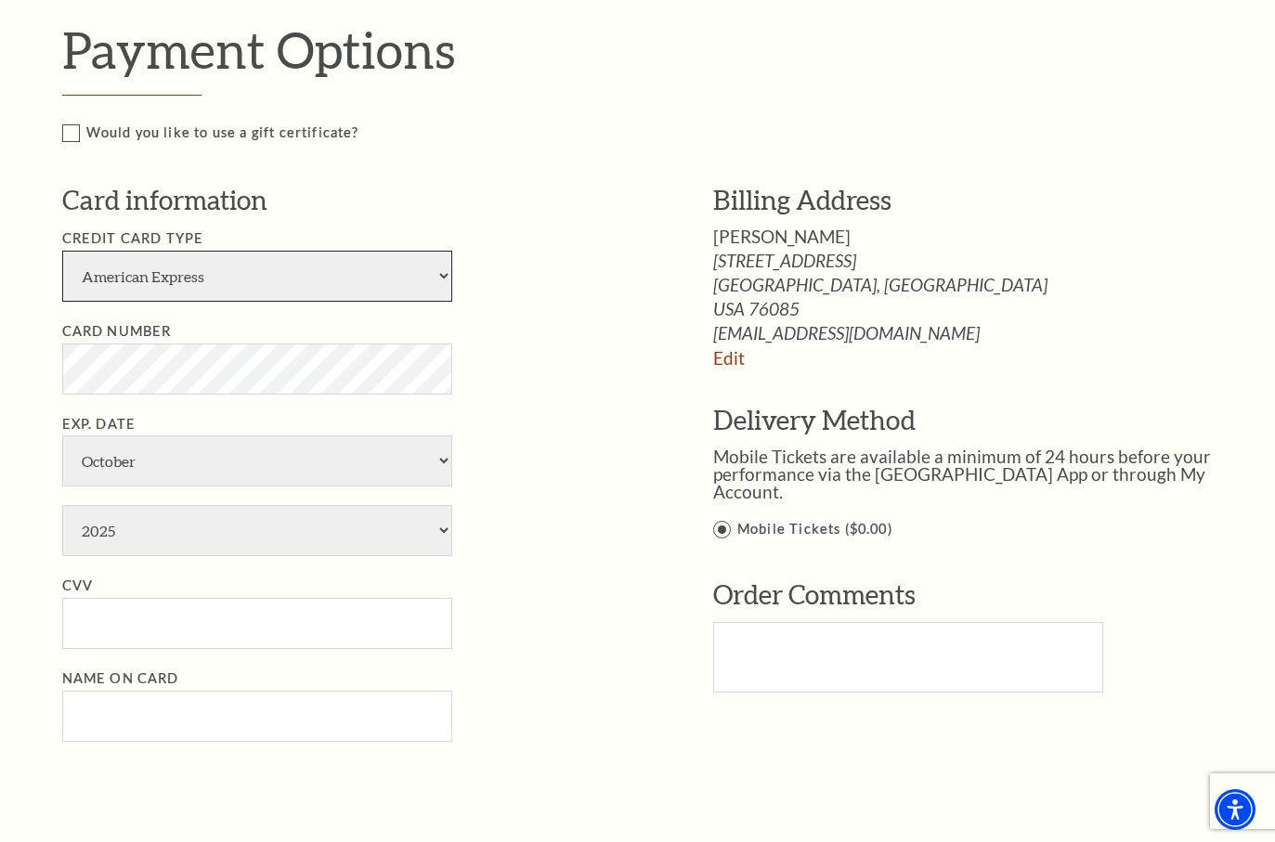
click at [435, 268] on select "American Express Visa Master Card Discover" at bounding box center [257, 276] width 390 height 51
select select "25"
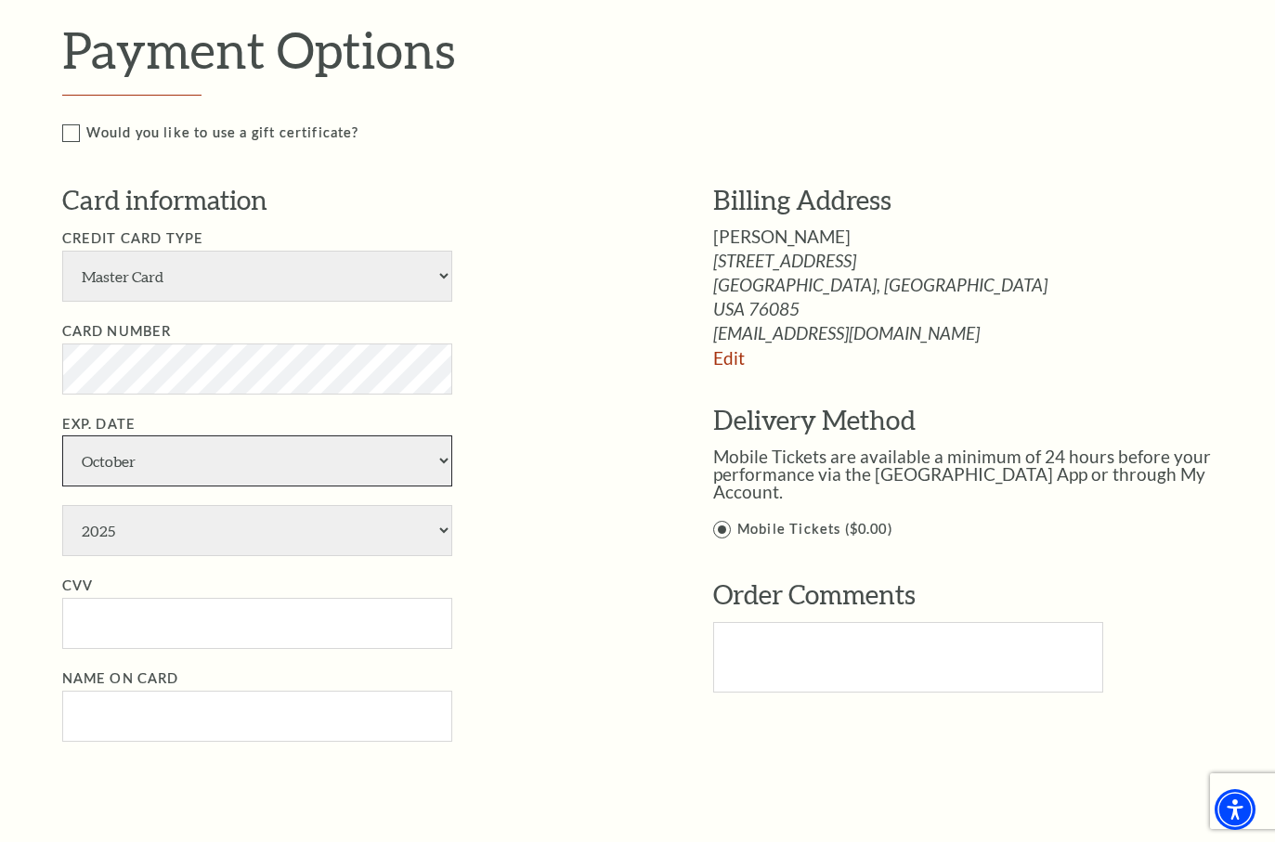
click at [305, 435] on select "January February March April May June July August September October November De…" at bounding box center [257, 460] width 390 height 51
click at [318, 435] on select "January February March April May June July August September October November De…" at bounding box center [257, 460] width 390 height 51
select select "1"
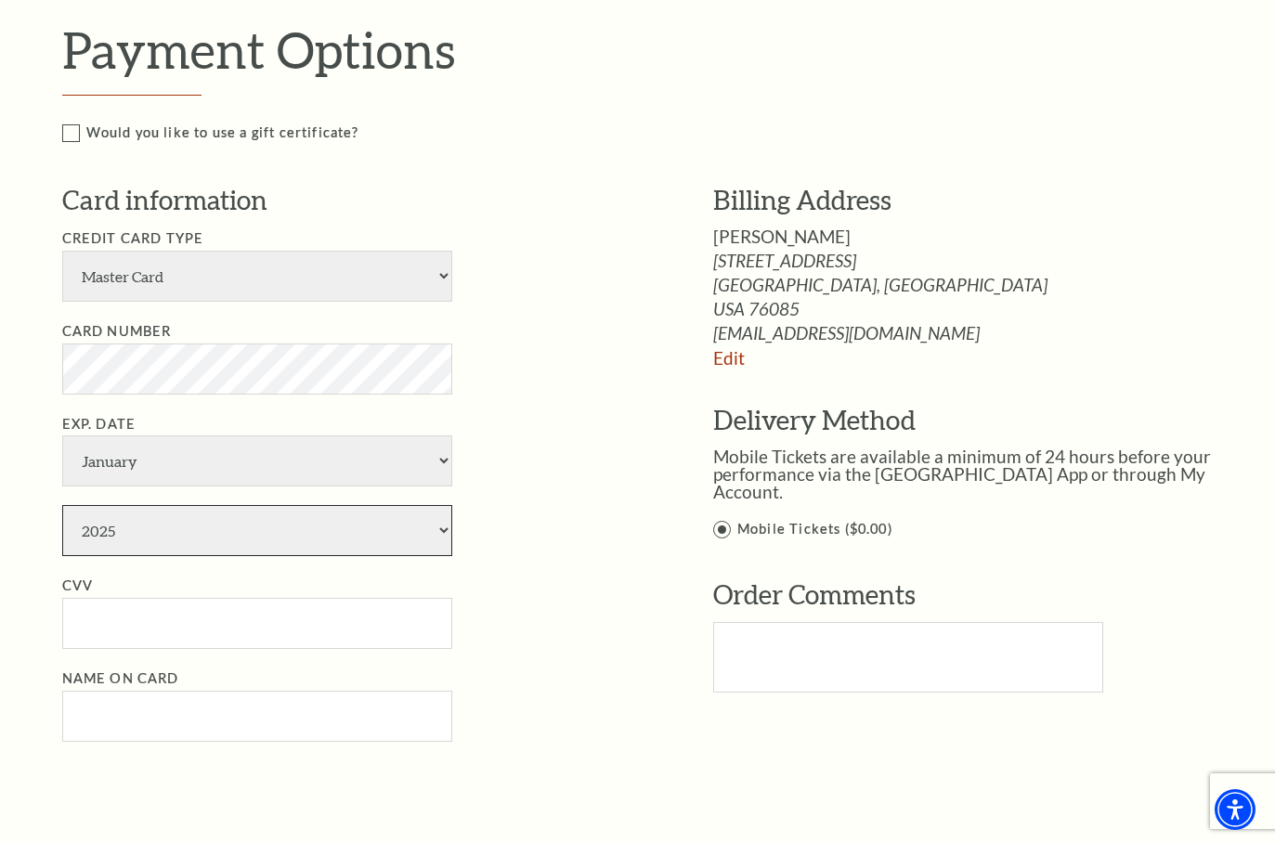
click at [290, 505] on select "2025 2026 2027 2028 2029 2030 2031 2032 2033 2034" at bounding box center [257, 530] width 390 height 51
select select "2030"
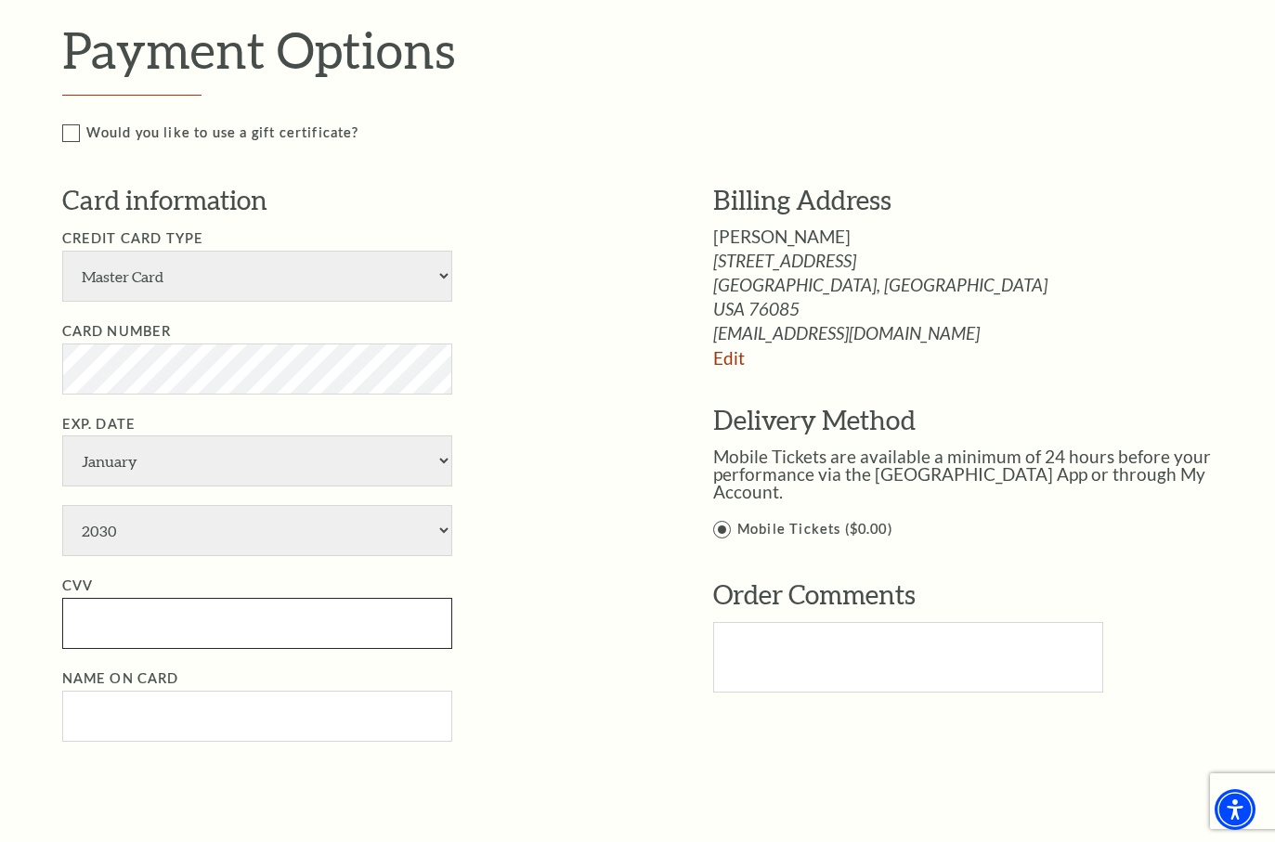
click at [271, 598] on input "CVV" at bounding box center [257, 623] width 390 height 51
type input "341"
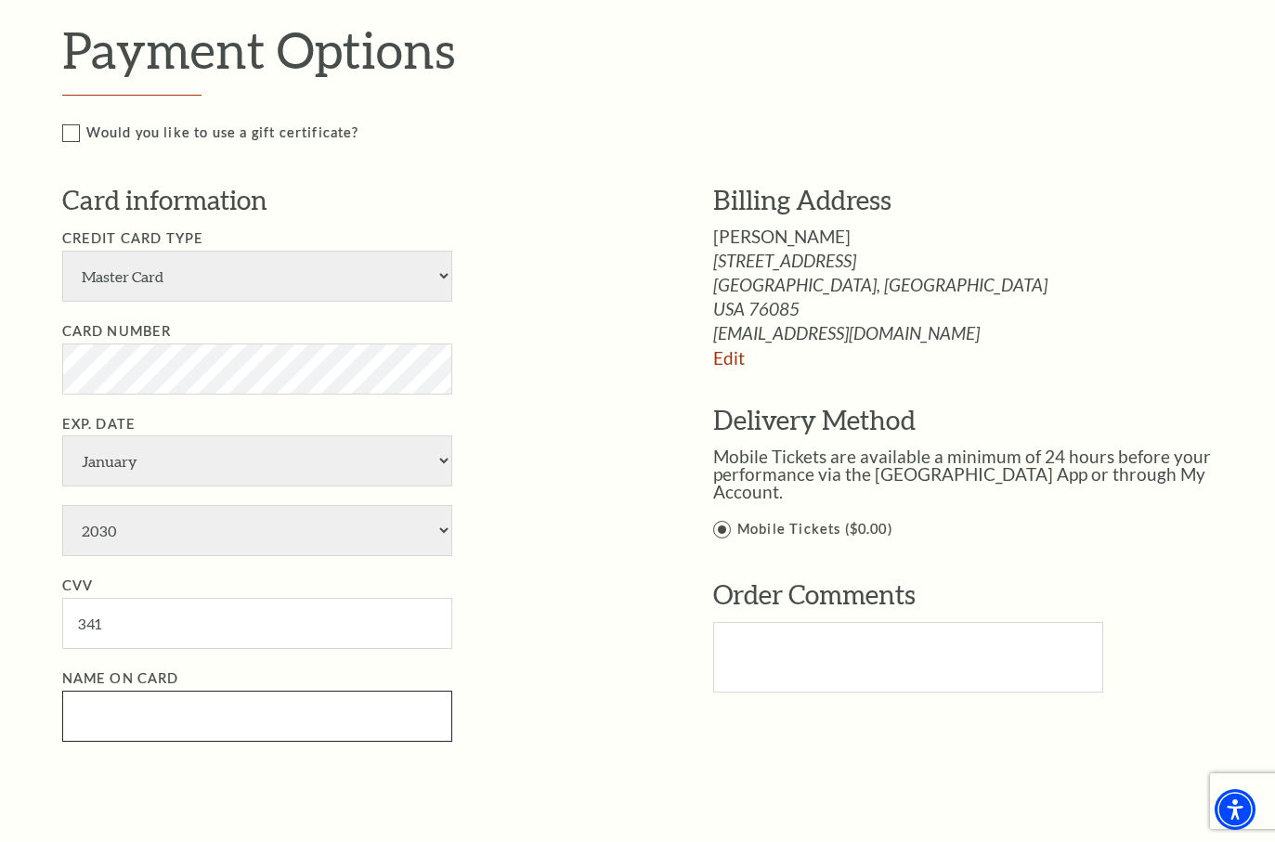
click at [279, 691] on input "Name on Card" at bounding box center [257, 716] width 390 height 51
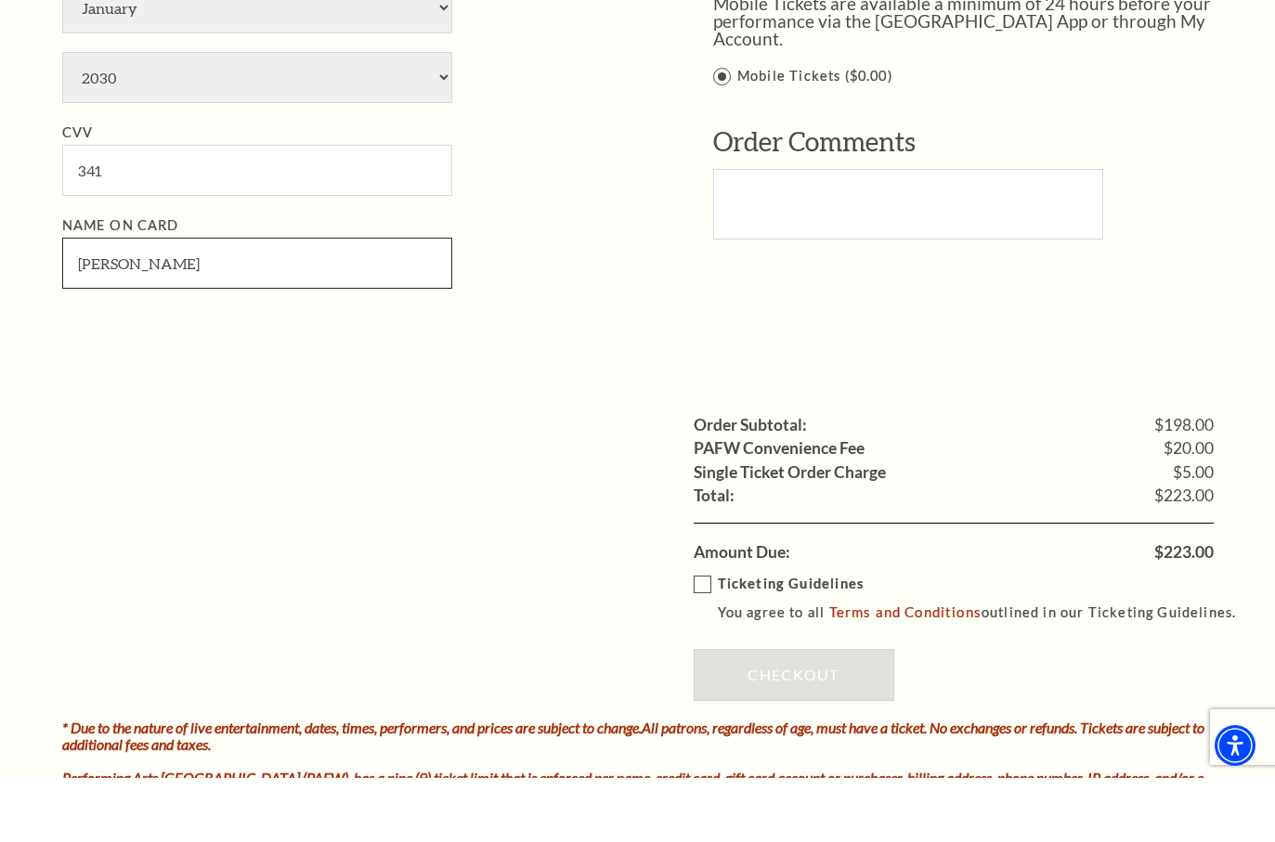
scroll to position [1253, 0]
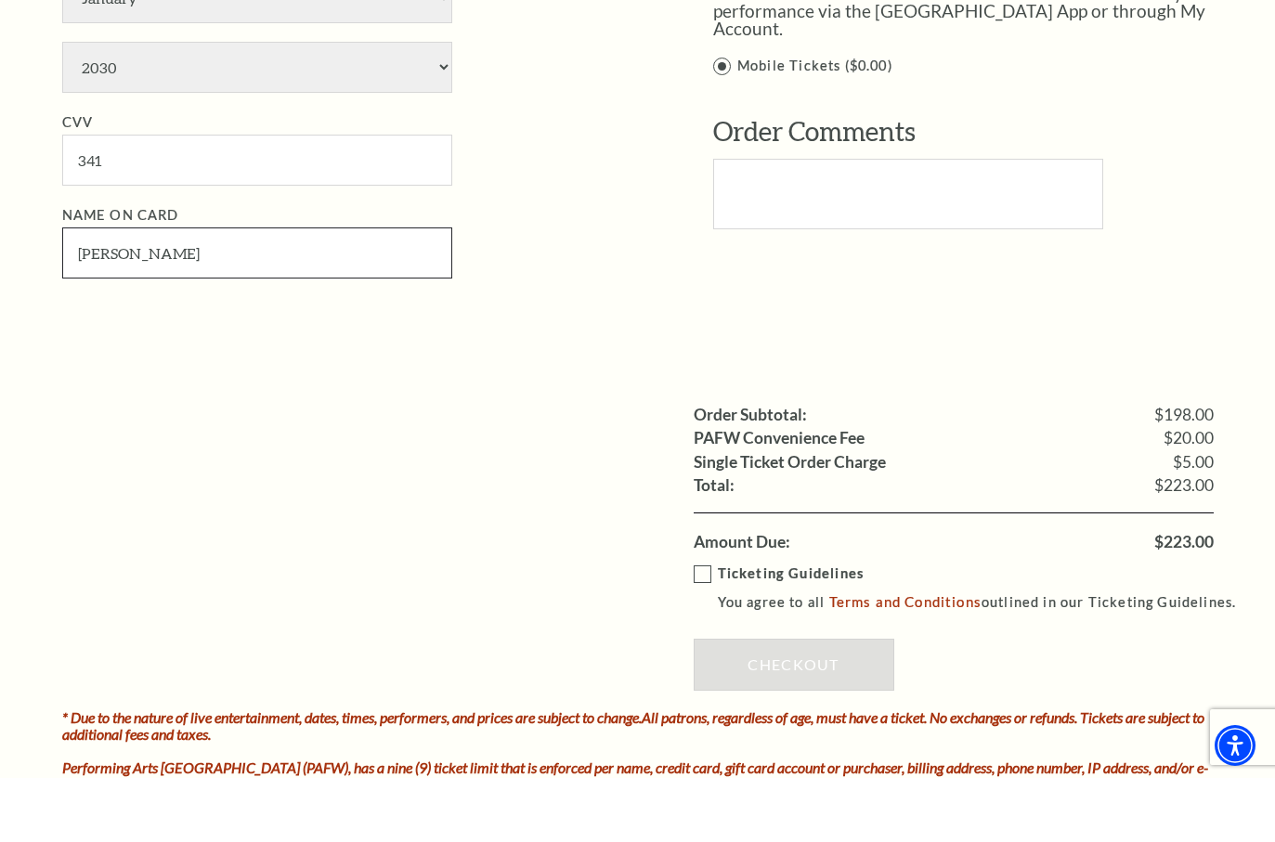
type input "Jeffrey A Miller"
click at [701, 627] on label "Ticketing Guidelines You agree to all Terms and Conditions outlined in our Tick…" at bounding box center [974, 652] width 560 height 51
click at [0, 0] on input "Ticketing Guidelines You agree to all Terms and Conditions outlined in our Tick…" at bounding box center [0, 0] width 0 height 0
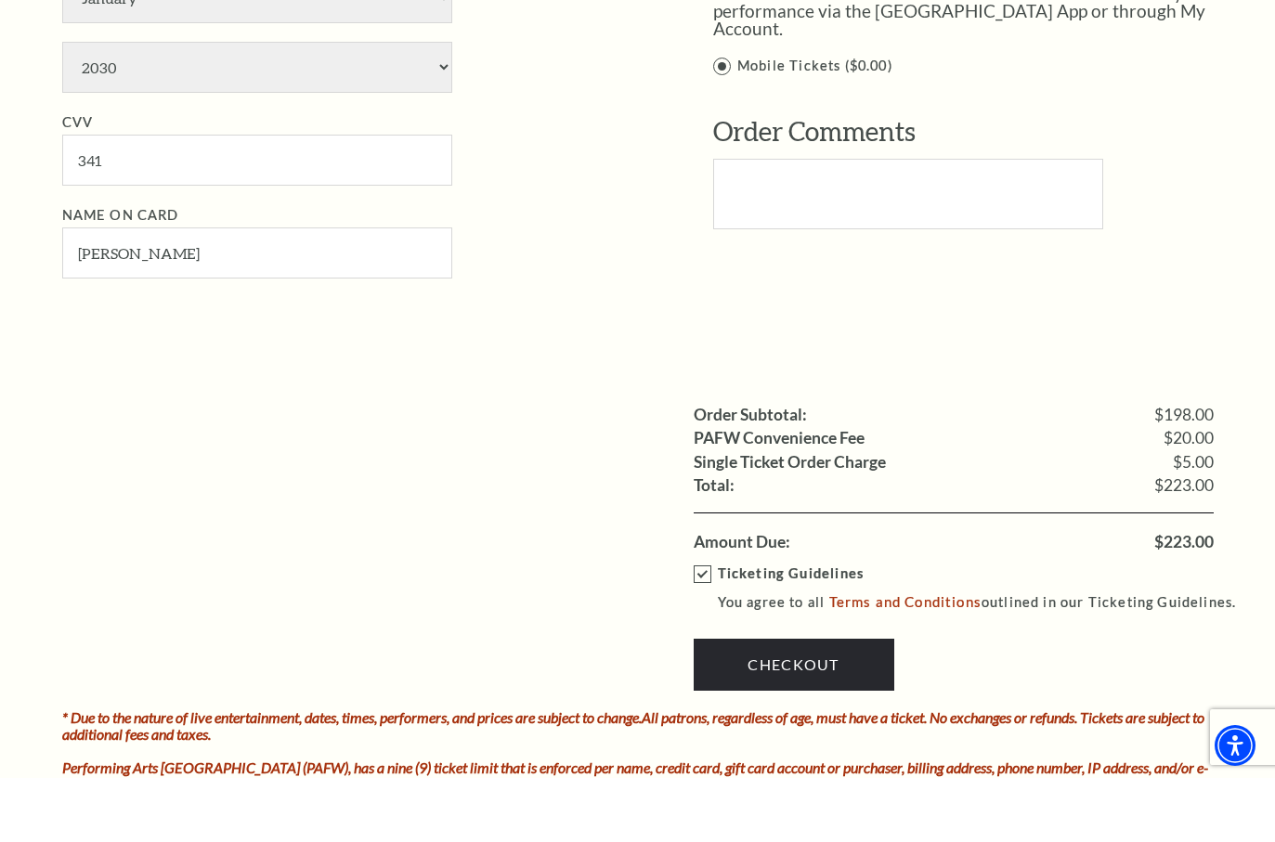
scroll to position [1318, 0]
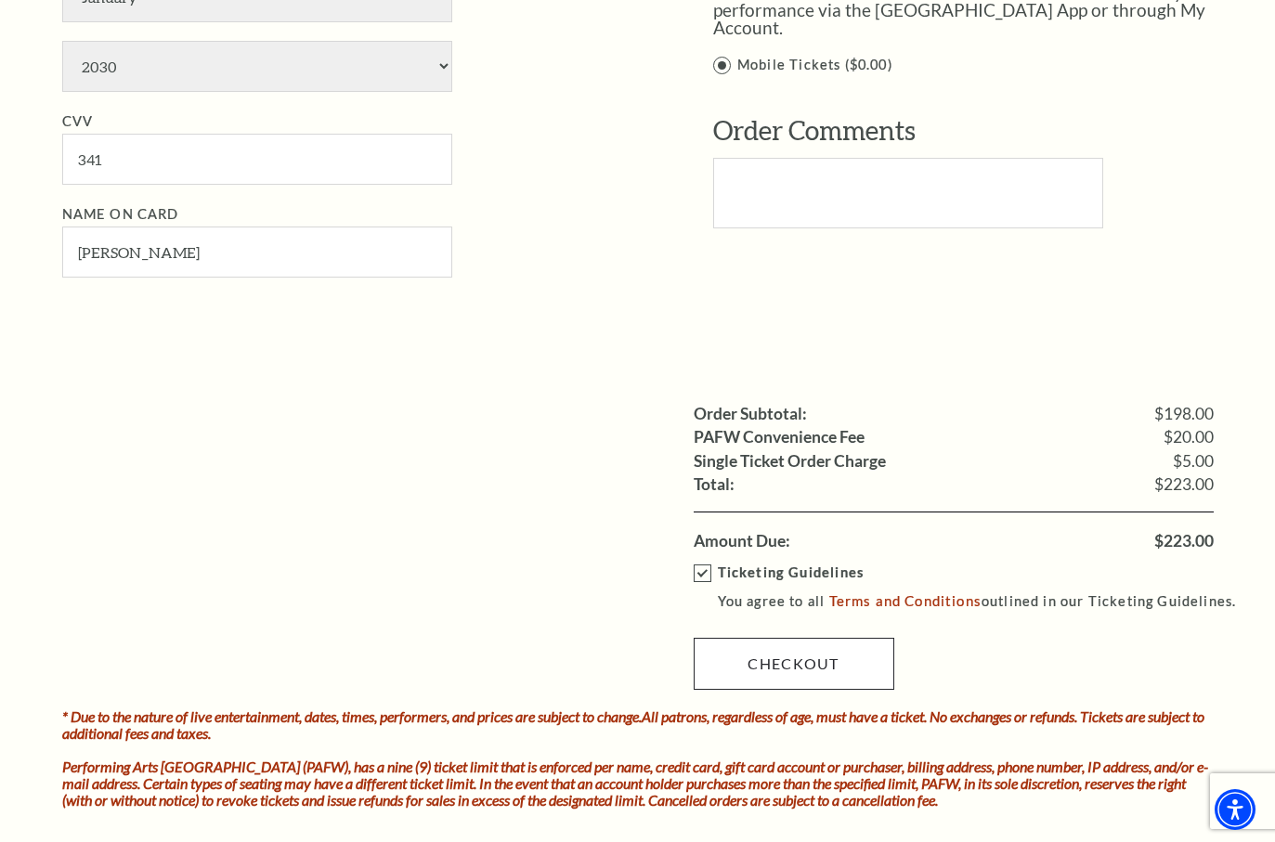
click at [839, 638] on link "Checkout" at bounding box center [794, 664] width 201 height 52
